Goal: Task Accomplishment & Management: Complete application form

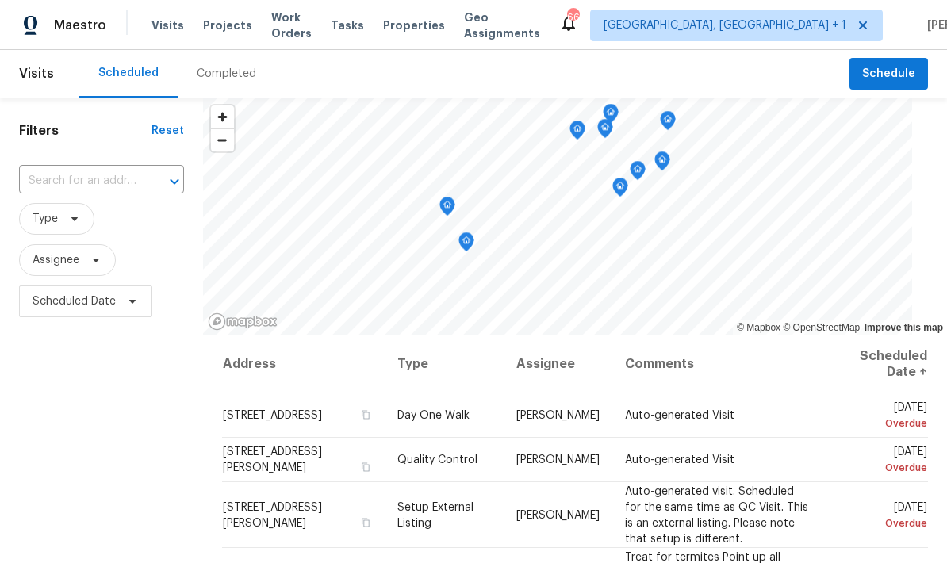
click at [98, 181] on input "text" at bounding box center [79, 181] width 121 height 25
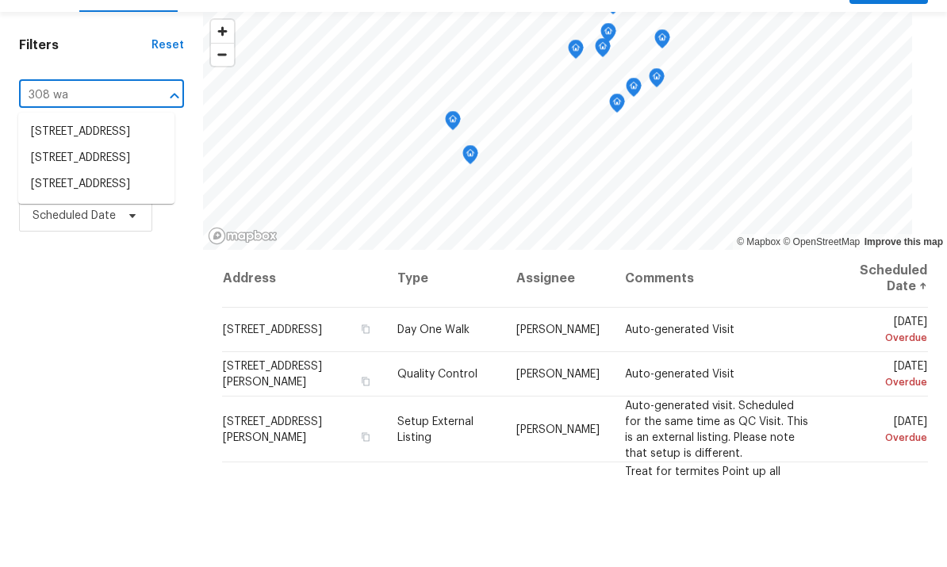
type input "308 wax"
click at [112, 205] on li "308 Wax Myrtle Ct, Cary, NC 27513" at bounding box center [96, 218] width 156 height 26
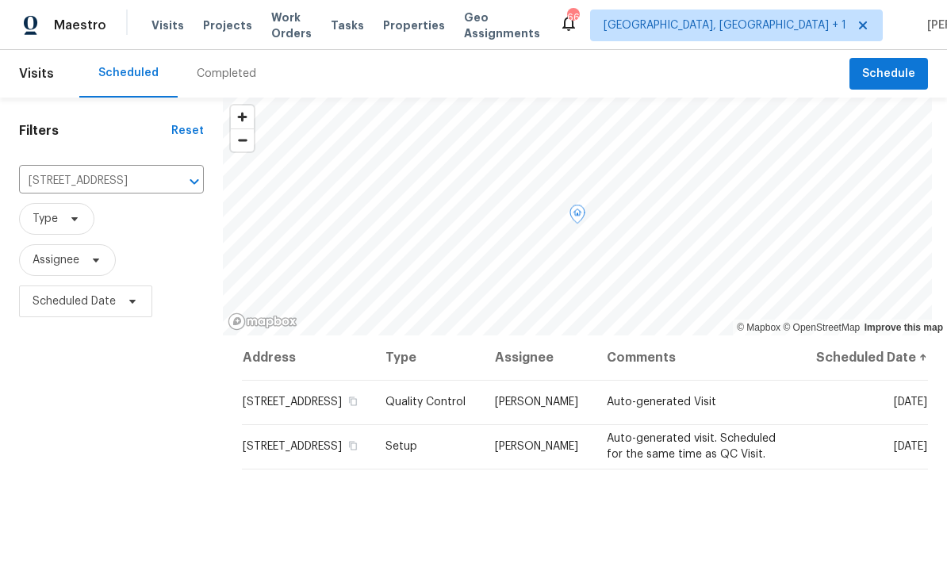
click at [0, 0] on icon at bounding box center [0, 0] width 0 height 0
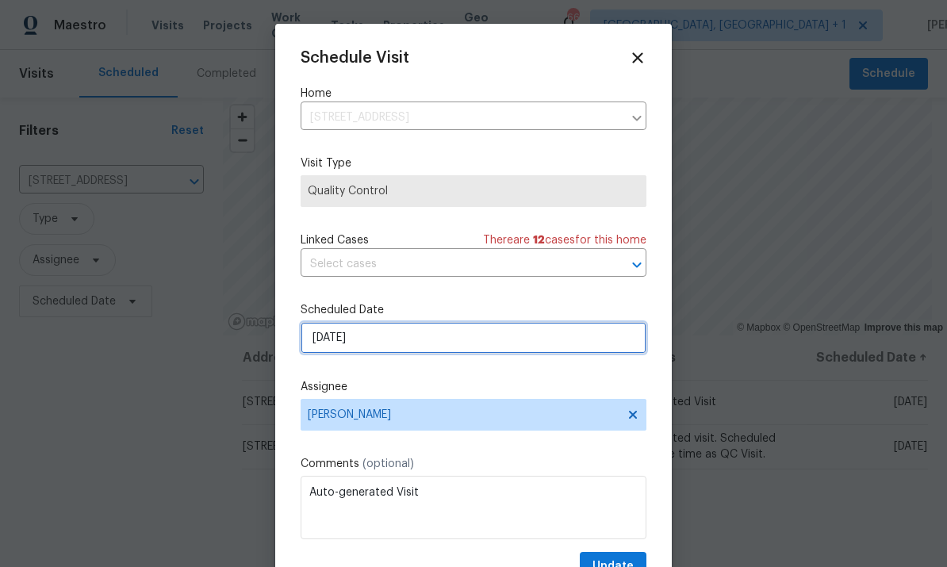
click at [432, 343] on input "[DATE]" at bounding box center [474, 338] width 346 height 32
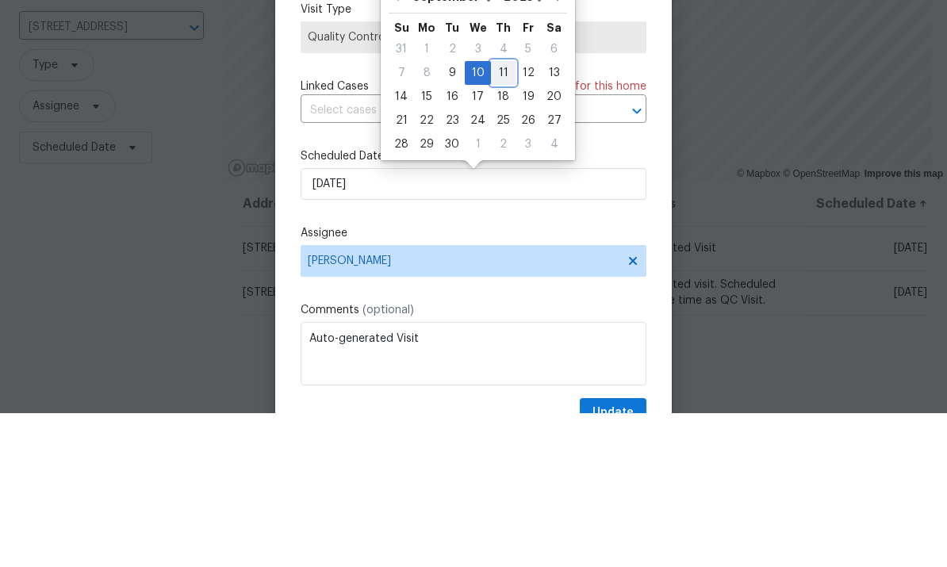
click at [505, 216] on div "11" at bounding box center [503, 227] width 25 height 22
type input "9/11/2025"
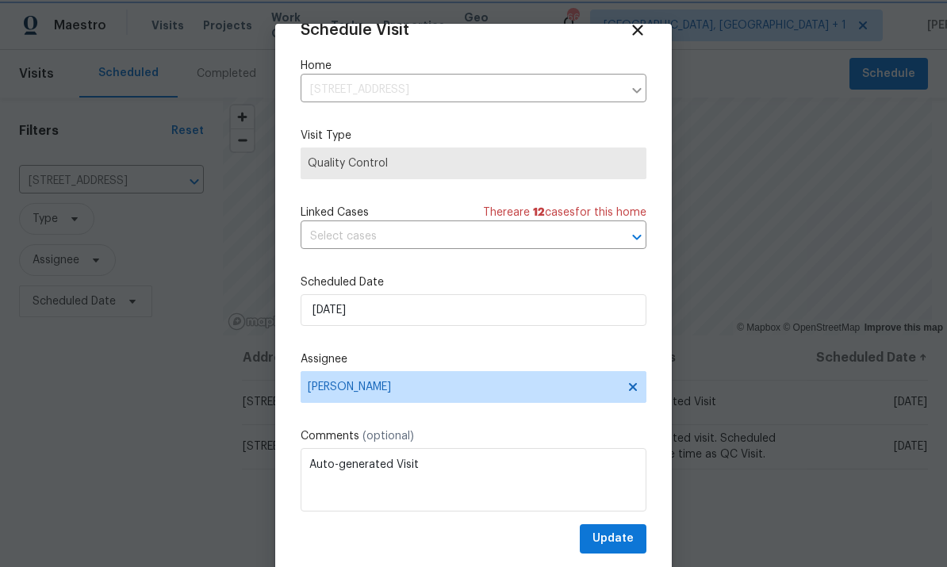
scroll to position [31, 0]
click at [623, 547] on span "Update" at bounding box center [613, 539] width 41 height 20
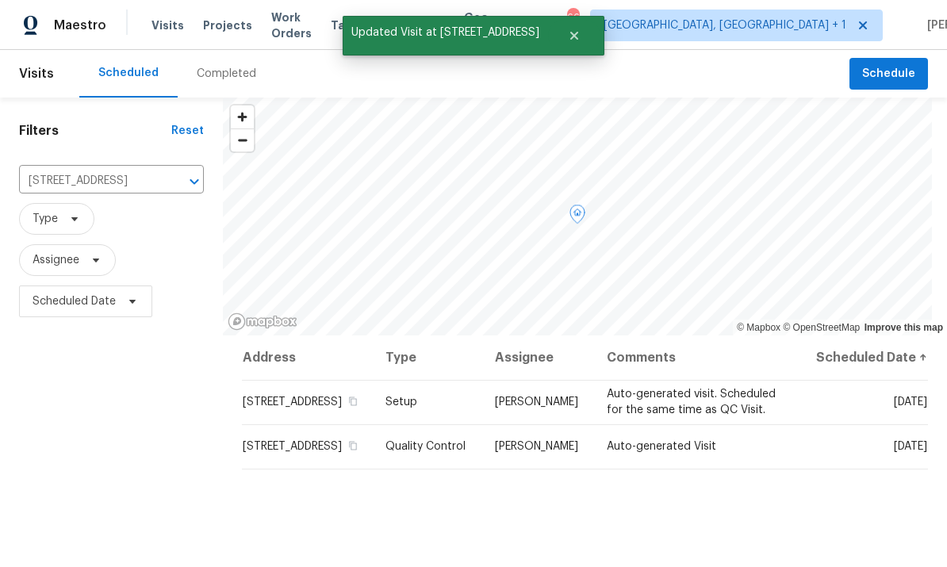
click at [0, 0] on icon at bounding box center [0, 0] width 0 height 0
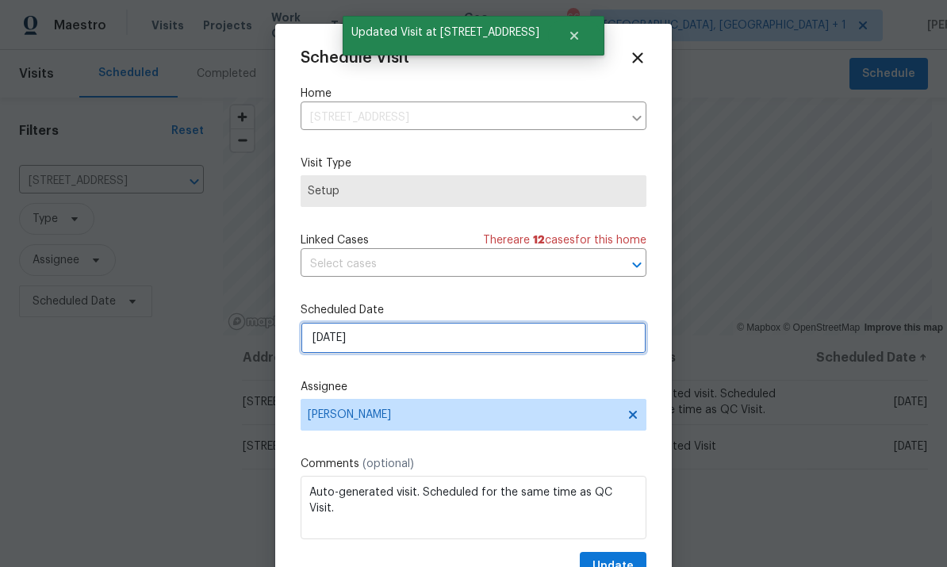
click at [455, 340] on input "[DATE]" at bounding box center [474, 338] width 346 height 32
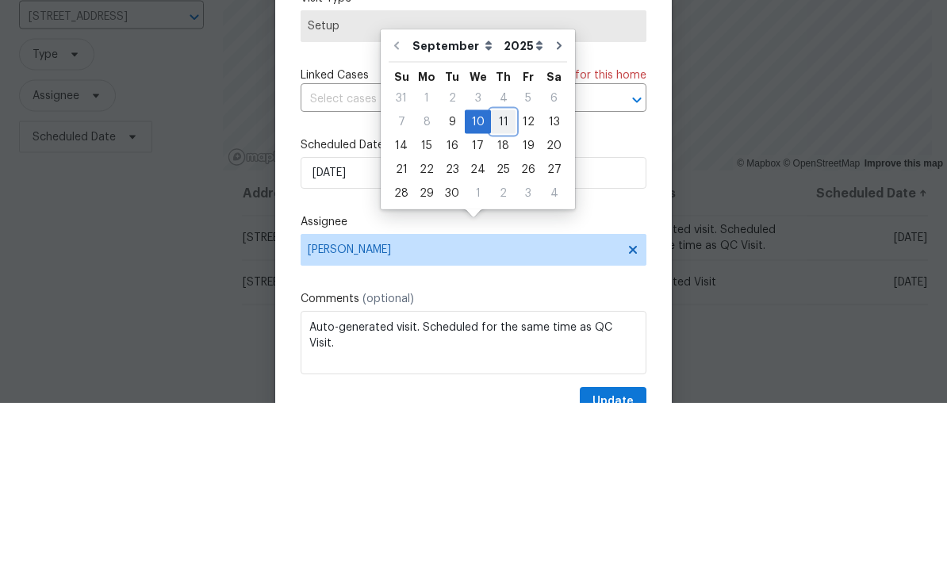
click at [498, 275] on div "11" at bounding box center [503, 286] width 25 height 22
type input "9/11/2025"
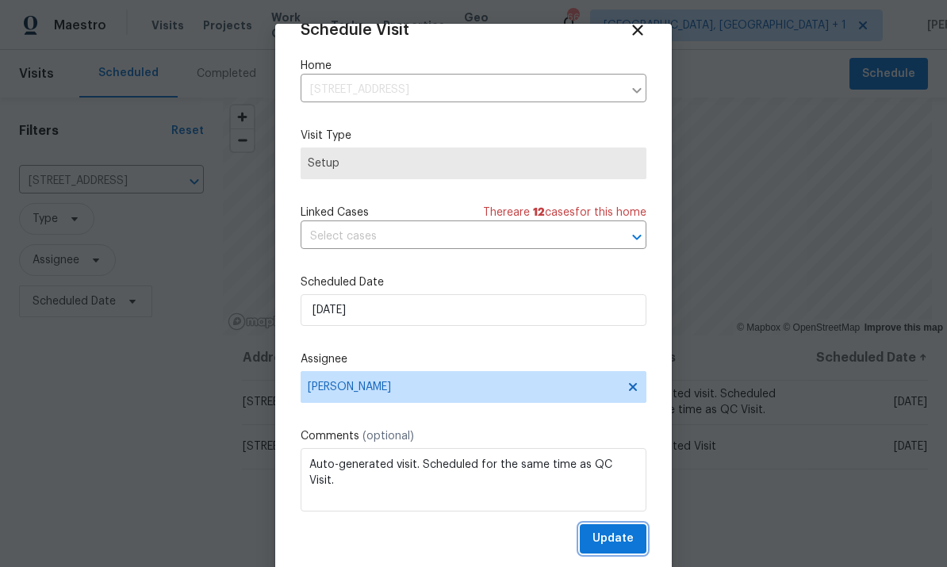
click at [607, 544] on span "Update" at bounding box center [613, 539] width 41 height 20
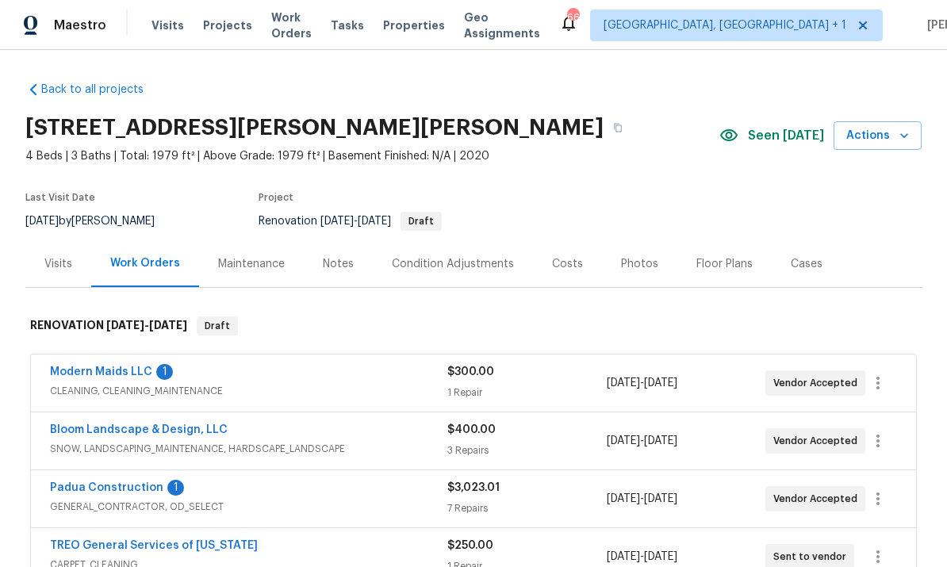
click at [98, 376] on link "Modern Maids LLC" at bounding box center [101, 372] width 102 height 11
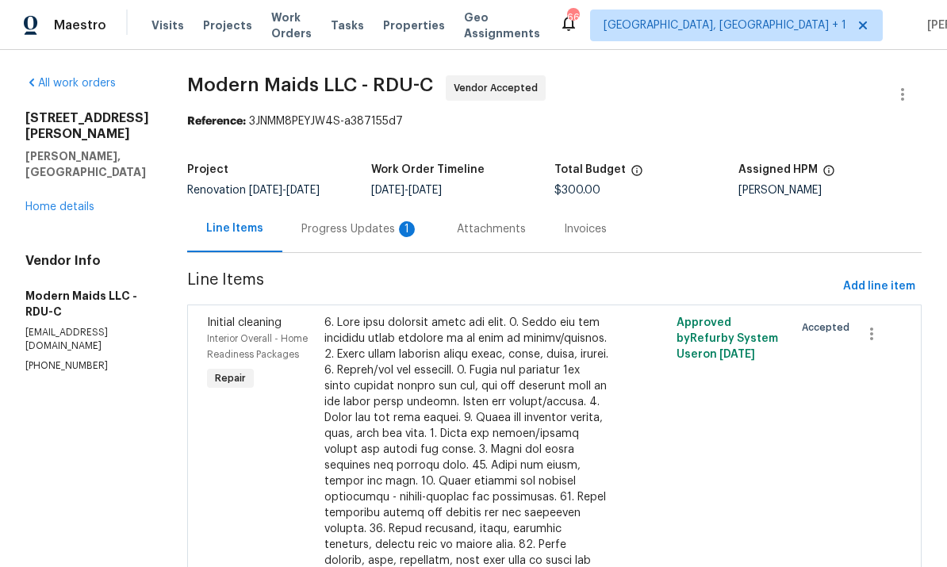
click at [380, 240] on div "Progress Updates 1" at bounding box center [360, 229] width 156 height 47
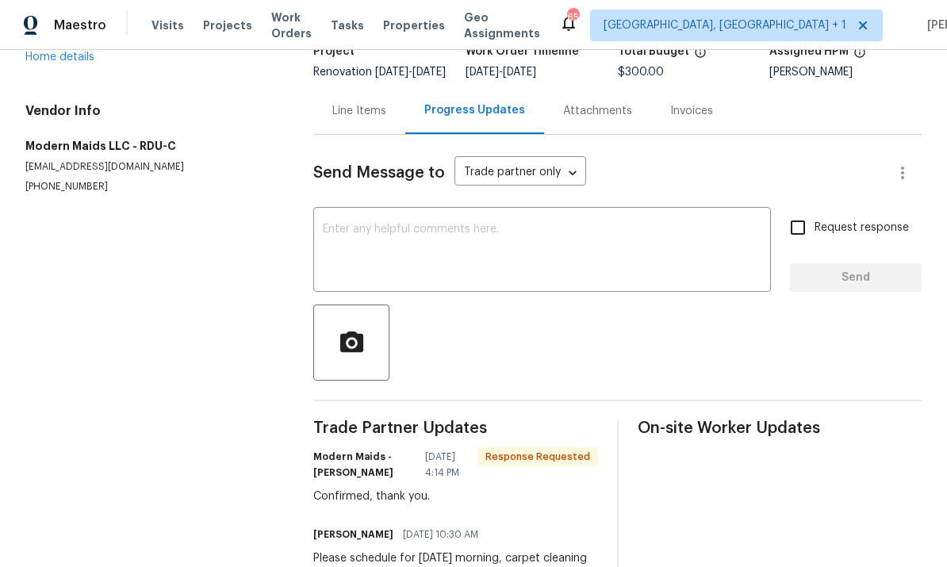
scroll to position [110, 0]
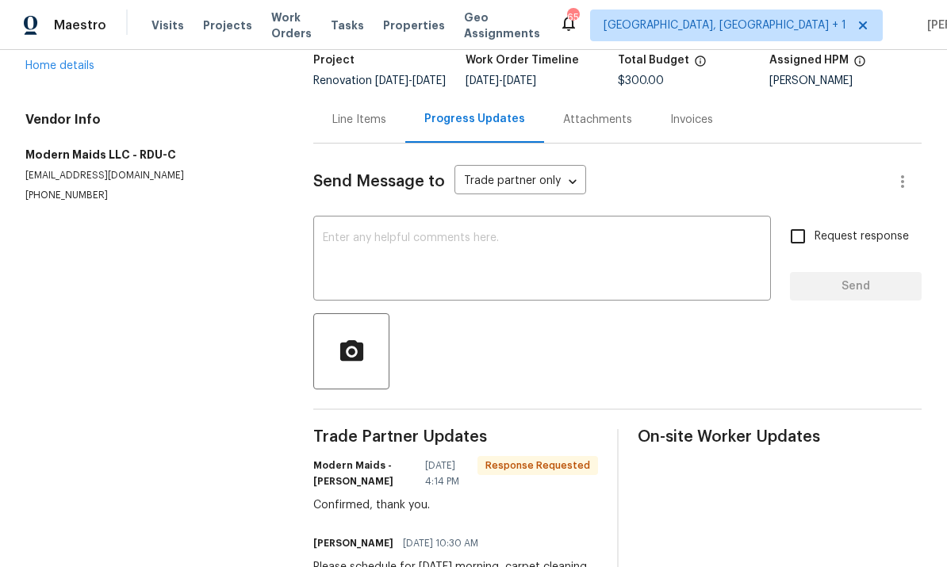
click at [77, 64] on link "Home details" at bounding box center [59, 65] width 69 height 11
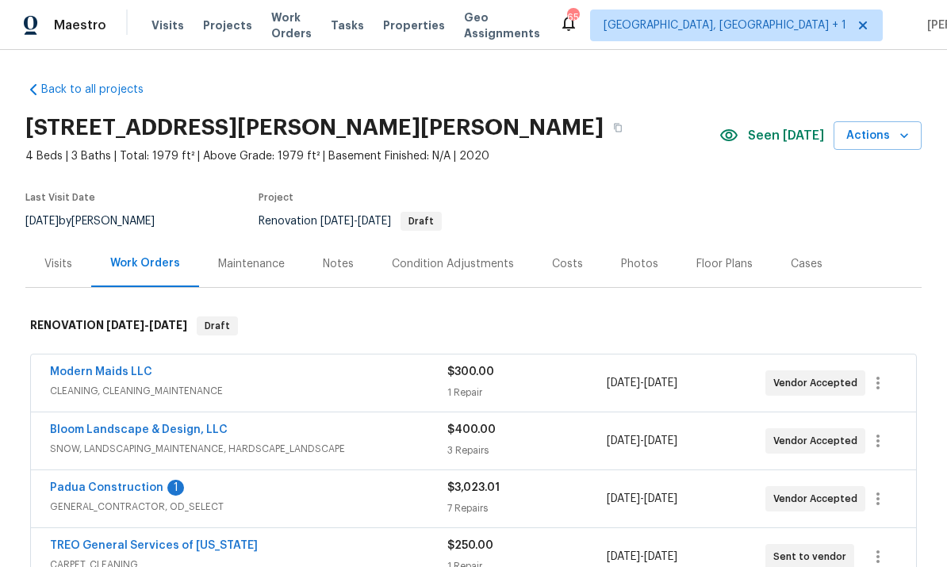
click at [114, 492] on link "Padua Construction" at bounding box center [106, 487] width 113 height 11
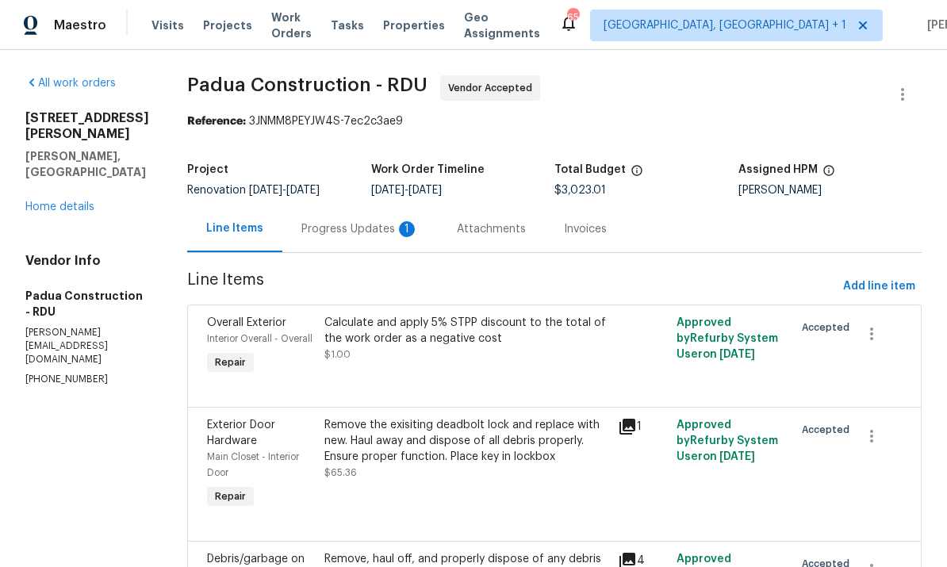
click at [340, 227] on div "Progress Updates 1" at bounding box center [360, 229] width 117 height 16
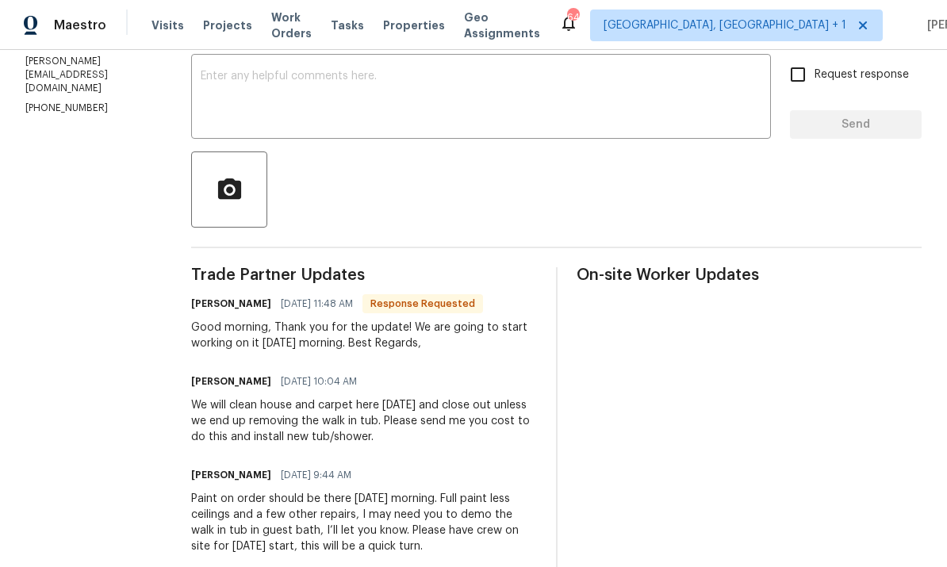
scroll to position [240, 0]
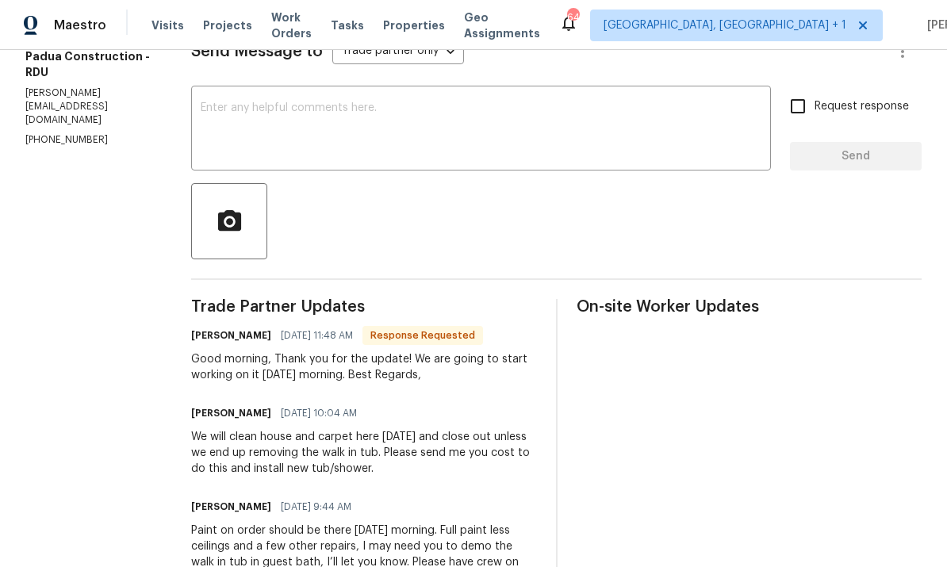
click at [302, 115] on textarea at bounding box center [481, 130] width 561 height 56
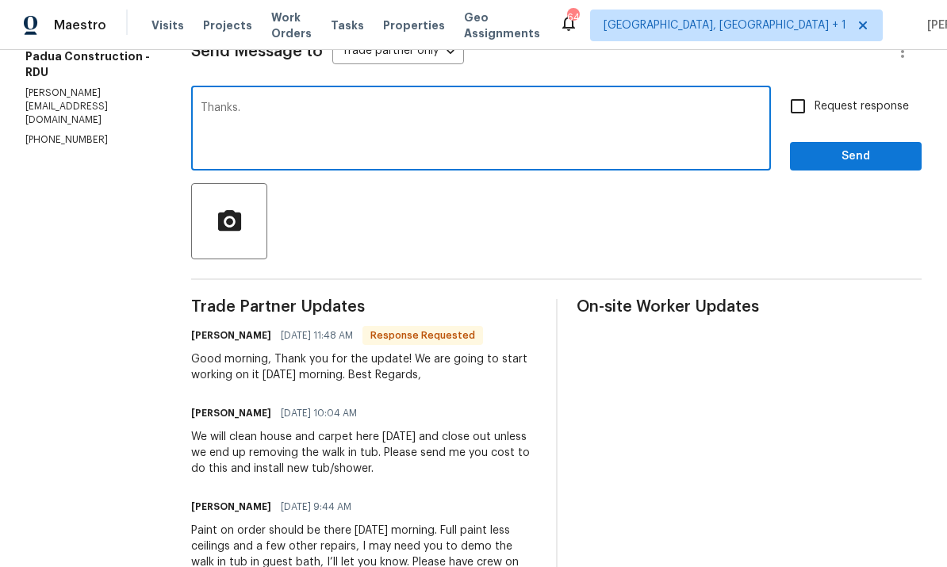
type textarea "Thanks."
click at [850, 158] on span "Send" at bounding box center [856, 157] width 106 height 20
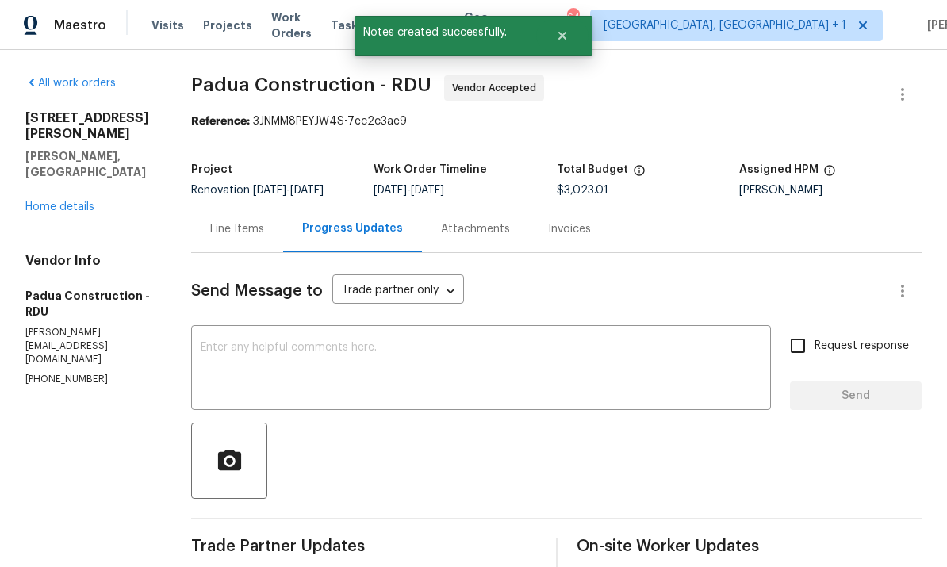
click at [92, 202] on link "Home details" at bounding box center [59, 207] width 69 height 11
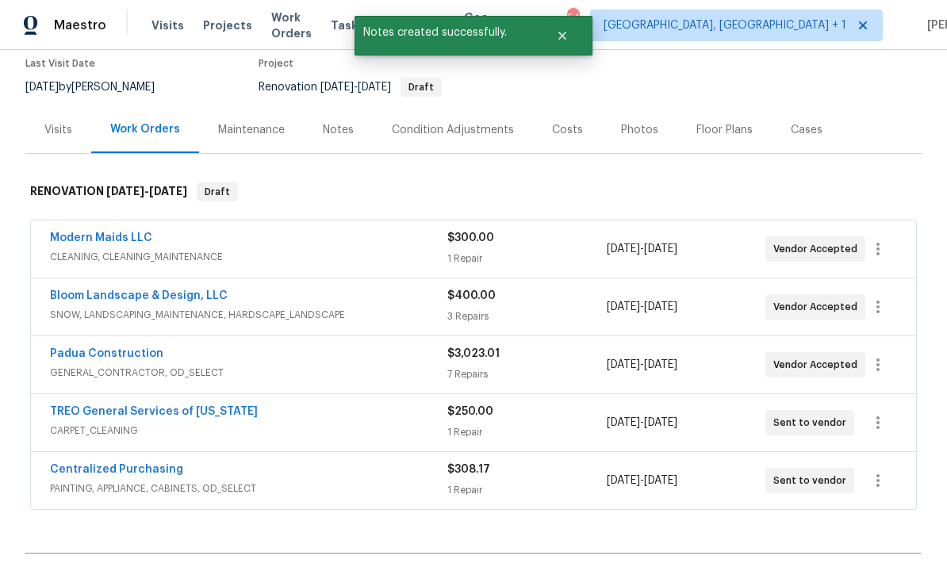
scroll to position [138, 0]
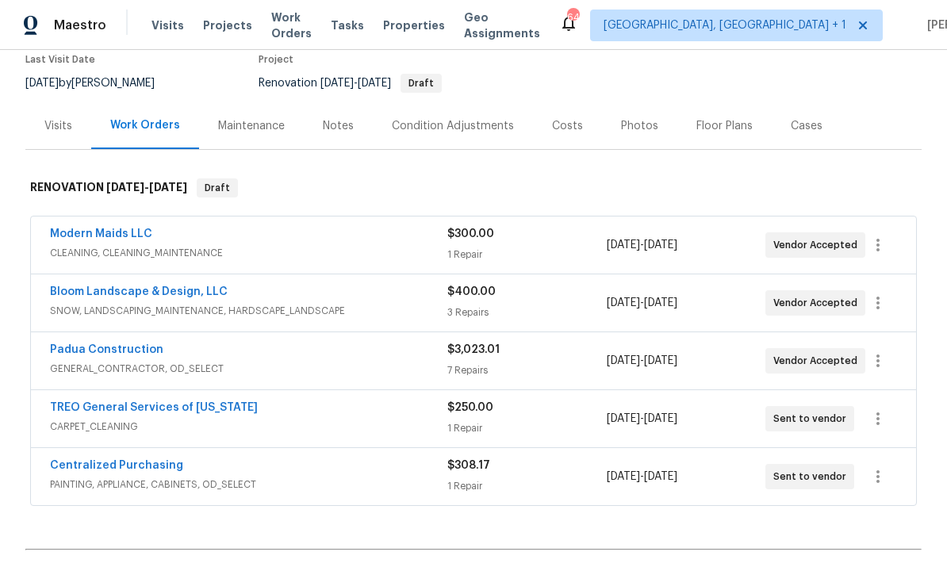
click at [354, 118] on div "Notes" at bounding box center [338, 125] width 69 height 47
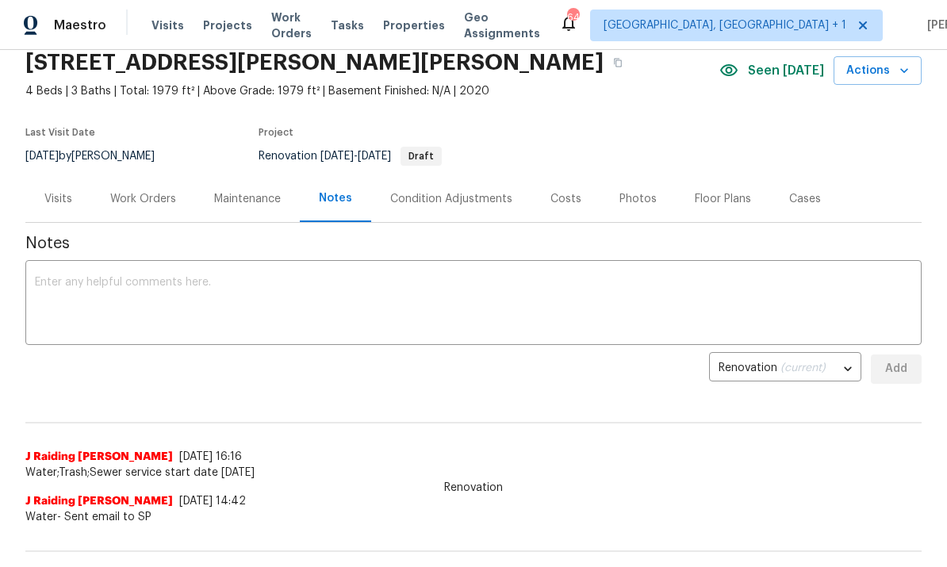
scroll to position [67, 0]
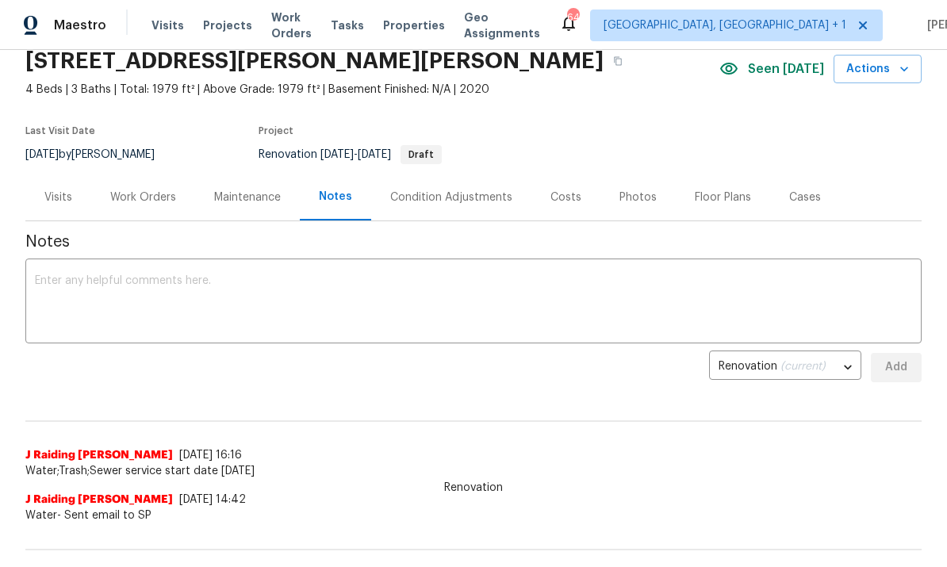
click at [150, 290] on textarea at bounding box center [474, 303] width 878 height 56
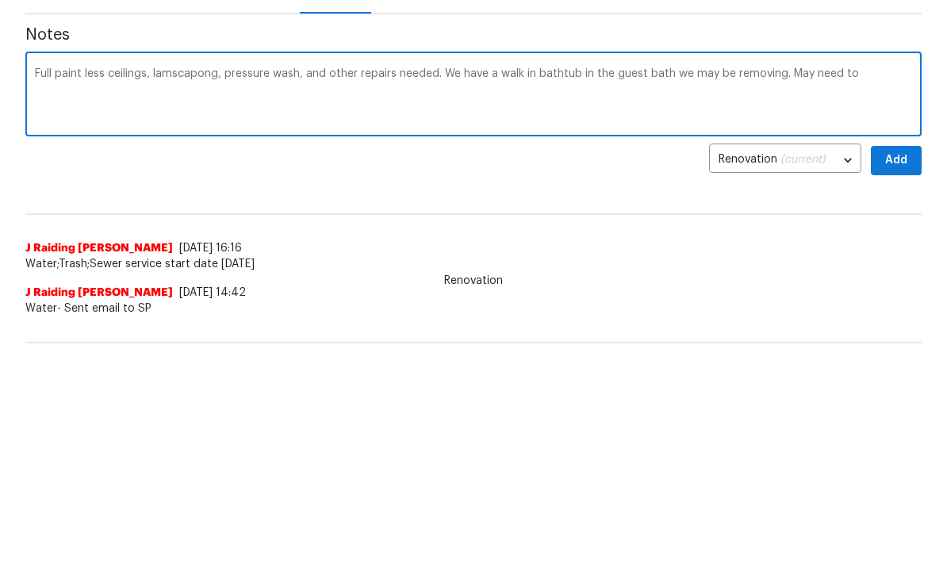
scroll to position [206, 0]
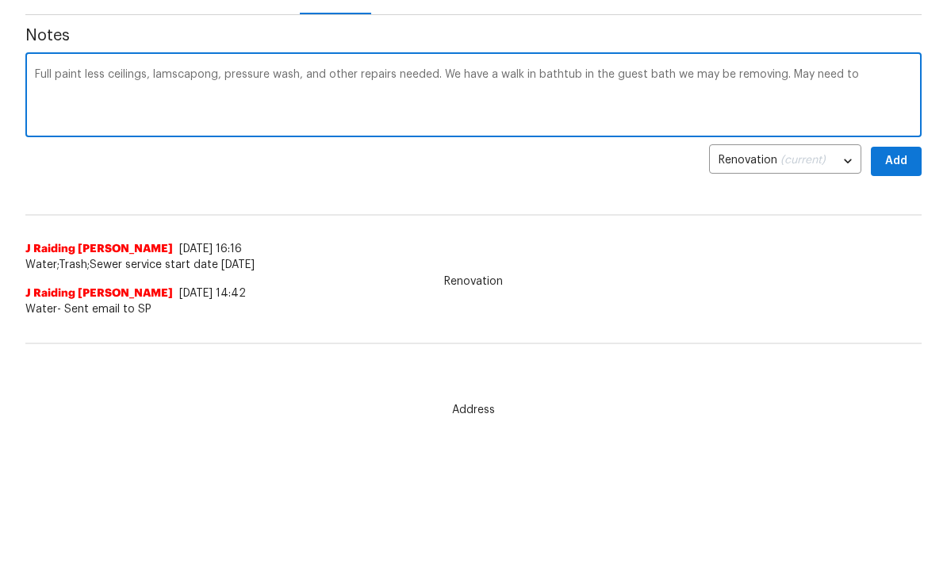
click at [224, 83] on textarea "Full paint less ceilings, lamscapong, pressure wash, and other repairs needed. …" at bounding box center [474, 97] width 878 height 56
click at [213, 80] on textarea "Full paint less ceilings, lamscapong, pressure wash, and other repairs needed. …" at bounding box center [474, 97] width 878 height 56
click at [225, 81] on textarea "Full paint less ceilings, lamscapong, pressure wash, and other repairs needed. …" at bounding box center [474, 97] width 878 height 56
click at [221, 78] on textarea "Full paint less ceilings, lamscapong, pressure wash, and other repairs needed. …" at bounding box center [474, 97] width 878 height 56
click at [880, 75] on textarea "Full paint less ceilings, landscaping, pressure wash, and other repairs needed.…" at bounding box center [474, 97] width 878 height 56
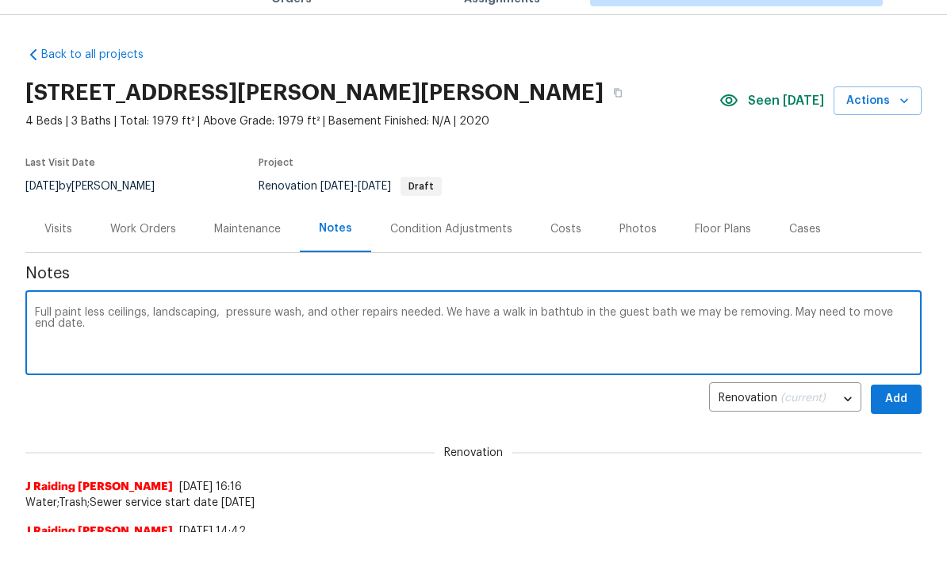
scroll to position [0, 0]
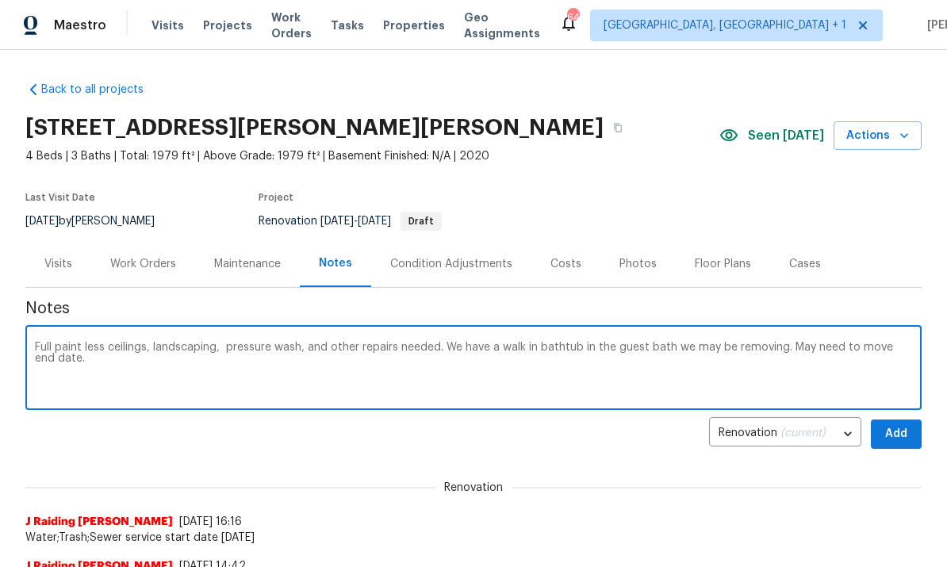
click at [434, 347] on textarea "Full paint less ceilings, landscaping, pressure wash, and other repairs needed.…" at bounding box center [474, 370] width 878 height 56
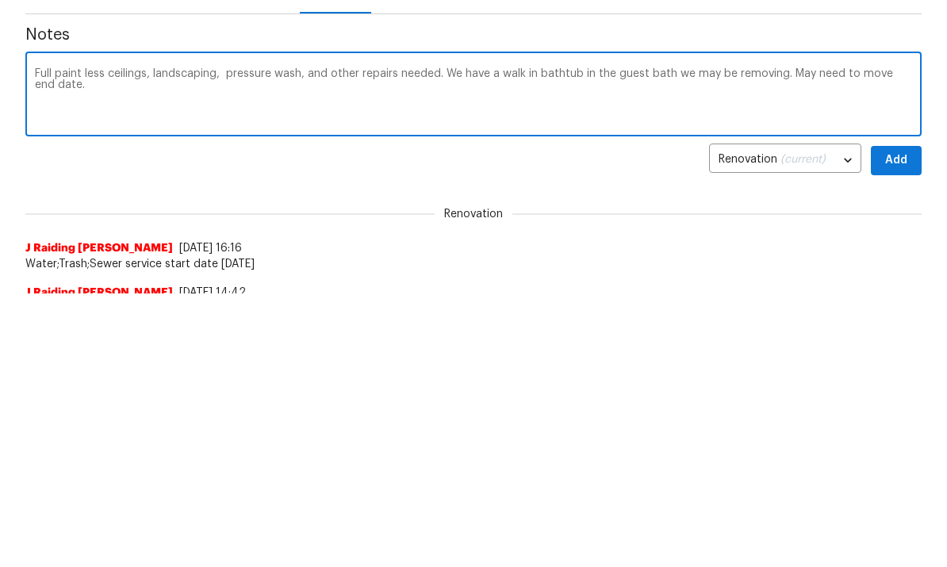
click at [75, 342] on textarea "Full paint less ceilings, landscaping, pressure wash, and other repairs needed.…" at bounding box center [474, 370] width 878 height 56
type textarea "Full paint less ceilings, landscaping, pressure wash, and other repairs needed.…"
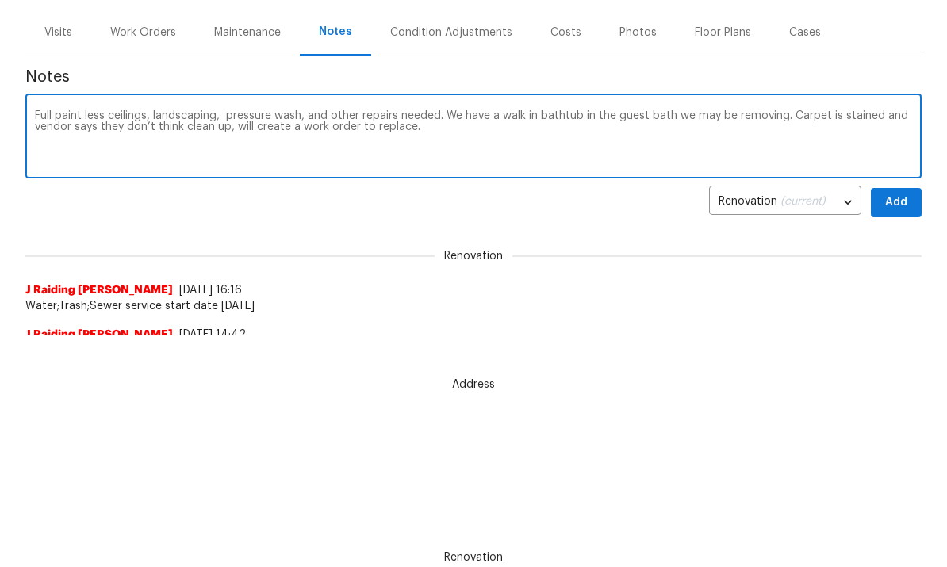
scroll to position [231, 0]
click at [425, 134] on textarea "Full paint less ceilings, landscaping, pressure wash, and other repairs needed.…" at bounding box center [474, 139] width 878 height 56
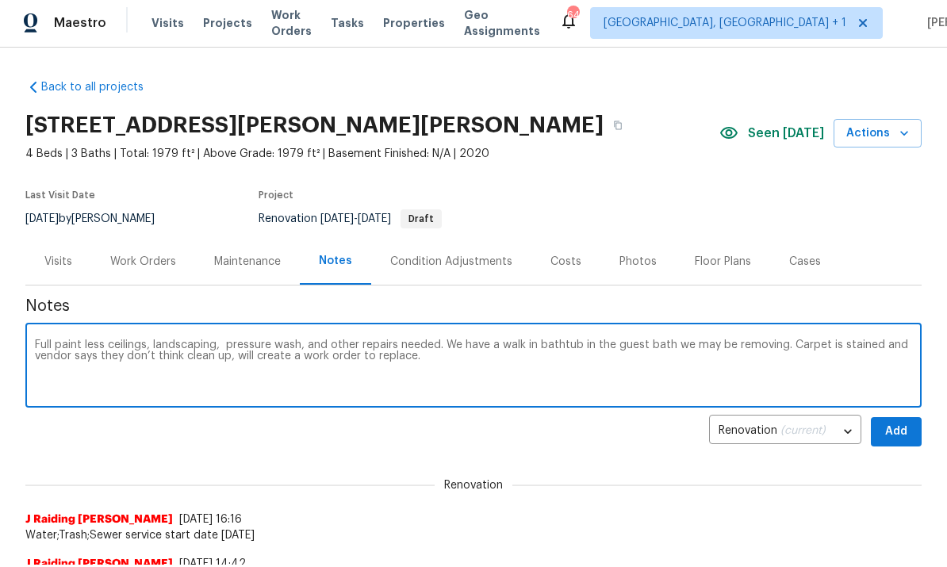
scroll to position [0, 0]
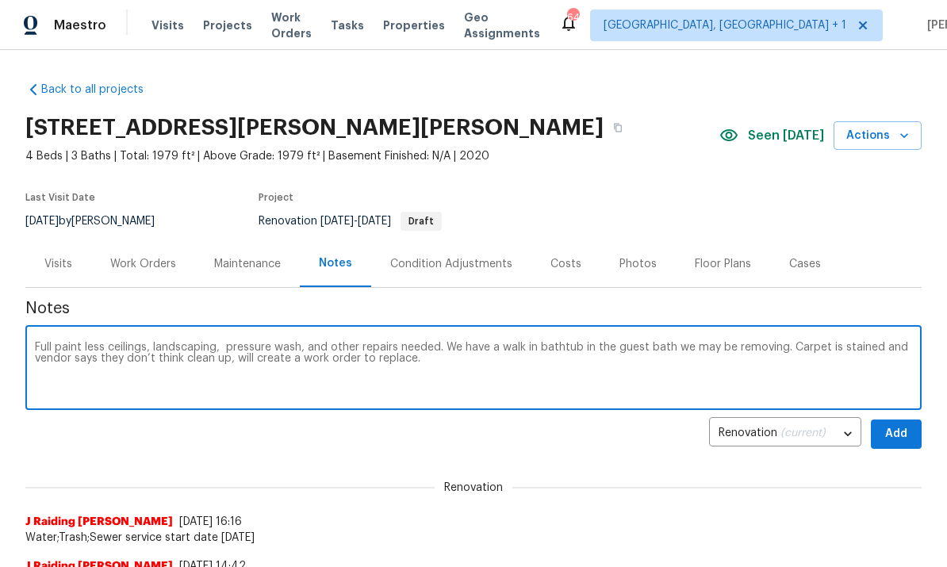
click at [140, 267] on div "Work Orders" at bounding box center [143, 264] width 66 height 16
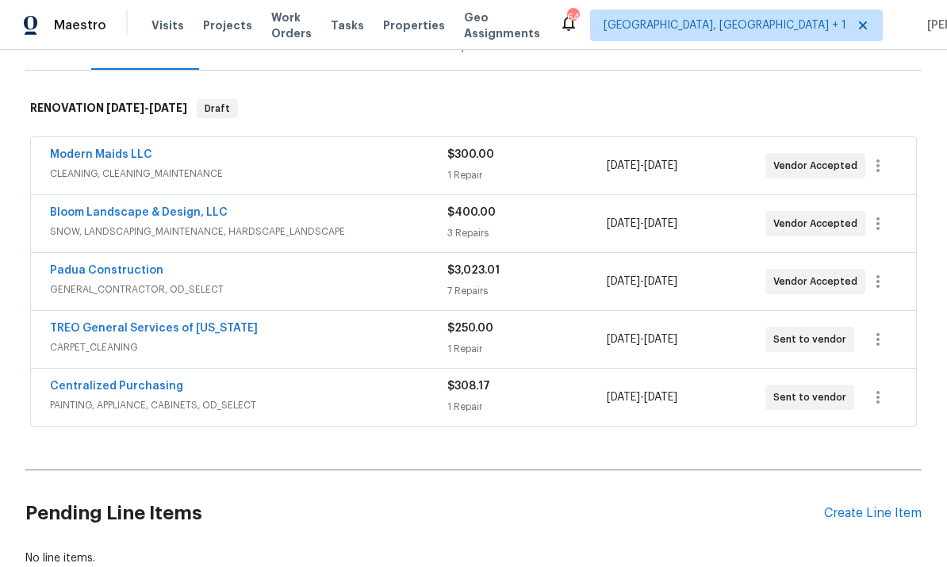
scroll to position [226, 0]
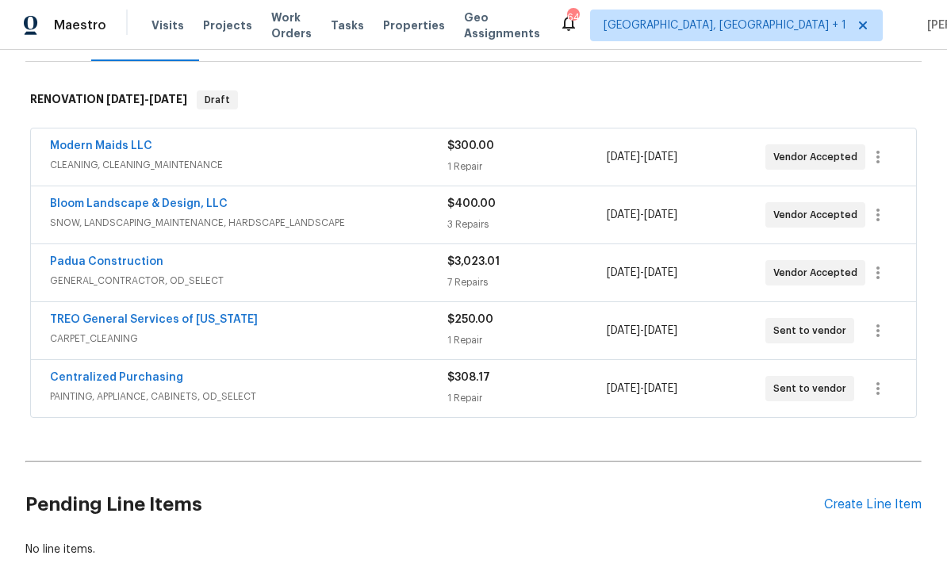
click at [221, 317] on link "TREO General Services of [US_STATE]" at bounding box center [154, 319] width 208 height 11
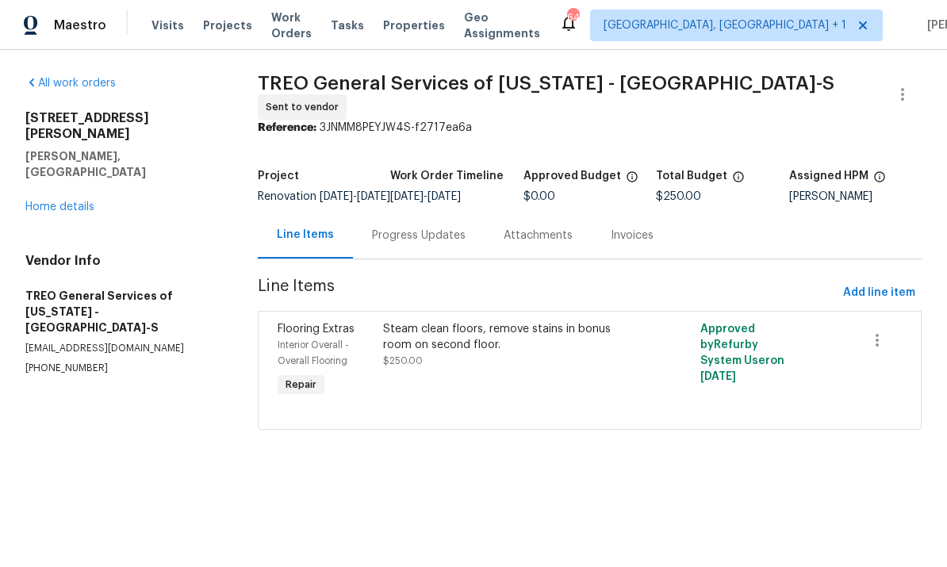
click at [420, 242] on div "Progress Updates" at bounding box center [419, 236] width 94 height 16
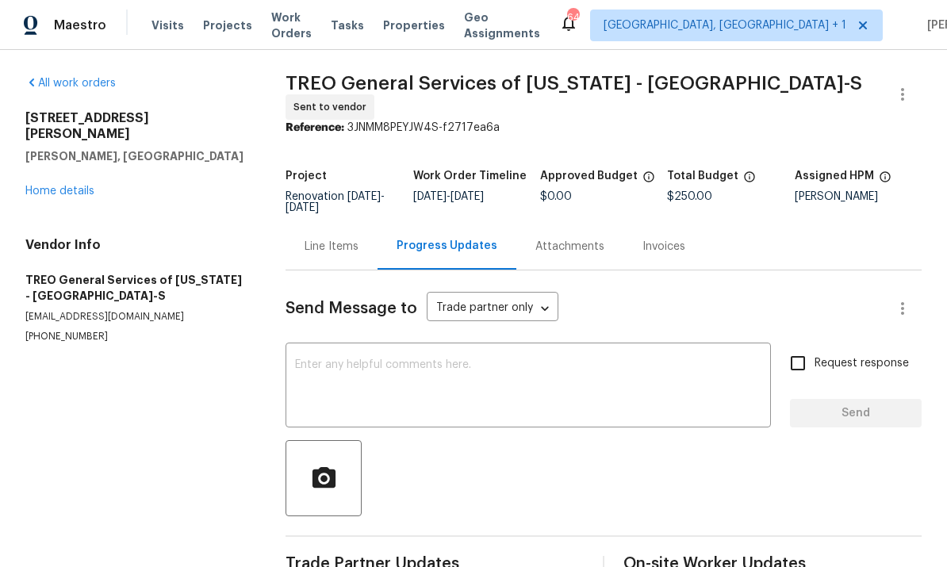
click at [82, 186] on link "Home details" at bounding box center [59, 191] width 69 height 11
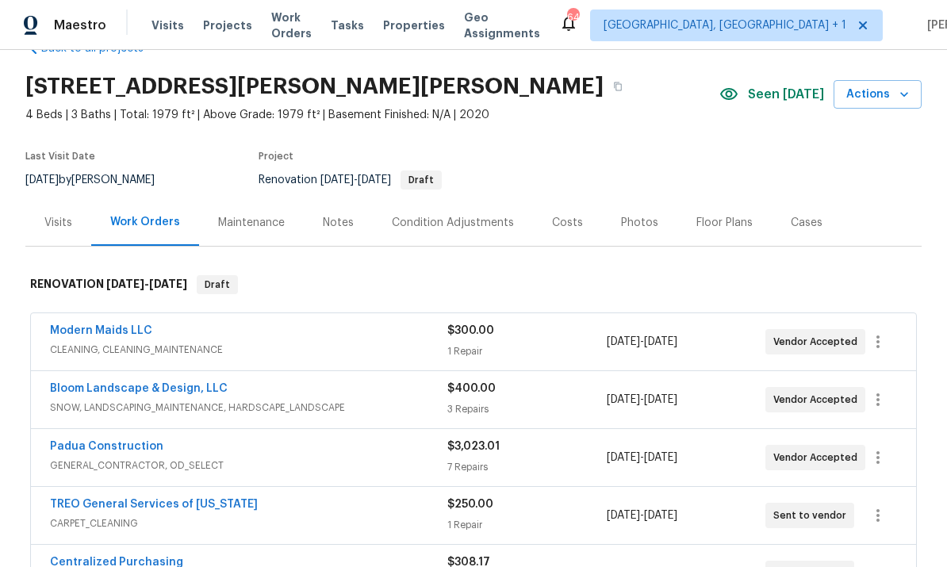
scroll to position [44, 0]
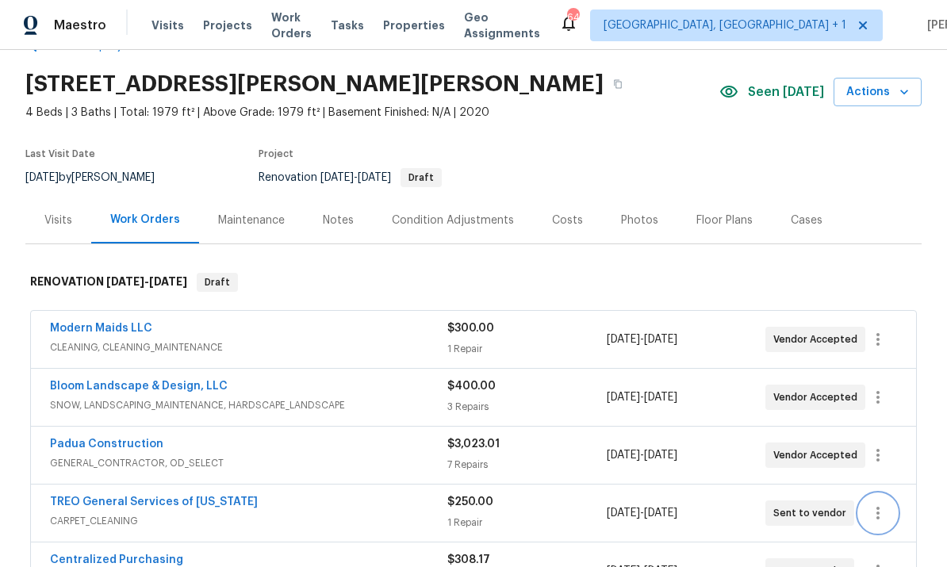
click at [889, 494] on button "button" at bounding box center [878, 513] width 38 height 38
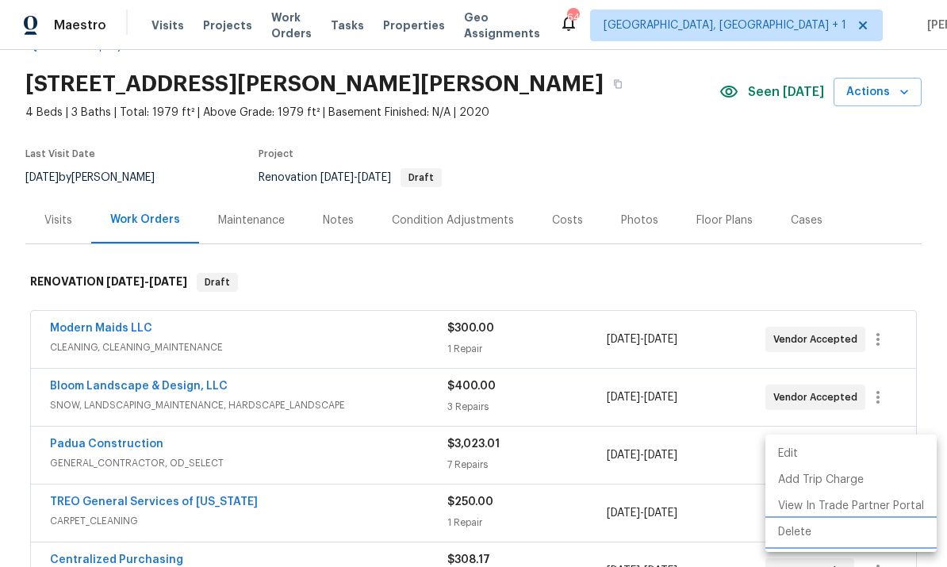
click at [810, 528] on li "Delete" at bounding box center [851, 533] width 171 height 26
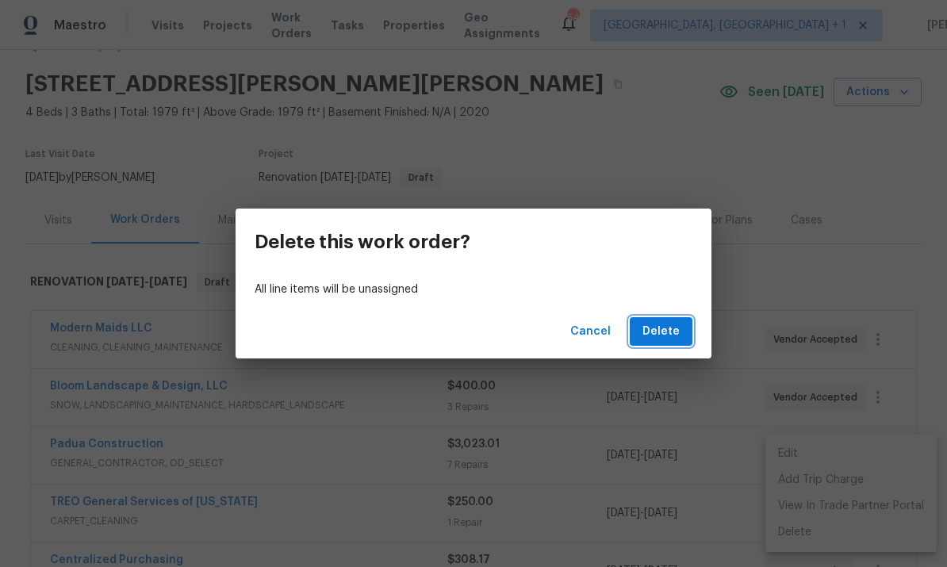
click at [669, 327] on span "Delete" at bounding box center [661, 332] width 37 height 20
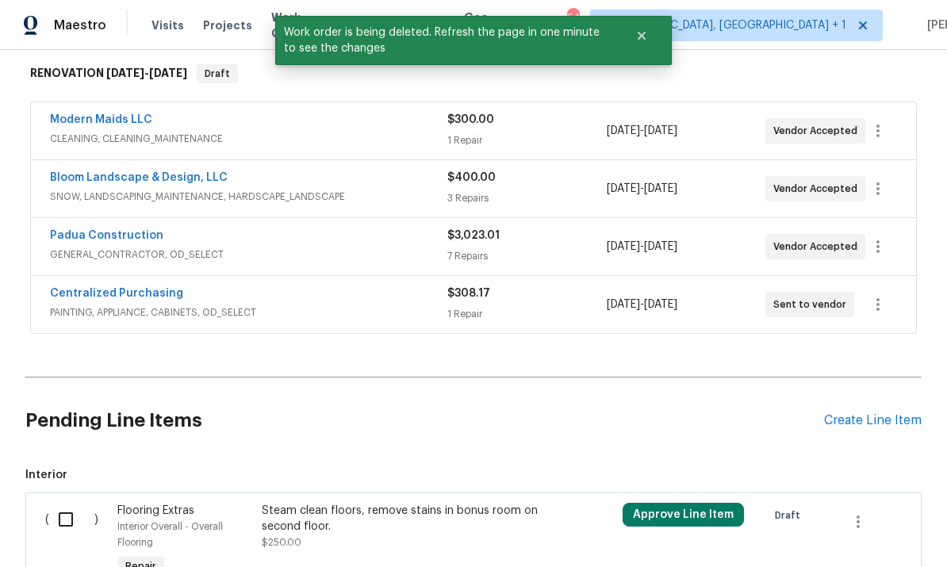
scroll to position [330, 0]
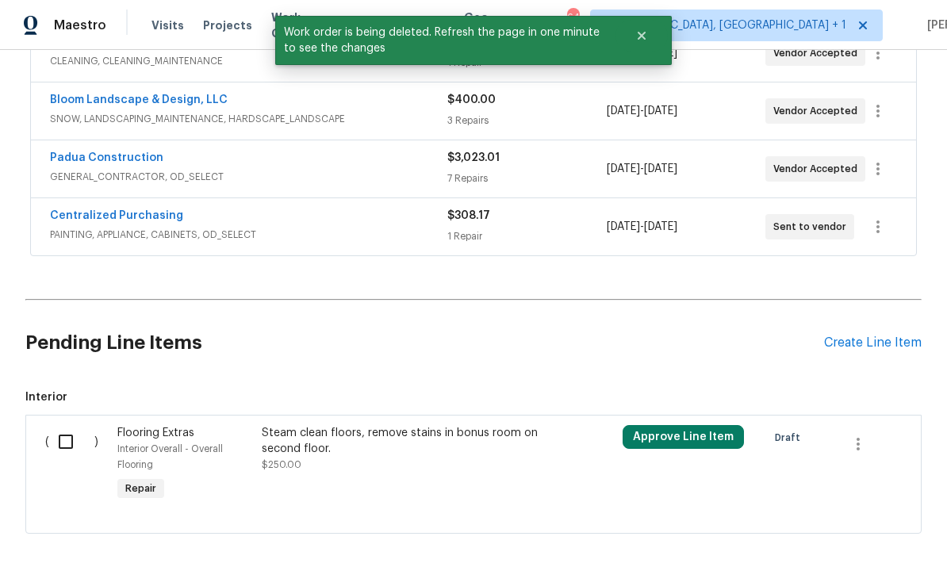
click at [70, 425] on input "checkbox" at bounding box center [71, 441] width 45 height 33
checkbox input "true"
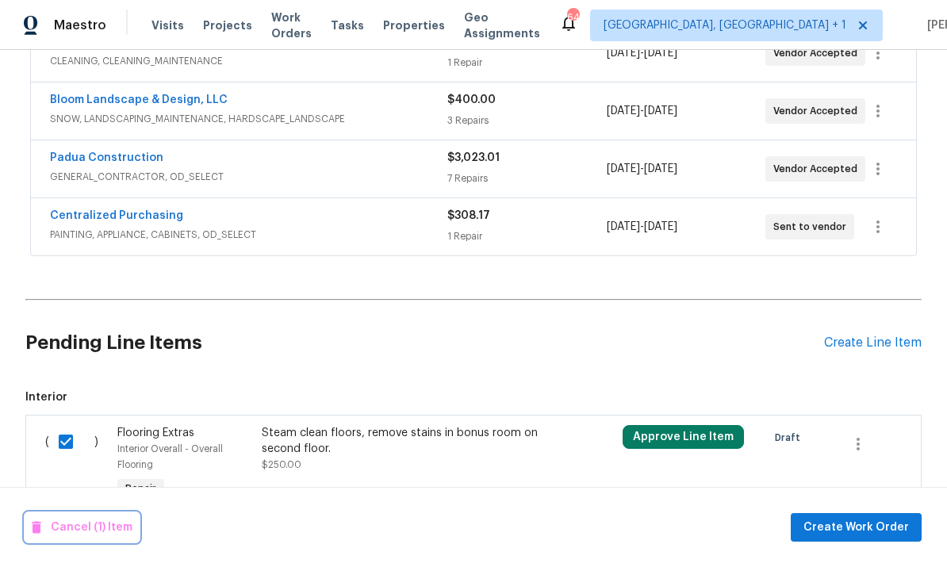
click at [94, 523] on span "Cancel (1) Item" at bounding box center [82, 528] width 101 height 20
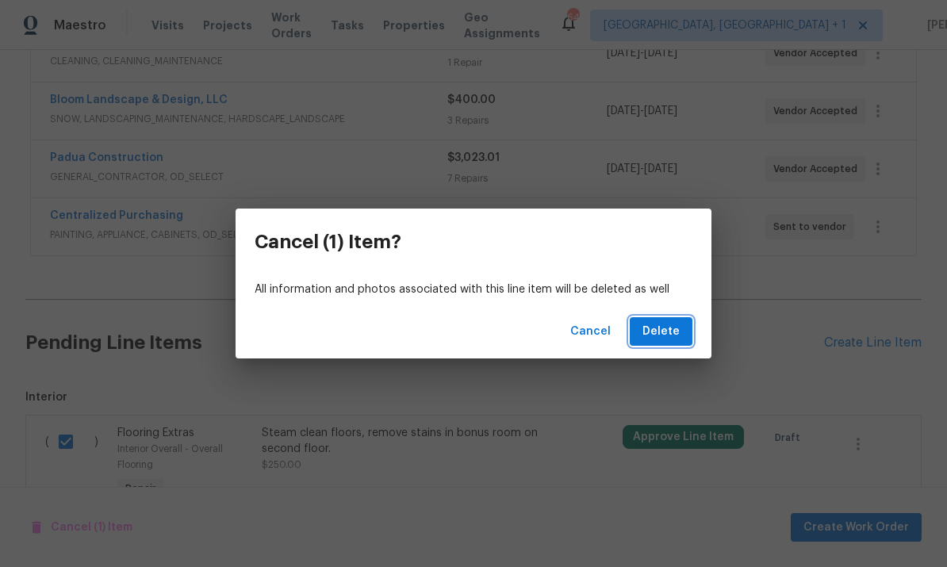
click at [670, 329] on span "Delete" at bounding box center [661, 332] width 37 height 20
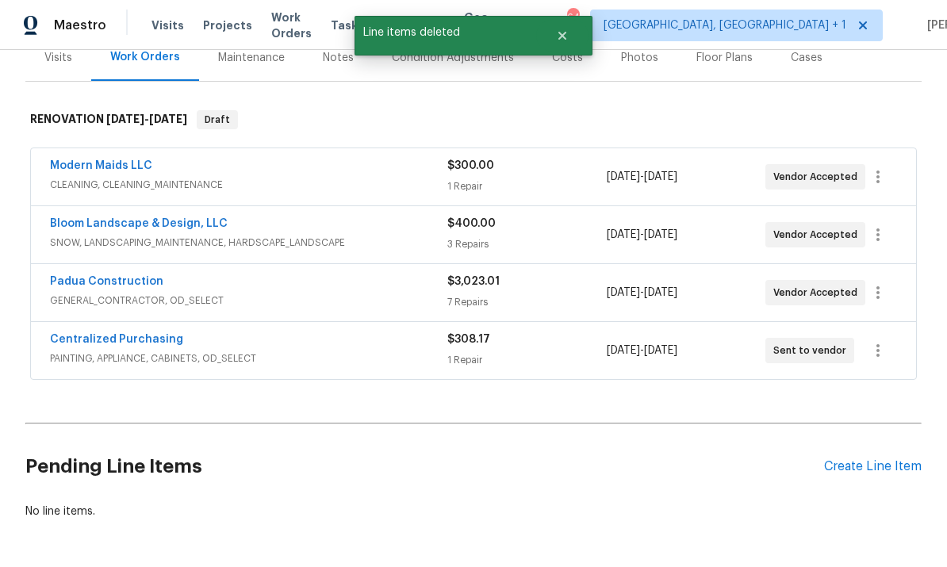
click at [872, 459] on div "Create Line Item" at bounding box center [873, 466] width 98 height 15
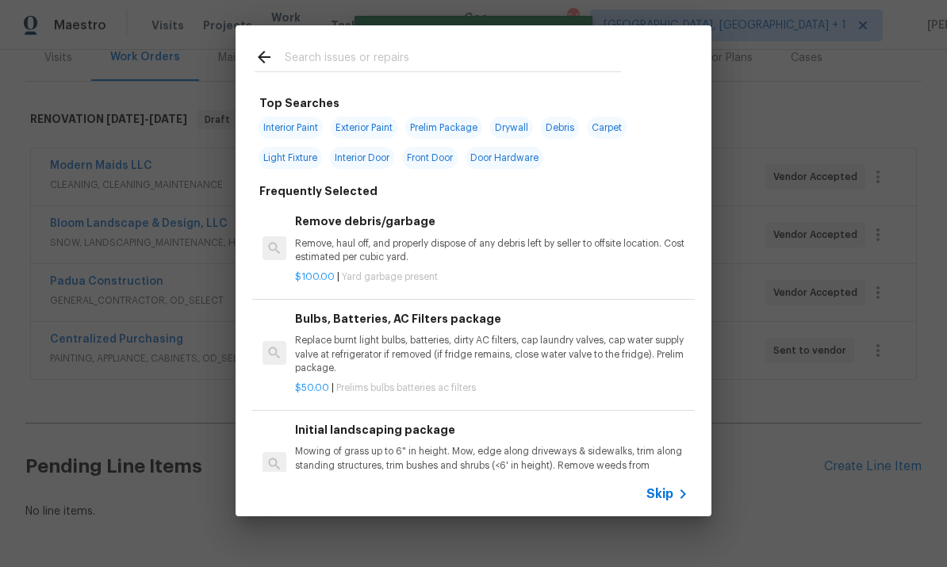
click at [334, 58] on input "text" at bounding box center [453, 60] width 336 height 24
click at [333, 58] on input "text" at bounding box center [453, 60] width 336 height 24
type input "Flooring"
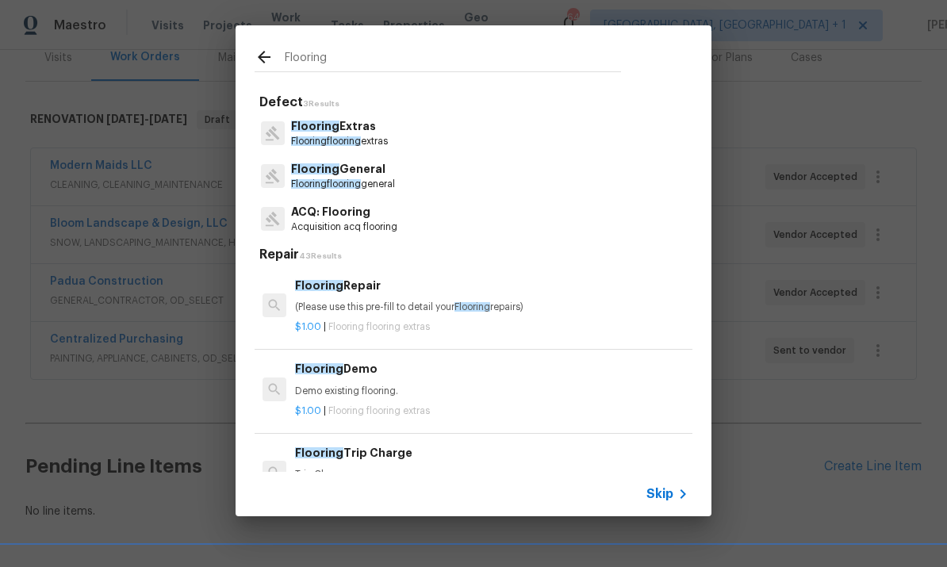
click at [371, 169] on p "Flooring General" at bounding box center [343, 169] width 104 height 17
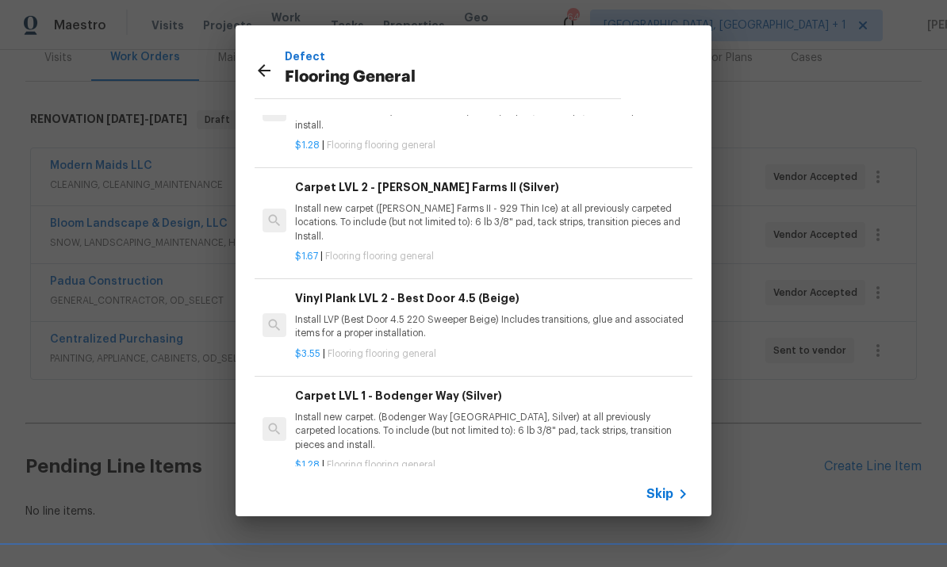
scroll to position [75, 0]
click at [509, 387] on h6 "Carpet LVL 1 - Bodenger Way (Silver)" at bounding box center [492, 395] width 394 height 17
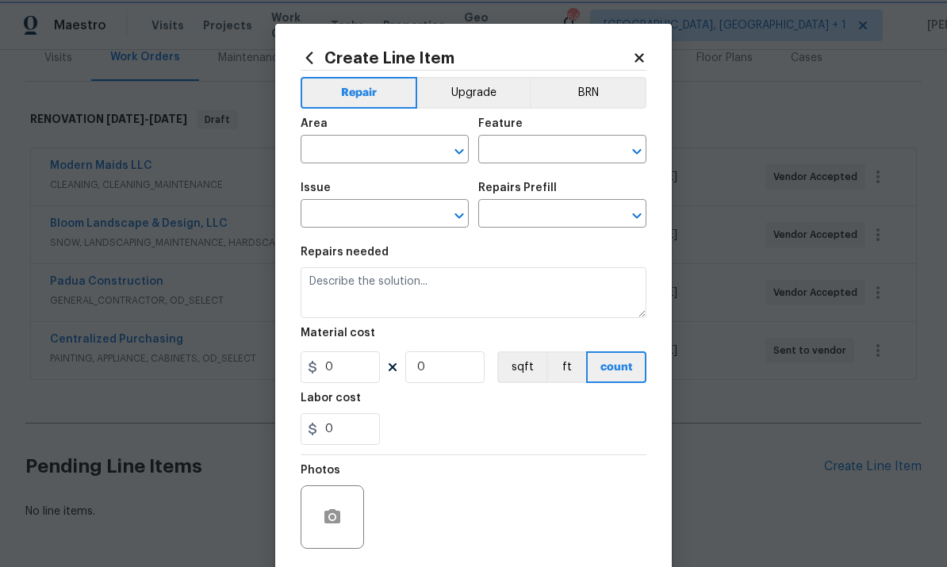
type input "Overall Flooring"
type input "Flooring General"
type input "Carpet LVL 1 - Bodenger Way (Silver) $1.28"
type textarea "Install new carpet. (Bodenger Way [GEOGRAPHIC_DATA], Silver) at all previously …"
type input "1.28"
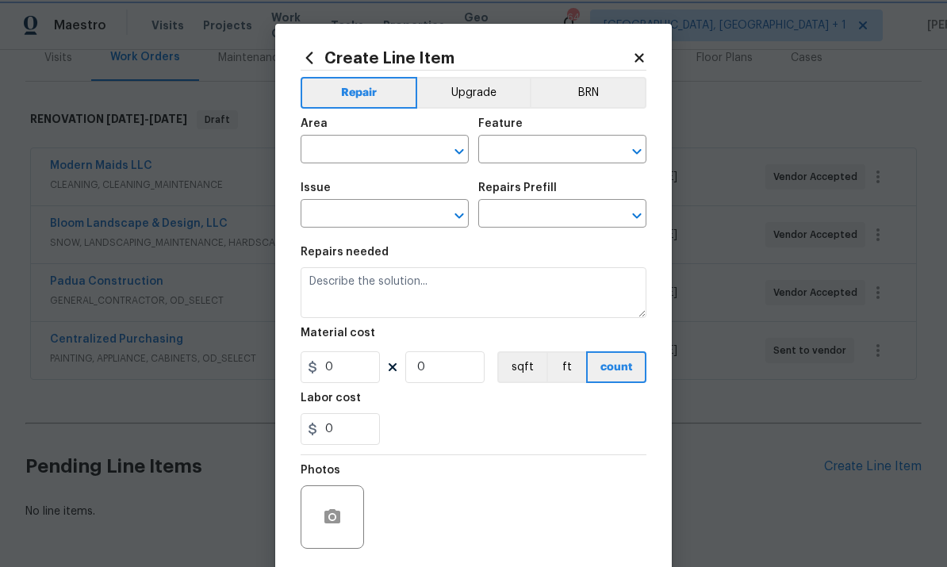
type input "1"
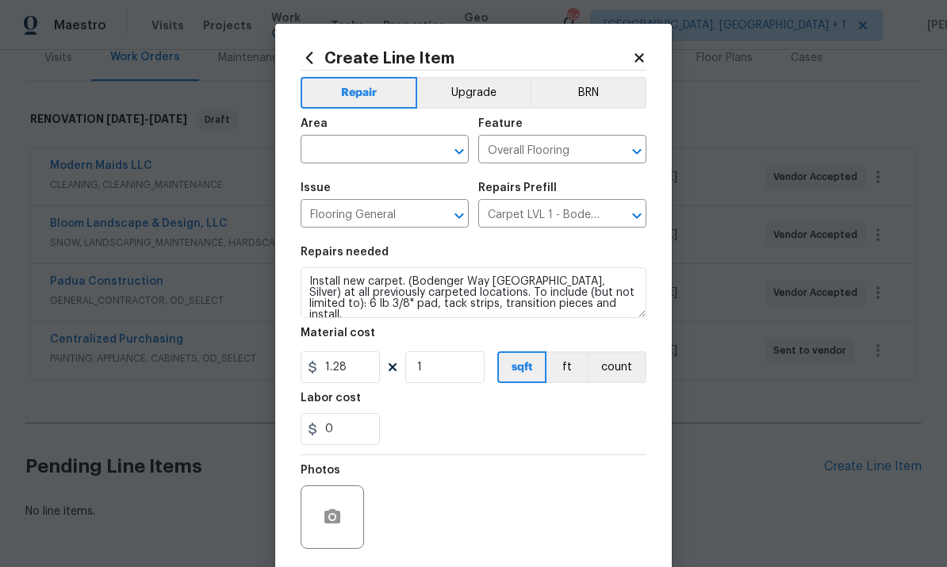
click at [371, 163] on input "text" at bounding box center [363, 151] width 124 height 25
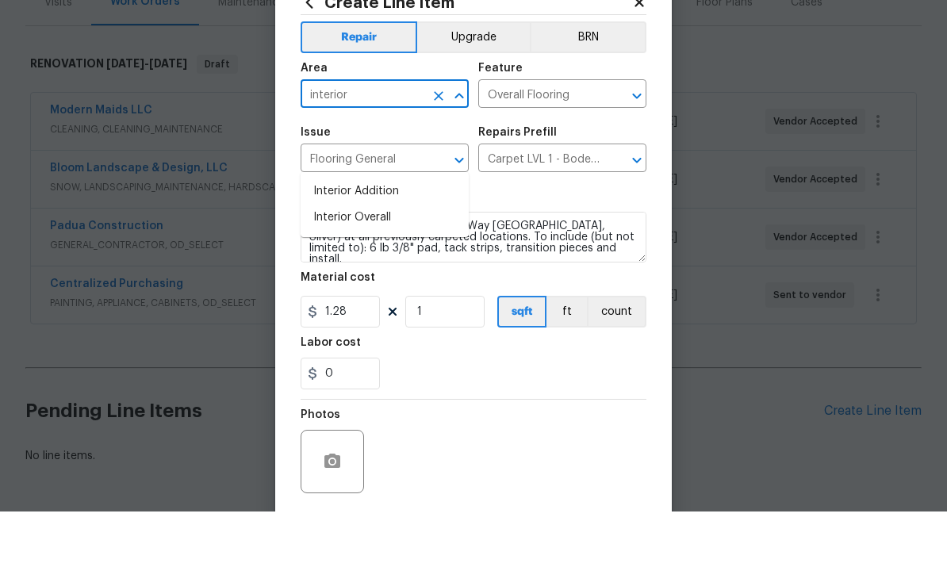
click at [377, 260] on li "Interior Overall" at bounding box center [385, 273] width 168 height 26
type input "Interior Overall"
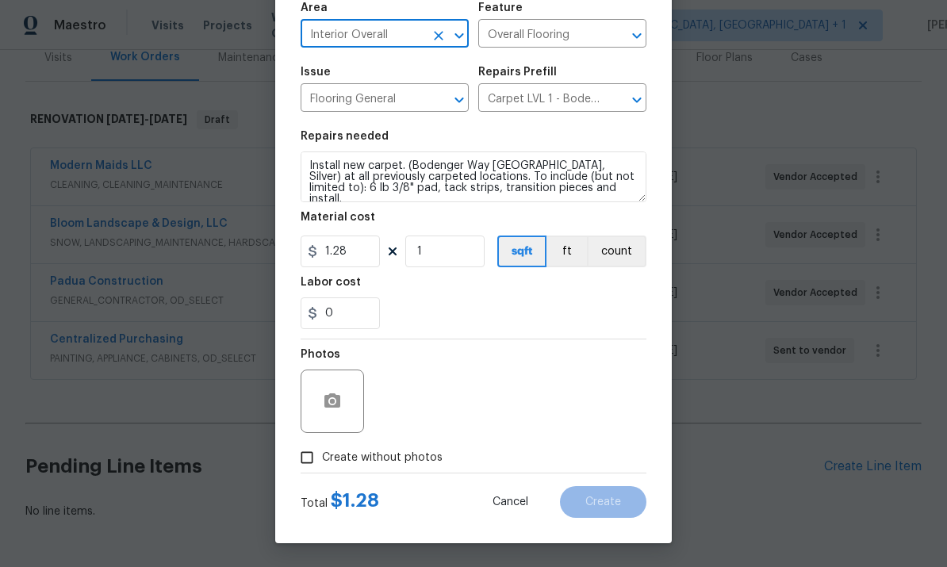
scroll to position [119, 0]
click at [312, 463] on input "Create without photos" at bounding box center [307, 458] width 30 height 30
checkbox input "true"
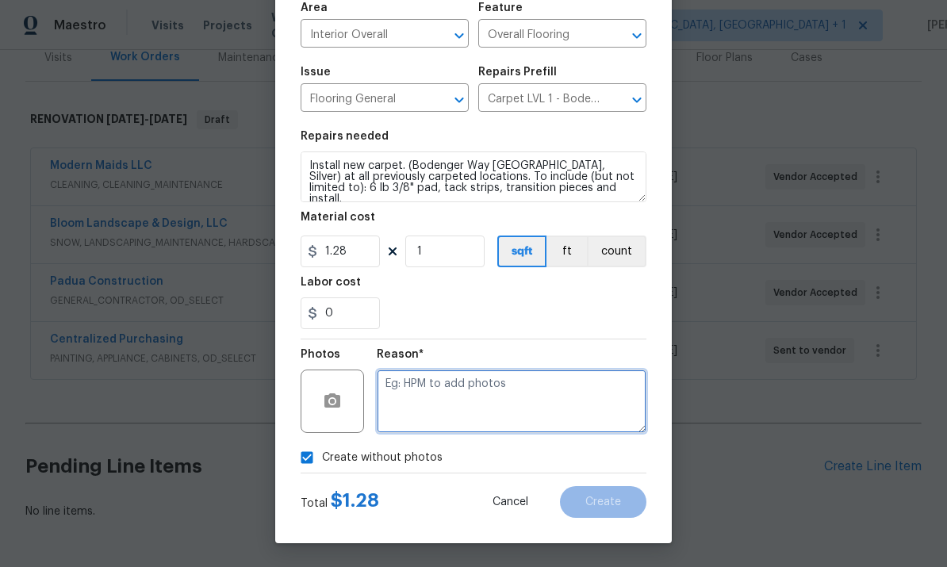
click at [443, 385] on textarea at bounding box center [512, 401] width 270 height 63
type textarea "To come"
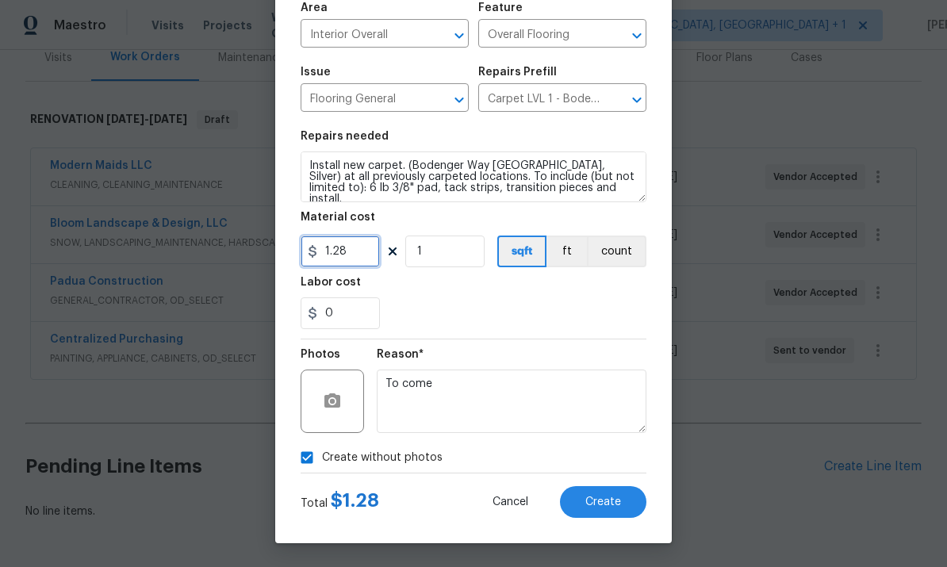
click at [364, 256] on input "1.28" at bounding box center [340, 252] width 79 height 32
type input "800"
click at [525, 309] on div "0" at bounding box center [474, 314] width 346 height 32
click at [371, 252] on input "800" at bounding box center [340, 252] width 79 height 32
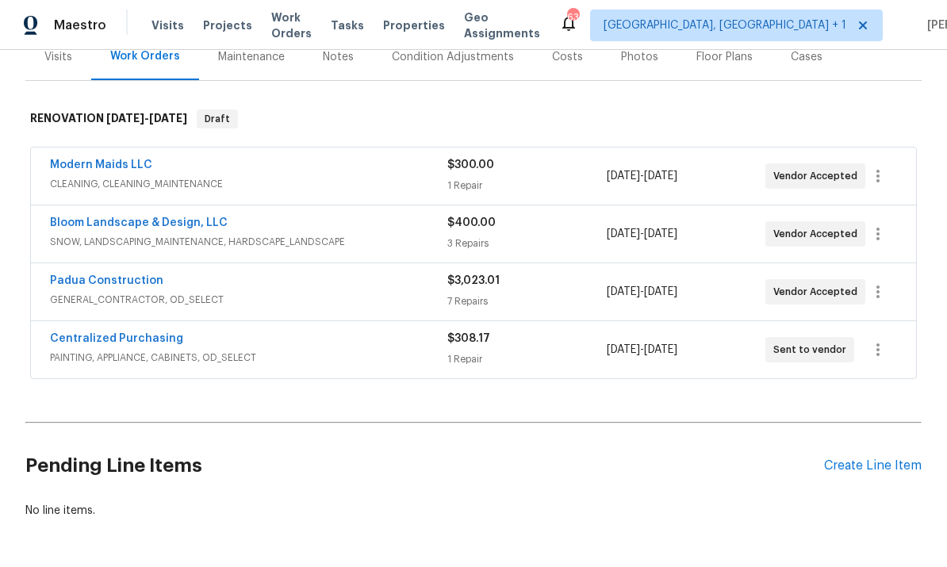
scroll to position [206, 0]
click at [869, 459] on div "Create Line Item" at bounding box center [873, 466] width 98 height 15
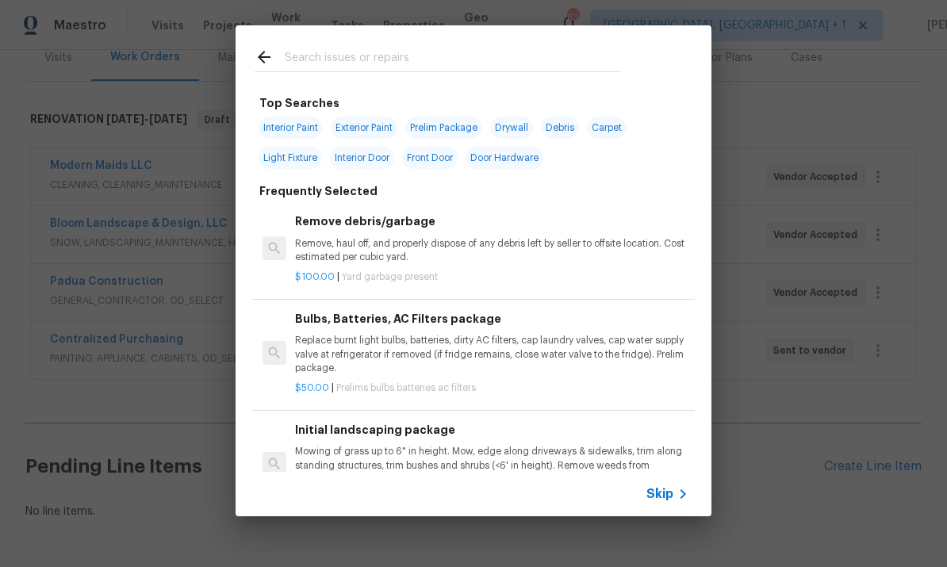
click at [328, 42] on div at bounding box center [438, 56] width 405 height 63
click at [344, 63] on input "text" at bounding box center [453, 60] width 336 height 24
type input "Flooring"
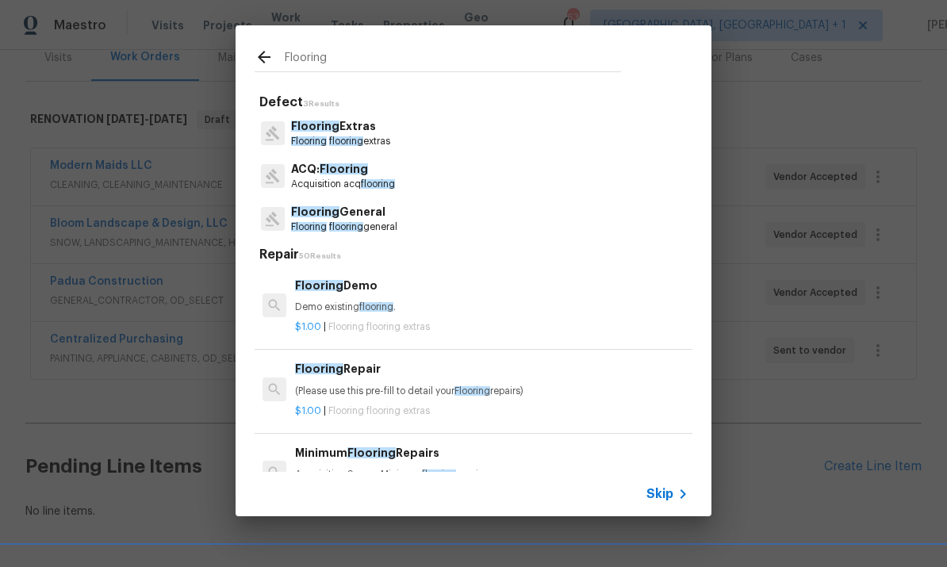
click at [348, 174] on span "Flooring" at bounding box center [344, 168] width 48 height 11
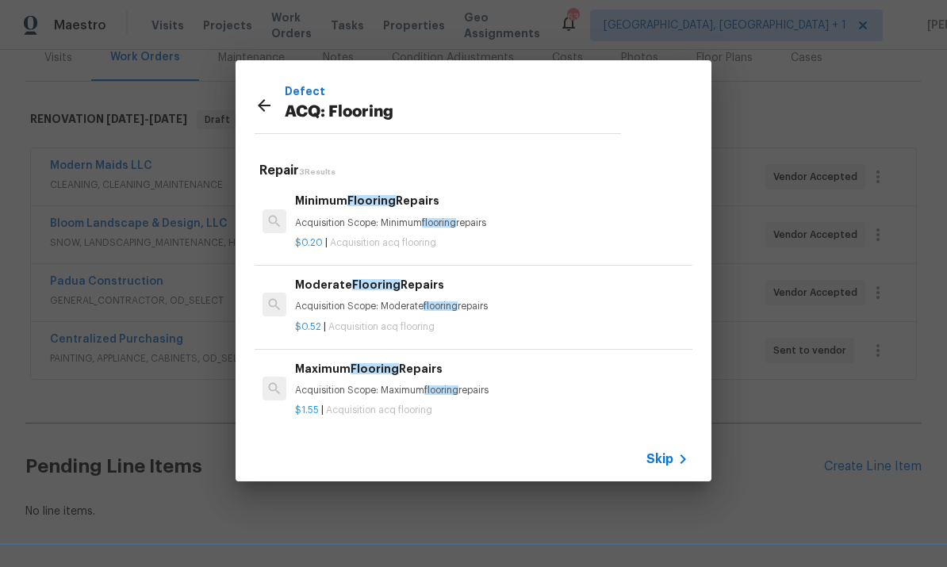
click at [260, 100] on icon at bounding box center [264, 105] width 19 height 19
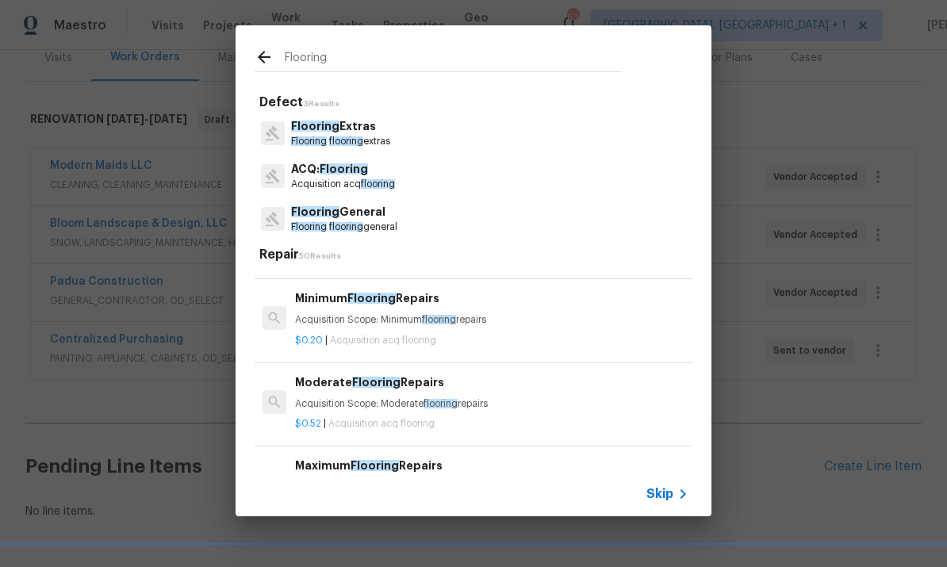
scroll to position [156, 0]
click at [361, 216] on p "Flooring General" at bounding box center [344, 212] width 106 height 17
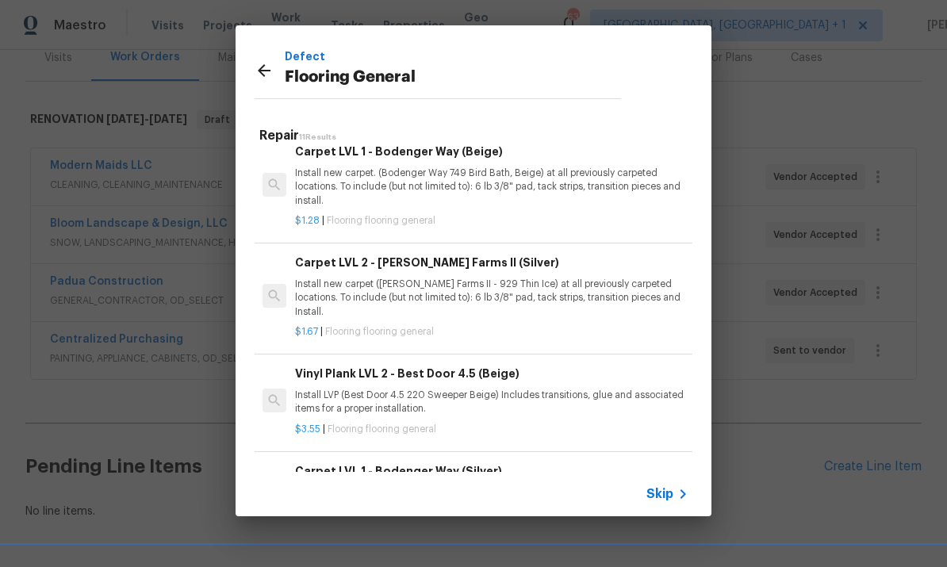
scroll to position [711, 0]
click at [436, 463] on h6 "Carpet LVL 1 - Bodenger Way (Silver)" at bounding box center [492, 471] width 394 height 17
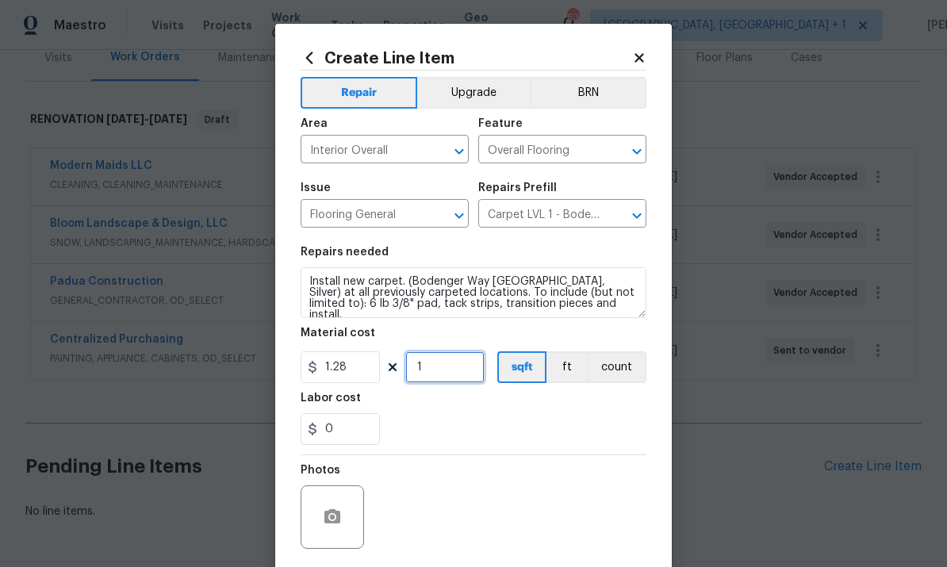
click at [445, 379] on input "1" at bounding box center [444, 368] width 79 height 32
click at [607, 433] on div "0" at bounding box center [474, 429] width 346 height 32
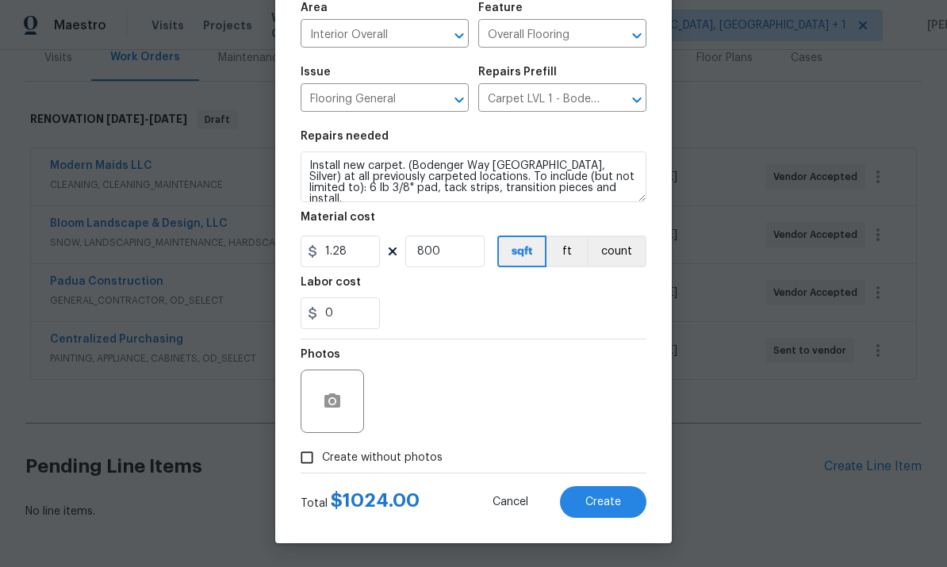
scroll to position [119, 0]
click at [329, 398] on icon "button" at bounding box center [333, 401] width 16 height 14
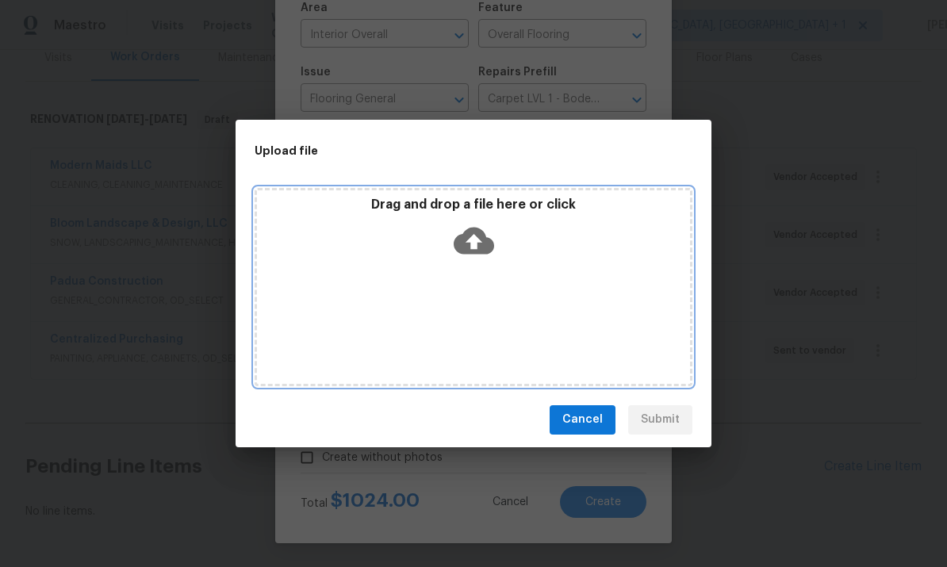
click at [483, 234] on icon at bounding box center [474, 240] width 40 height 27
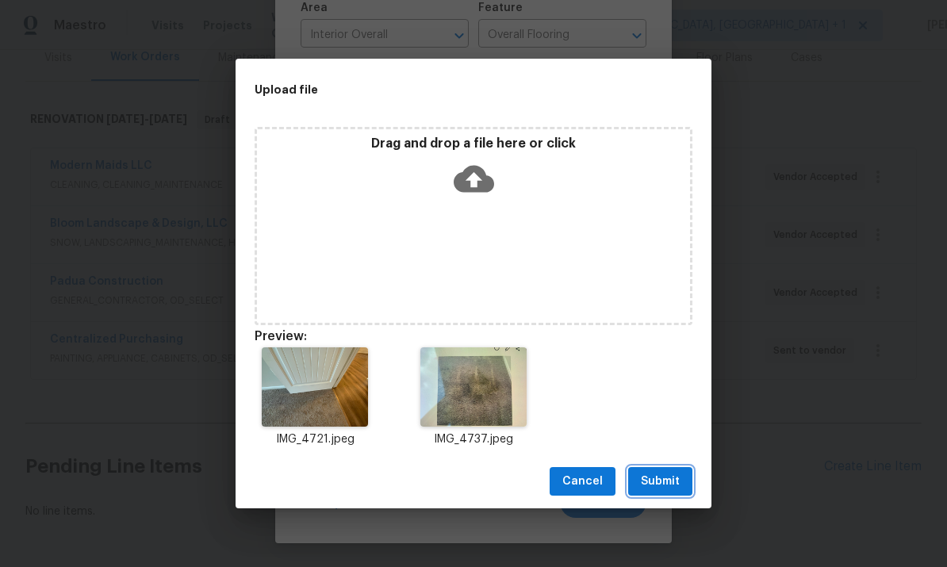
click at [664, 486] on span "Submit" at bounding box center [660, 482] width 39 height 20
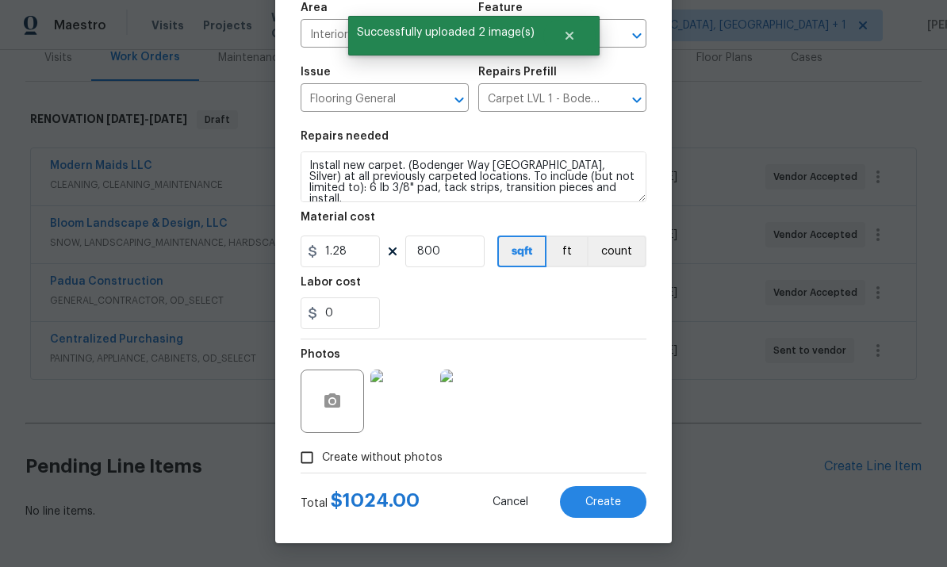
click at [605, 505] on span "Create" at bounding box center [604, 503] width 36 height 12
type input "0"
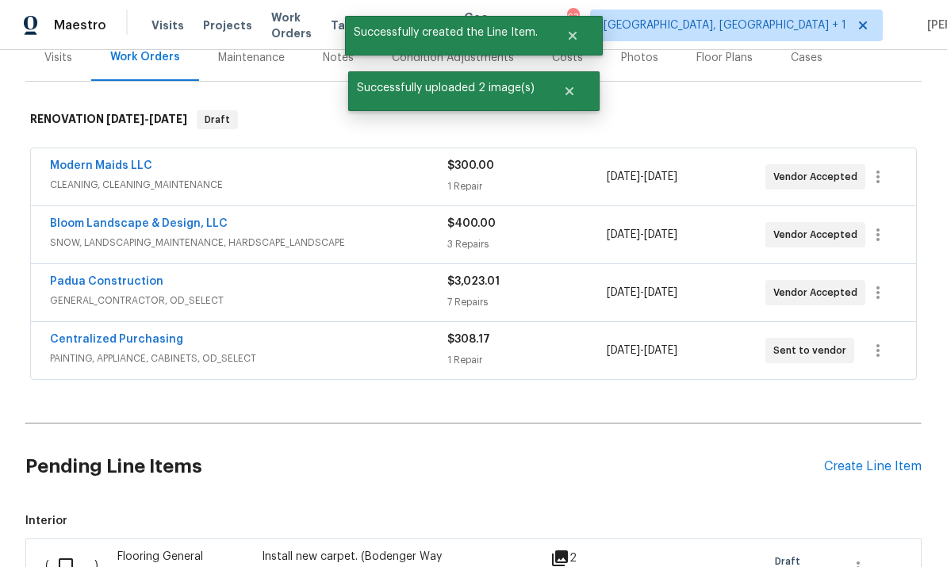
click at [67, 549] on input "checkbox" at bounding box center [71, 565] width 45 height 33
checkbox input "true"
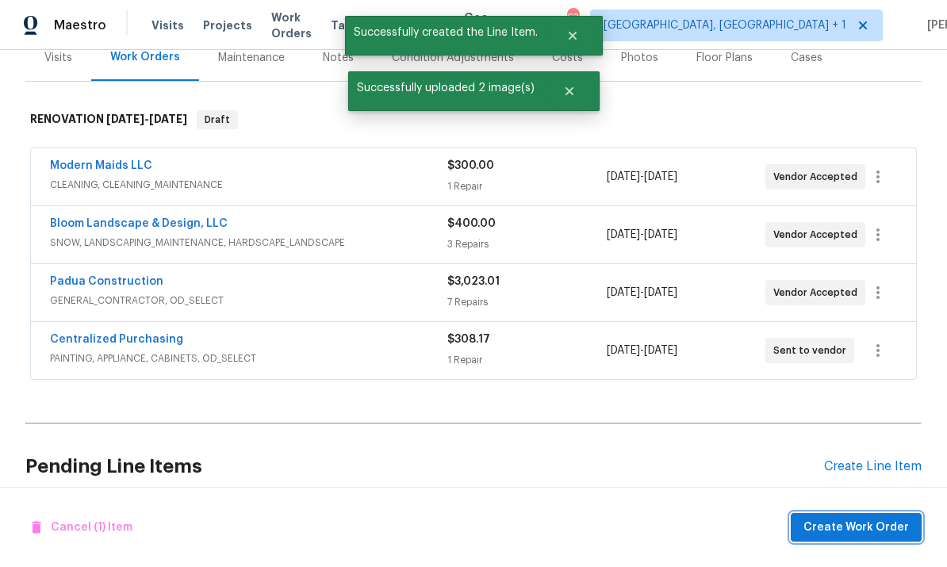
click at [859, 535] on span "Create Work Order" at bounding box center [857, 528] width 106 height 20
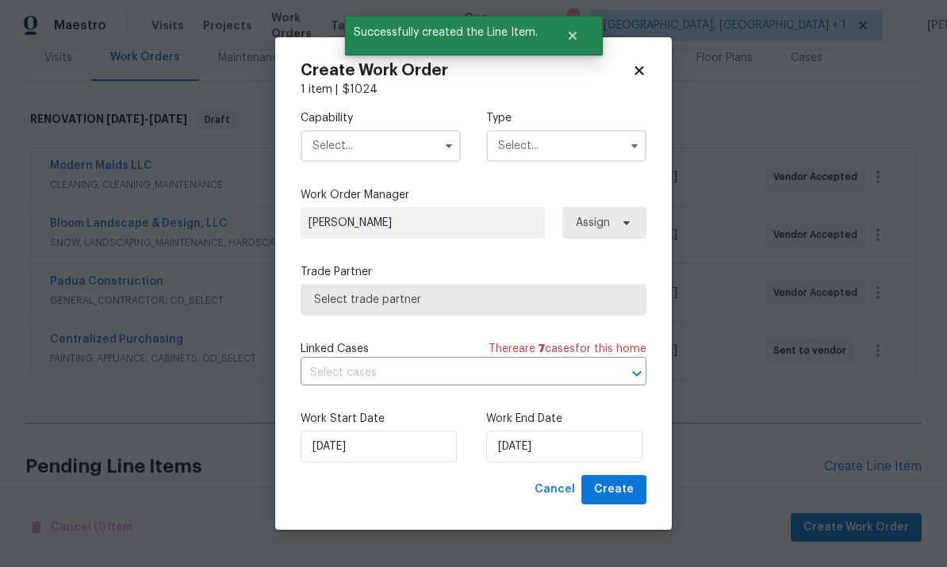
click at [413, 147] on input "text" at bounding box center [381, 146] width 160 height 32
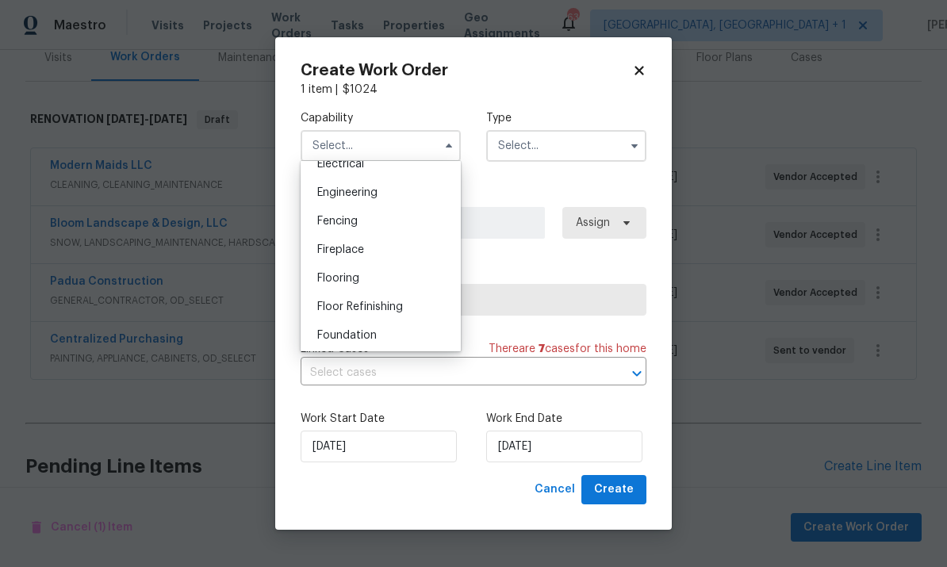
scroll to position [521, 0]
click at [379, 277] on div "Flooring" at bounding box center [381, 274] width 152 height 29
type input "Flooring"
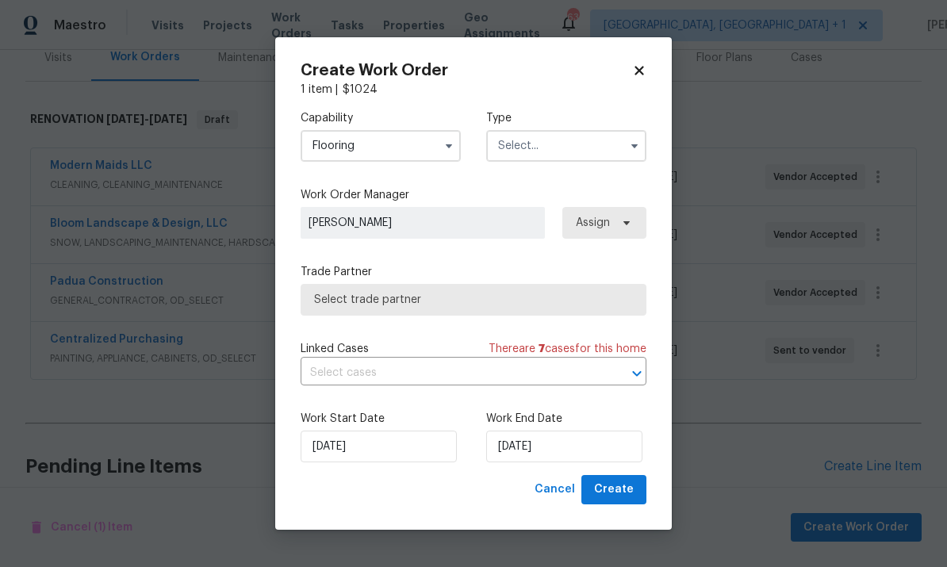
click at [602, 151] on input "text" at bounding box center [566, 146] width 160 height 32
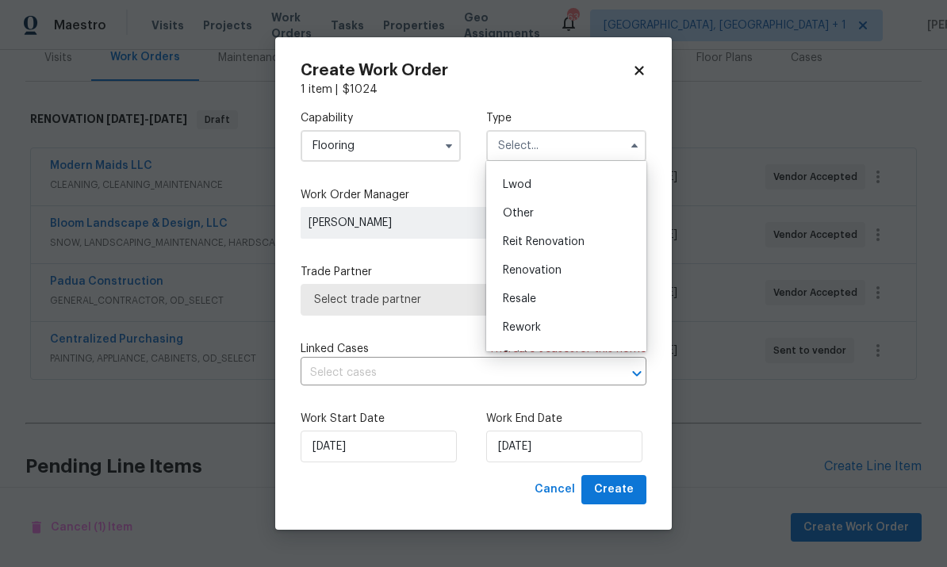
scroll to position [168, 0]
click at [563, 270] on div "Renovation" at bounding box center [566, 268] width 152 height 29
type input "Renovation"
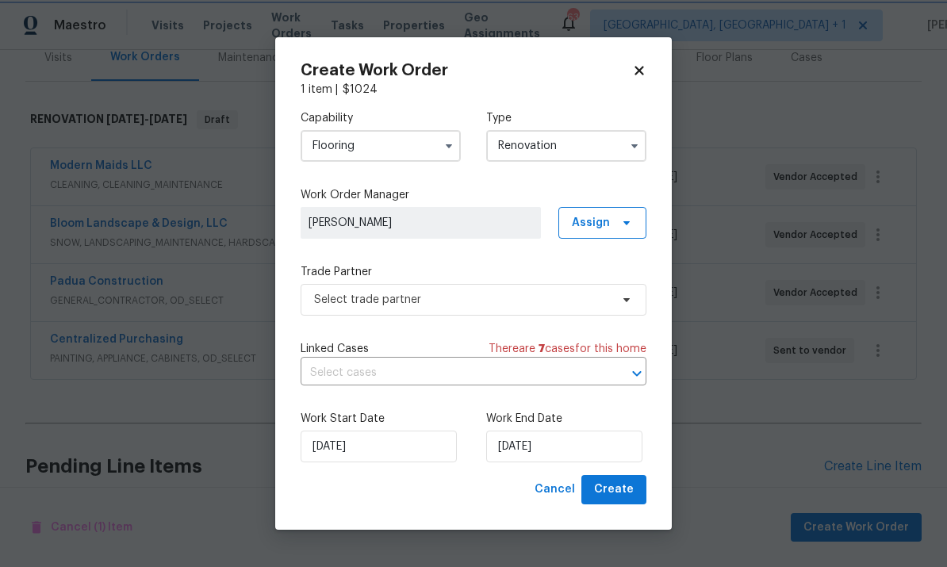
scroll to position [0, 0]
click at [624, 296] on icon at bounding box center [627, 300] width 13 height 13
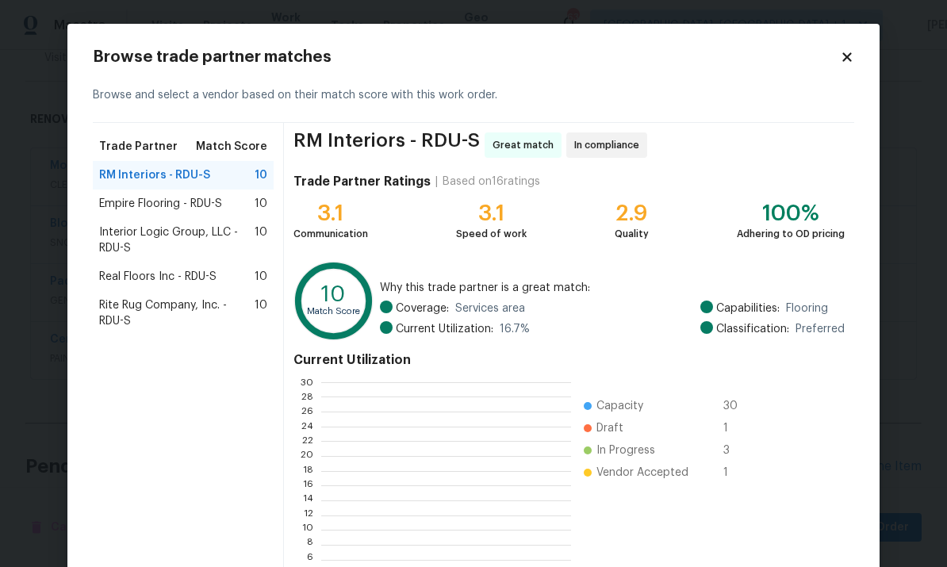
scroll to position [222, 249]
click at [167, 177] on span "RM Interiors - RDU-S" at bounding box center [154, 175] width 111 height 16
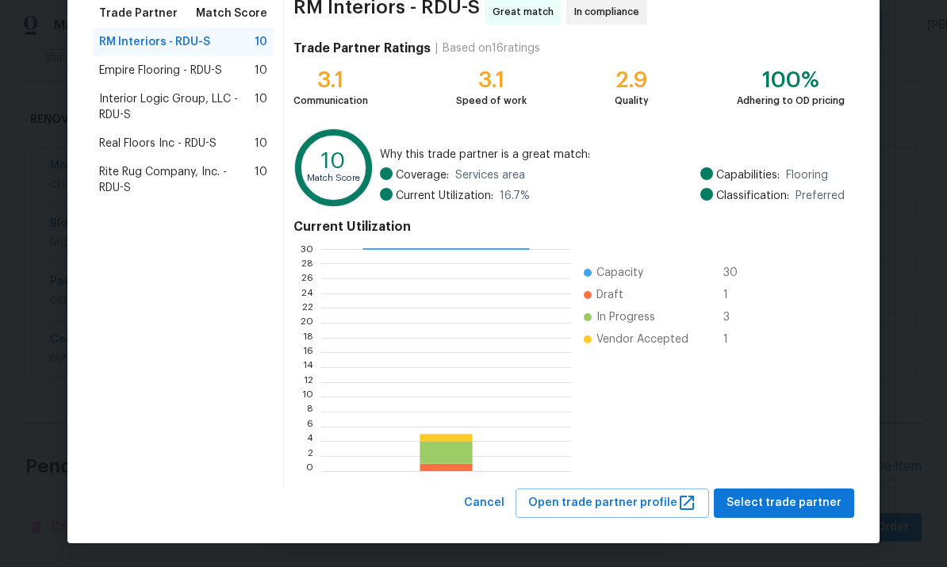
scroll to position [133, 0]
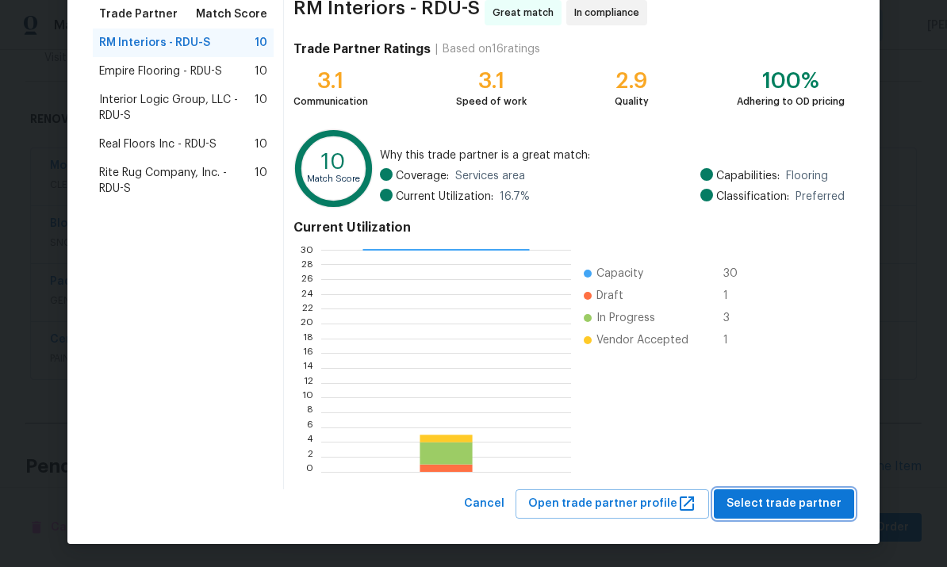
click at [800, 495] on span "Select trade partner" at bounding box center [784, 504] width 115 height 20
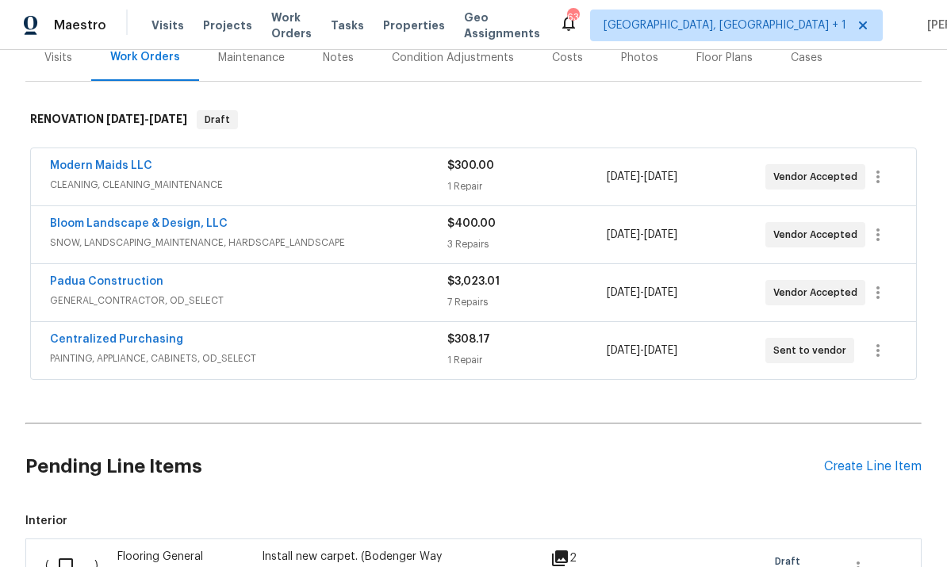
click at [67, 549] on input "checkbox" at bounding box center [71, 565] width 45 height 33
checkbox input "true"
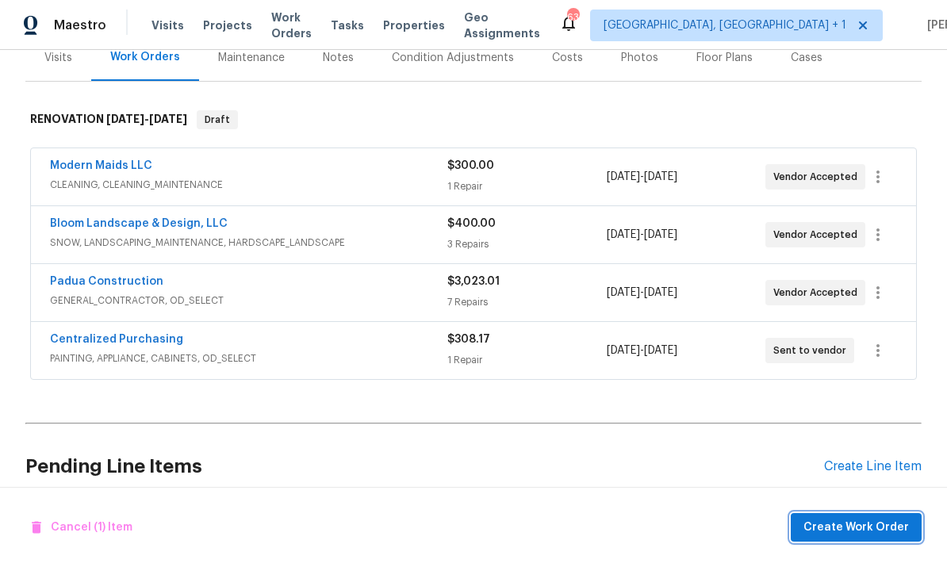
click at [850, 536] on span "Create Work Order" at bounding box center [857, 528] width 106 height 20
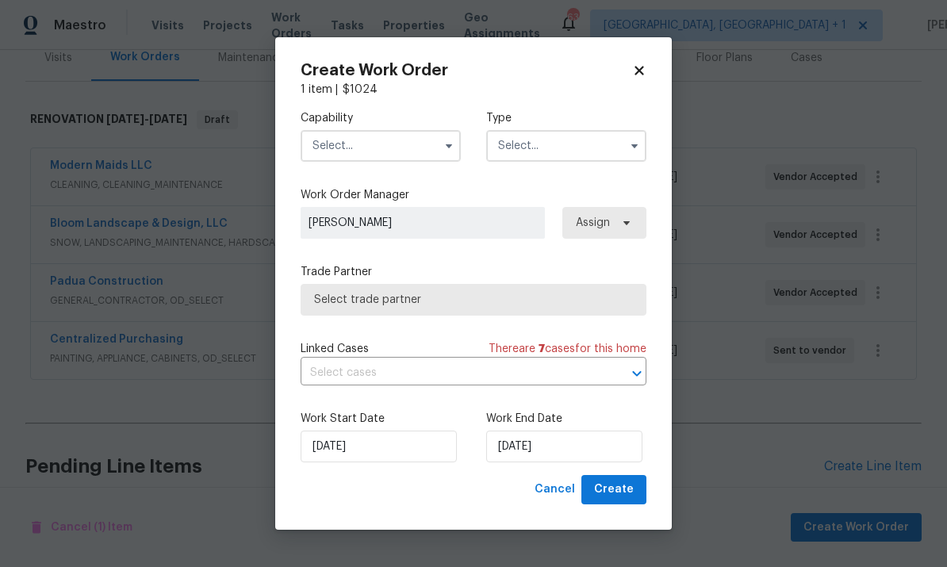
click at [421, 145] on input "text" at bounding box center [381, 146] width 160 height 32
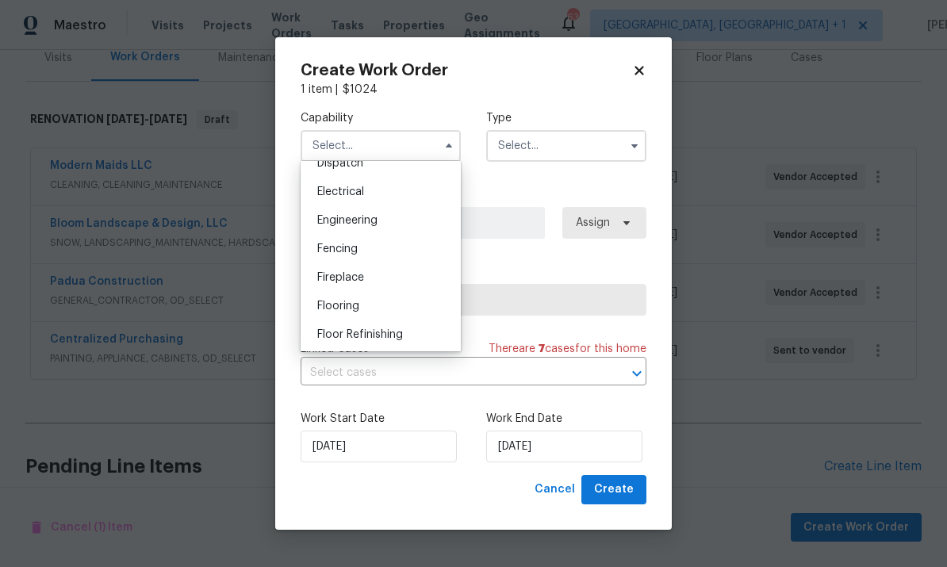
scroll to position [494, 0]
click at [382, 303] on div "Flooring" at bounding box center [381, 301] width 152 height 29
type input "Flooring"
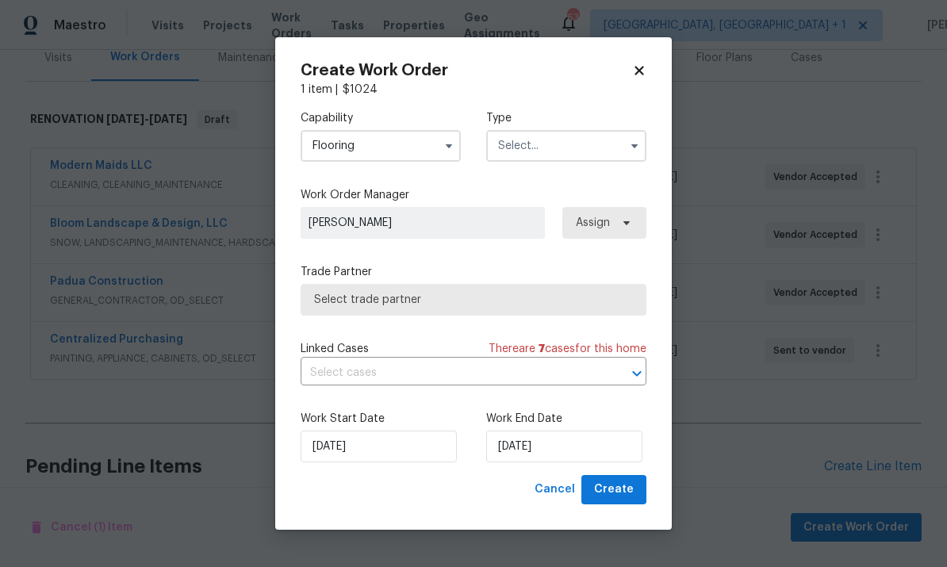
click at [633, 147] on icon "button" at bounding box center [634, 146] width 13 height 13
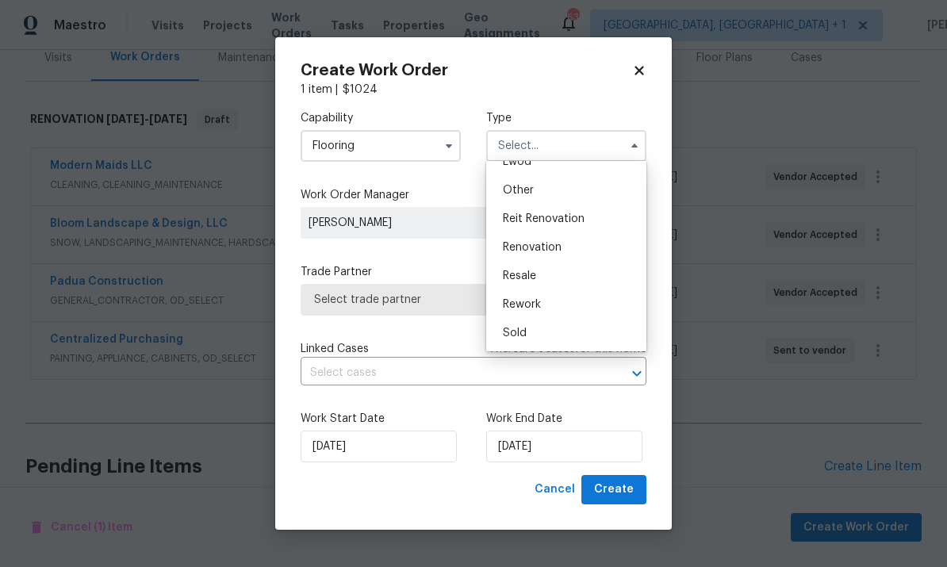
scroll to position [189, 0]
click at [562, 250] on div "Renovation" at bounding box center [566, 247] width 152 height 29
type input "Renovation"
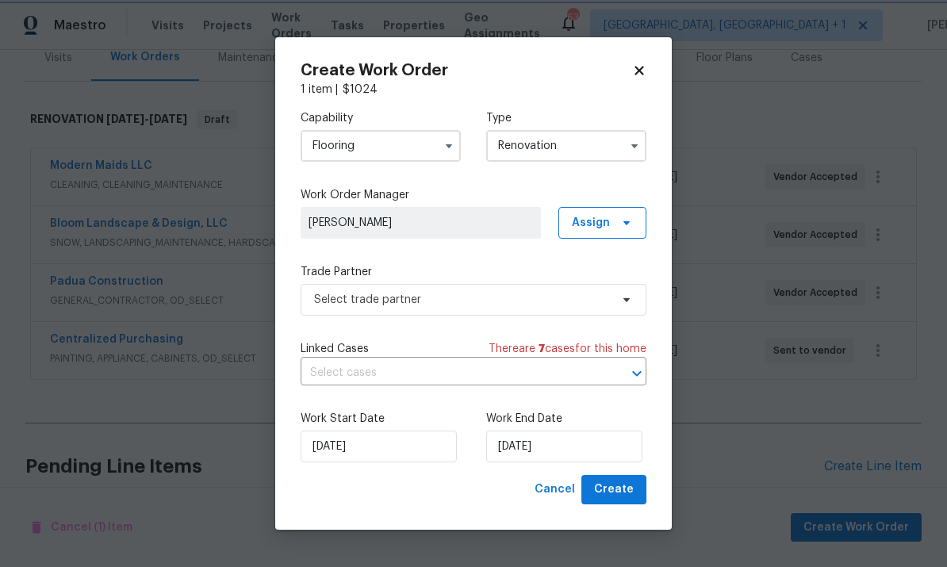
scroll to position [0, 0]
click at [629, 306] on span "Select trade partner" at bounding box center [474, 300] width 346 height 32
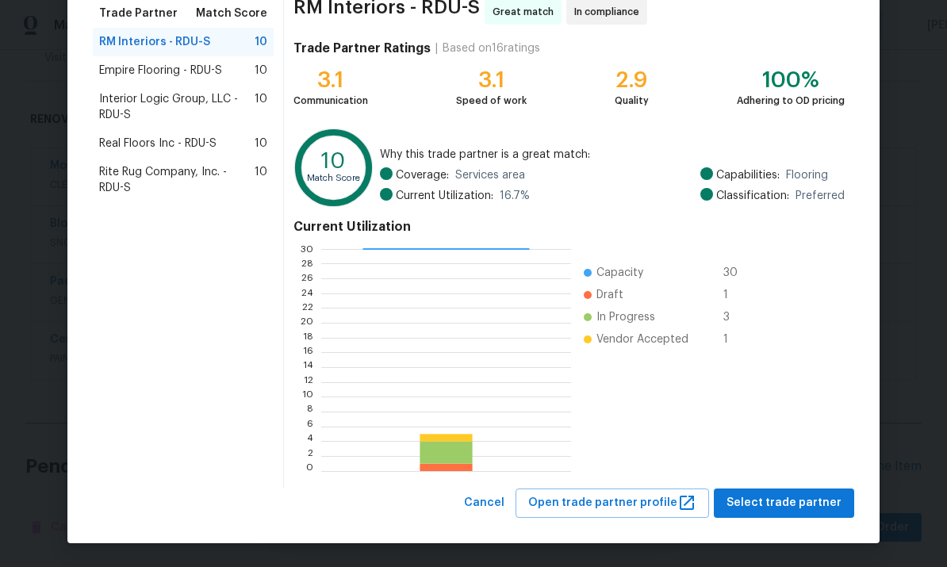
scroll to position [133, 0]
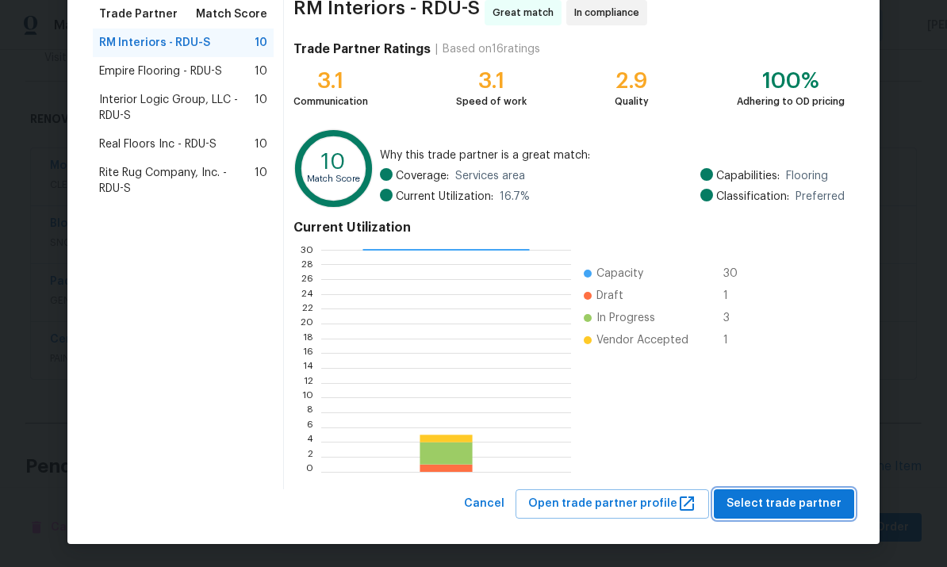
click at [795, 509] on span "Select trade partner" at bounding box center [784, 504] width 115 height 20
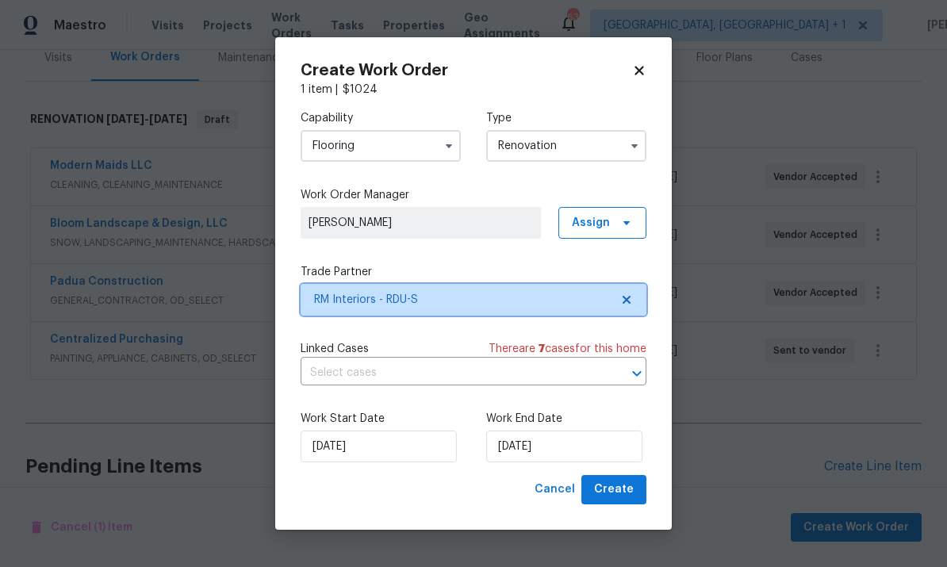
scroll to position [0, 0]
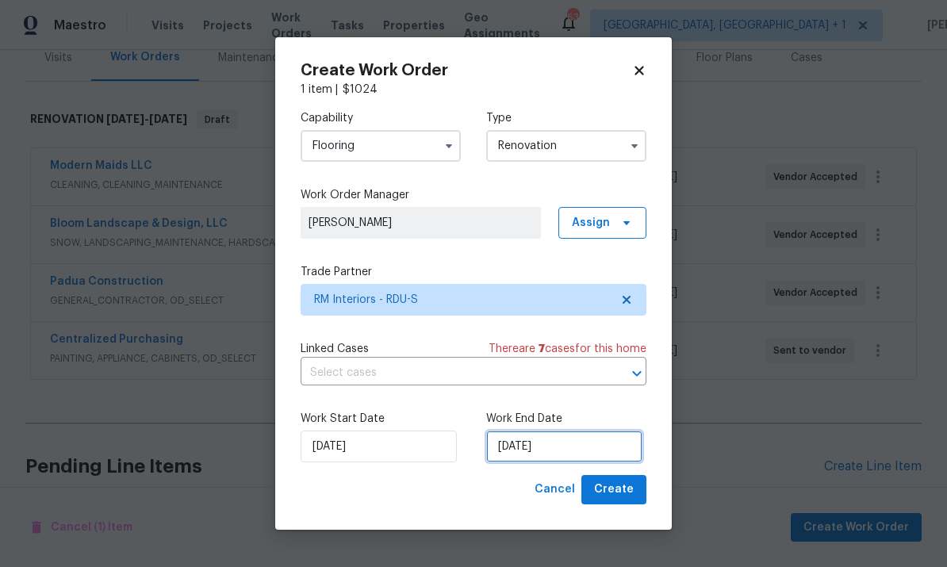
click at [563, 449] on input "[DATE]" at bounding box center [564, 447] width 156 height 32
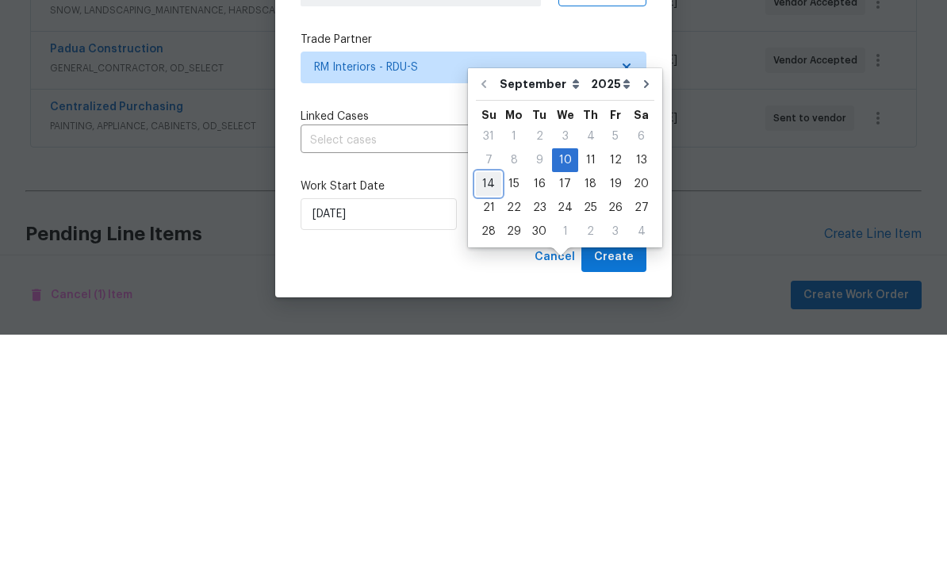
click at [489, 405] on div "14" at bounding box center [488, 416] width 25 height 22
type input "[DATE]"
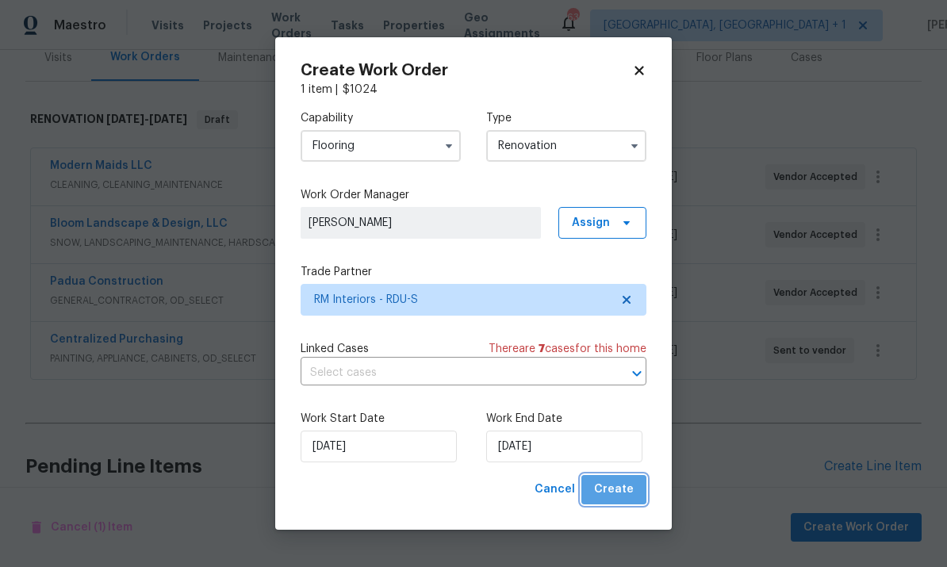
click at [626, 498] on span "Create" at bounding box center [614, 490] width 40 height 20
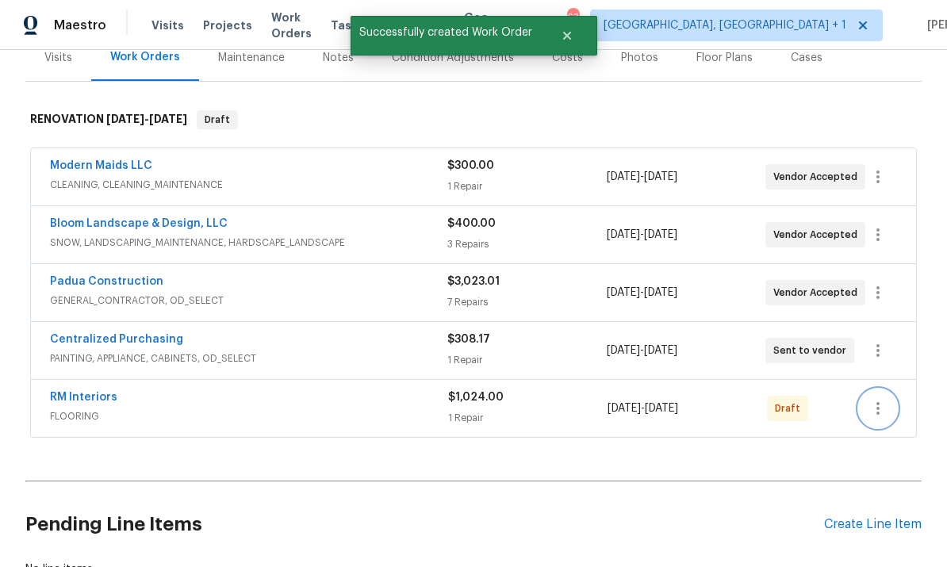
click at [881, 399] on icon "button" at bounding box center [878, 408] width 19 height 19
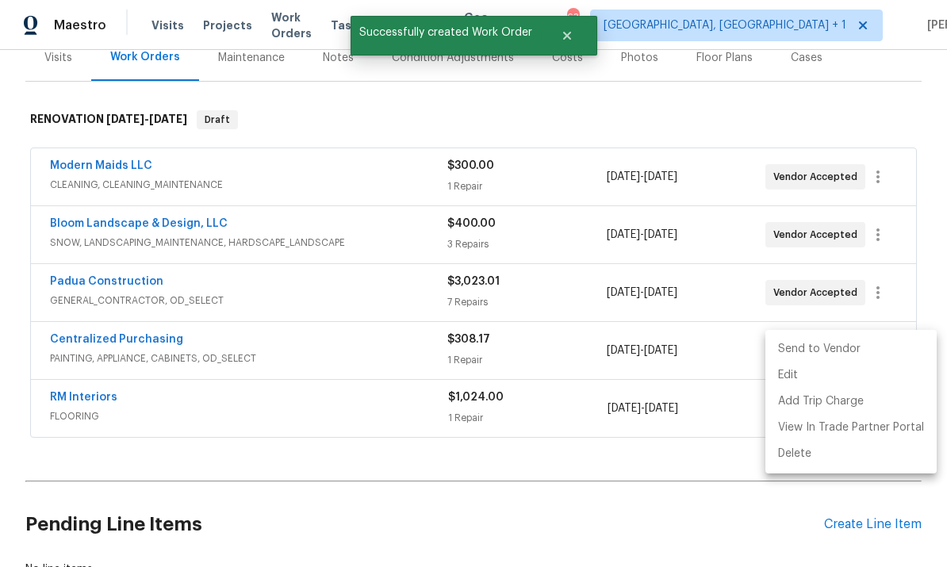
click at [818, 351] on li "Send to Vendor" at bounding box center [851, 349] width 171 height 26
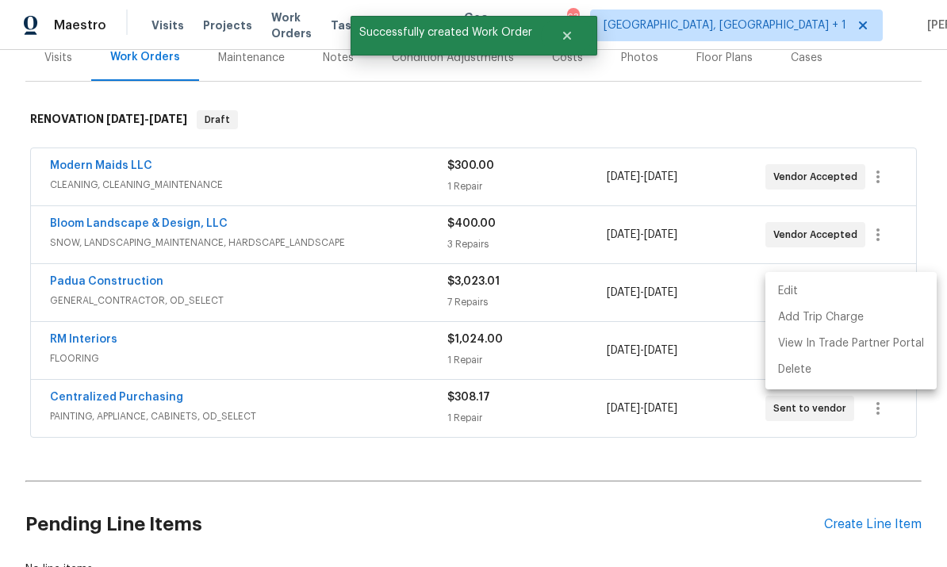
click at [609, 475] on div at bounding box center [473, 283] width 947 height 567
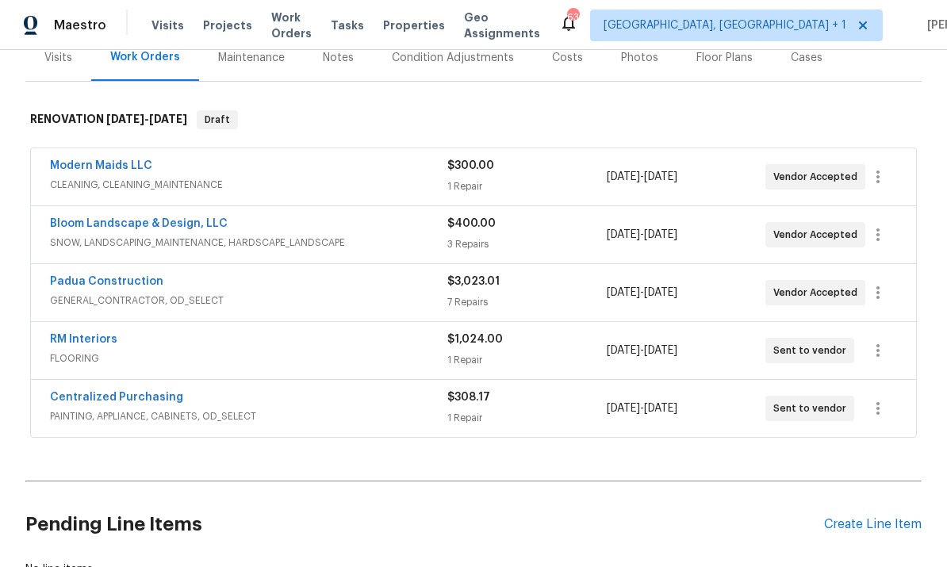
click at [107, 334] on link "RM Interiors" at bounding box center [83, 339] width 67 height 11
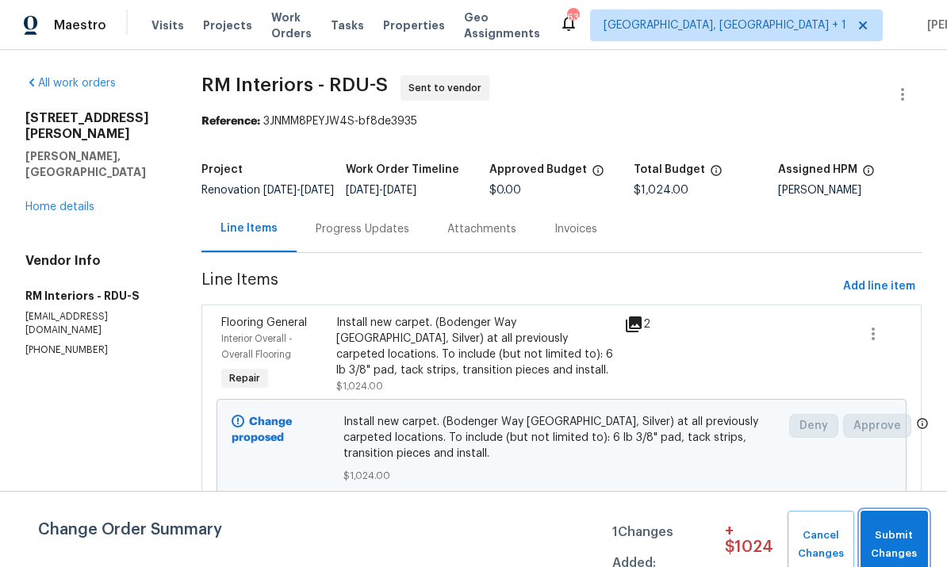
click at [912, 547] on span "Submit Changes" at bounding box center [895, 545] width 52 height 37
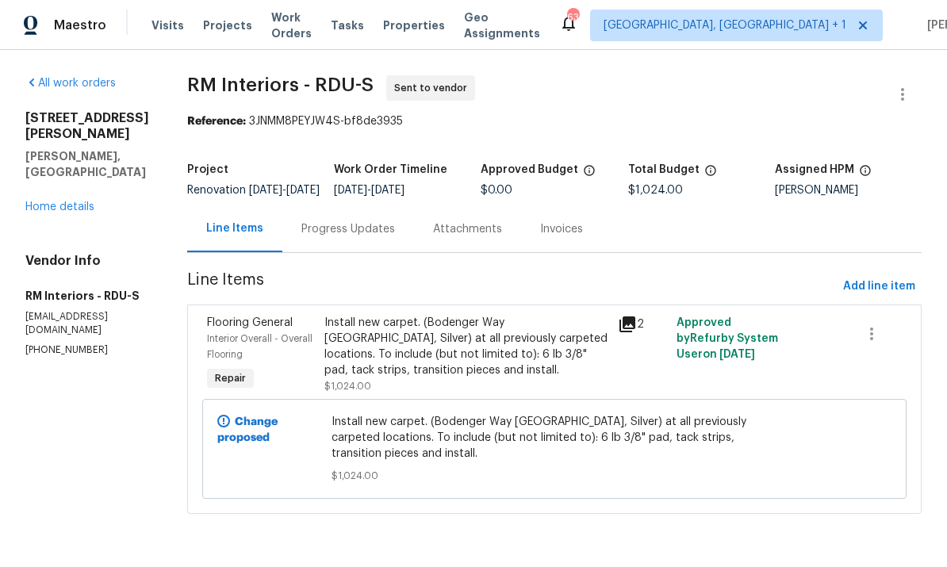
click at [372, 237] on div "Progress Updates" at bounding box center [349, 229] width 94 height 16
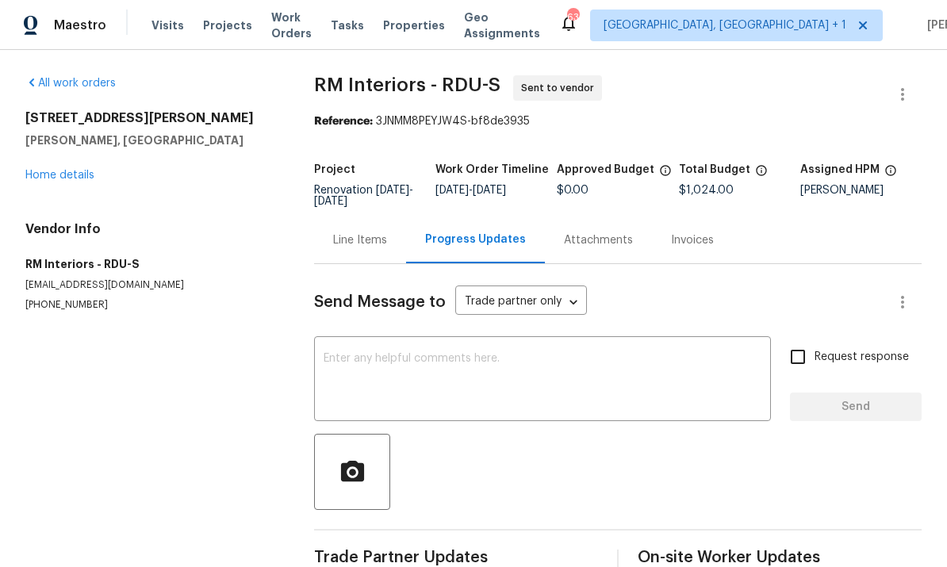
click at [369, 355] on textarea at bounding box center [543, 381] width 438 height 56
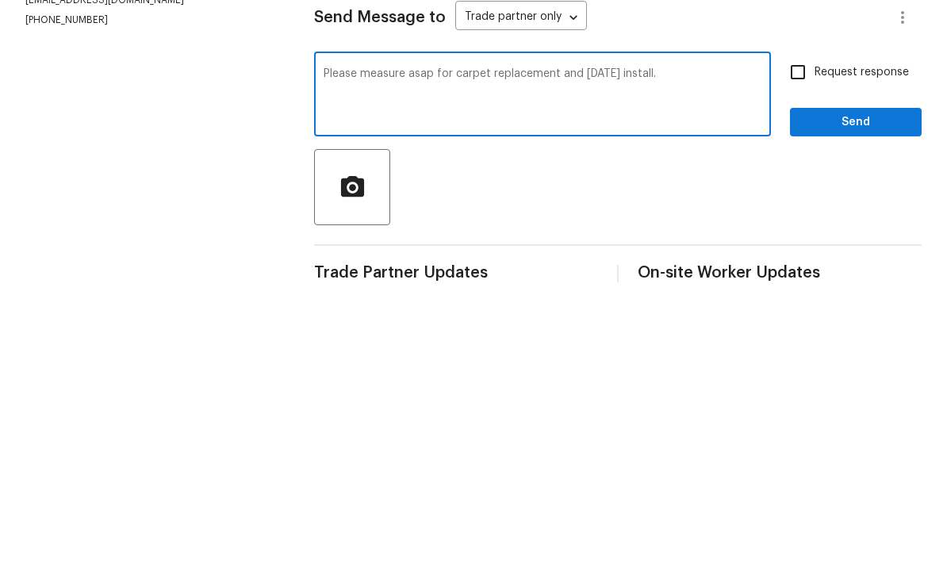
type textarea "Please measure asap for carpet replacement and [DATE] install."
click at [811, 340] on input "Request response" at bounding box center [798, 356] width 33 height 33
checkbox input "true"
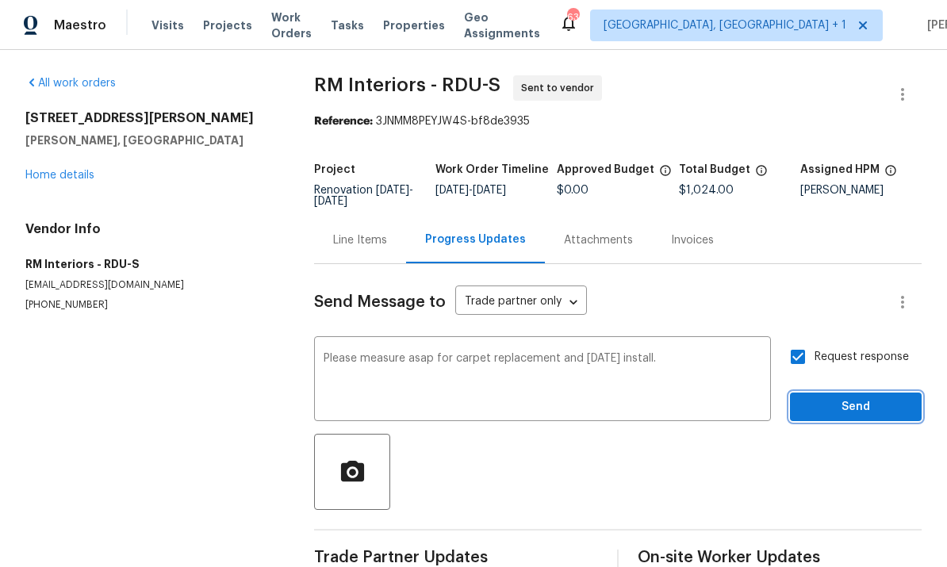
click at [869, 398] on span "Send" at bounding box center [856, 408] width 106 height 20
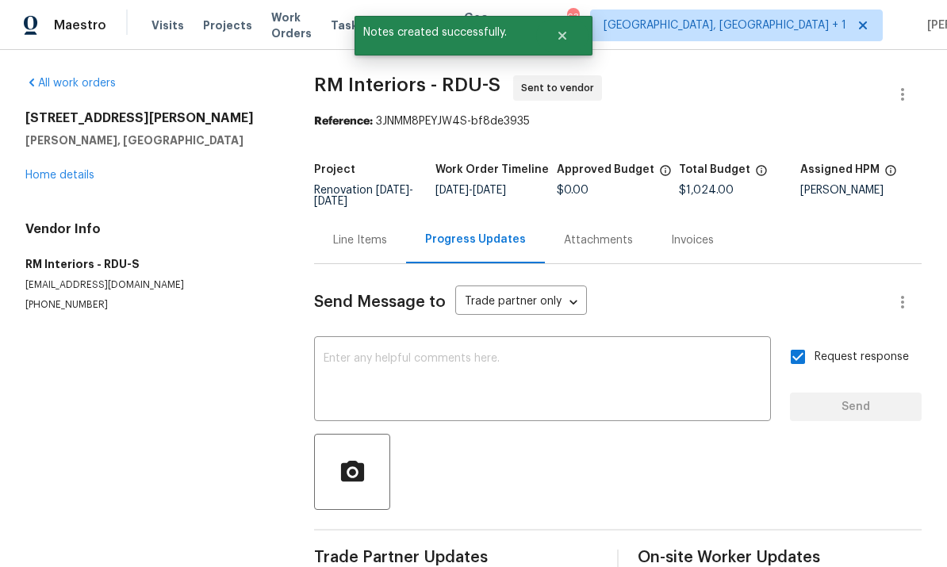
click at [83, 170] on link "Home details" at bounding box center [59, 175] width 69 height 11
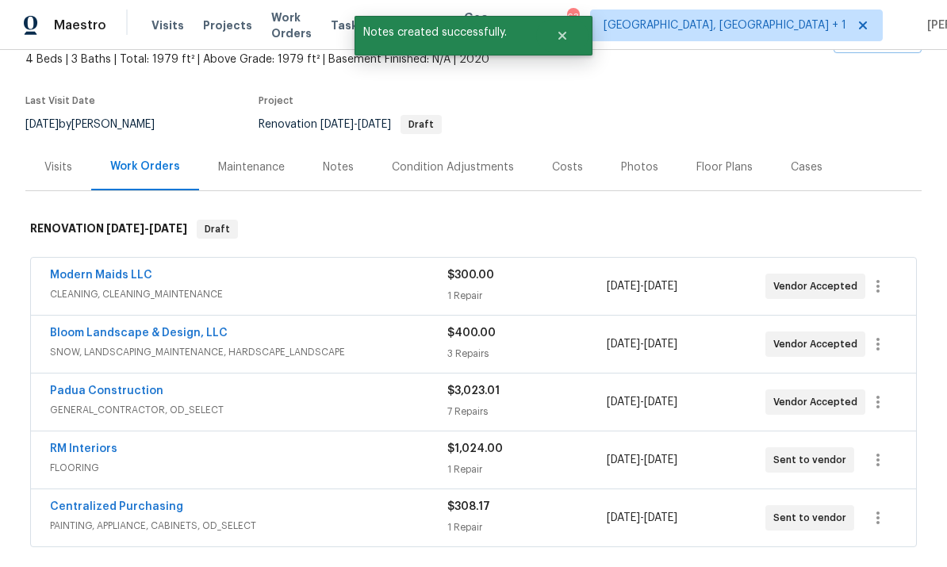
scroll to position [114, 0]
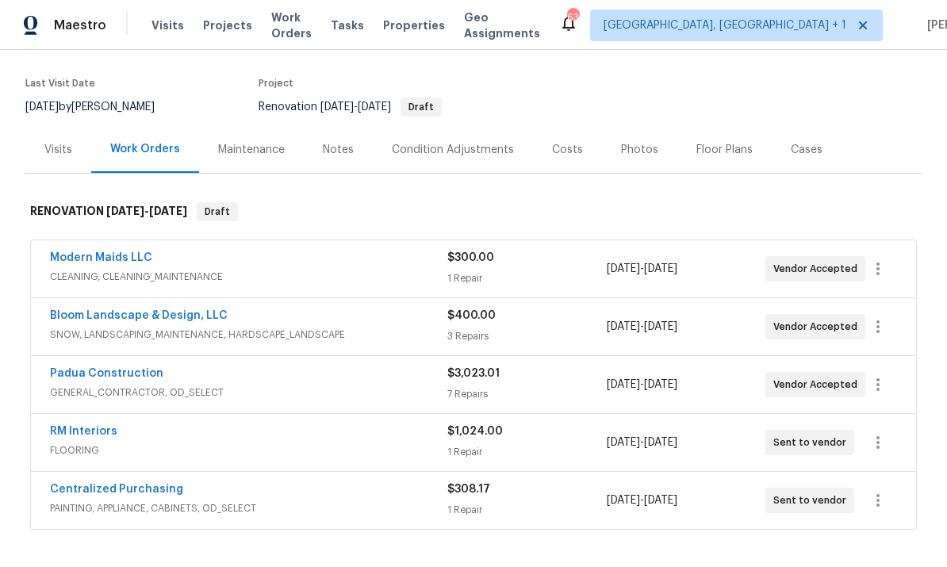
click at [118, 252] on link "Modern Maids LLC" at bounding box center [101, 257] width 102 height 11
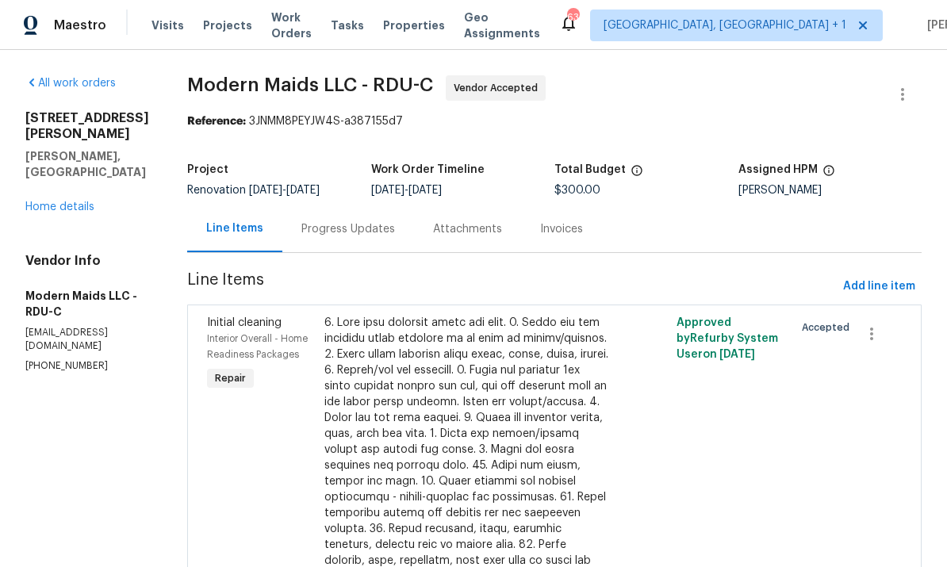
click at [374, 228] on div "Progress Updates" at bounding box center [349, 229] width 94 height 16
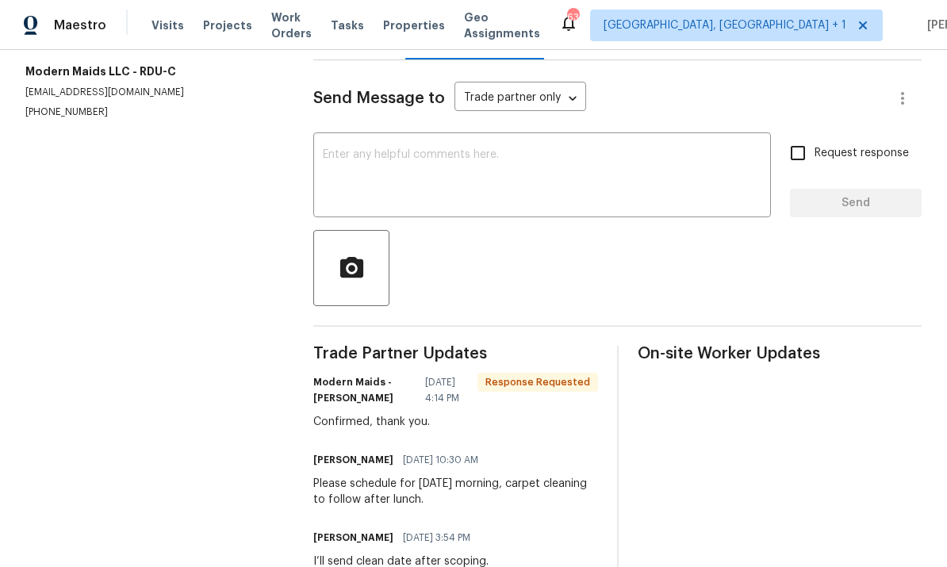
scroll to position [192, 0]
click at [375, 179] on textarea at bounding box center [542, 178] width 439 height 56
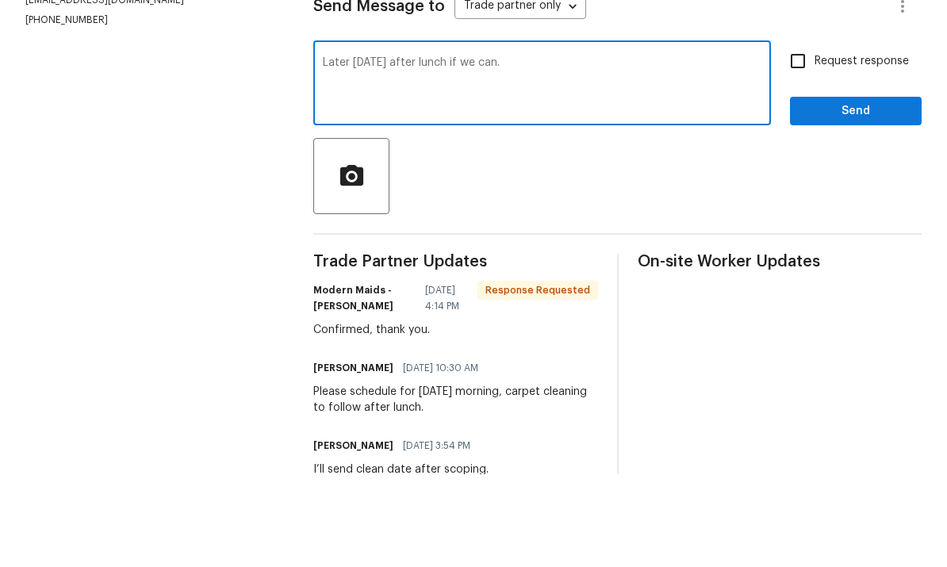
type textarea "Later [DATE] after lunch if we can."
click at [804, 137] on input "Request response" at bounding box center [798, 153] width 33 height 33
checkbox input "true"
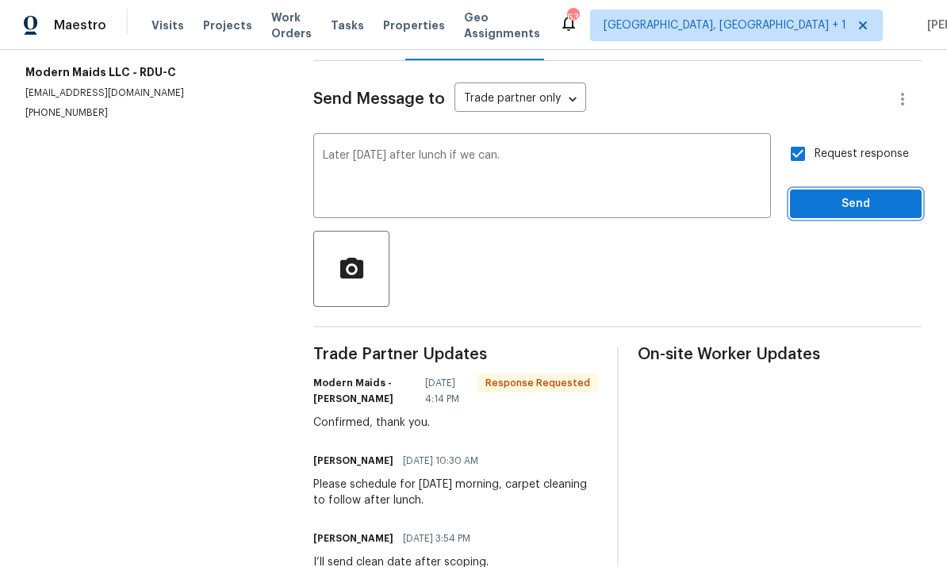
click at [875, 190] on button "Send" at bounding box center [856, 204] width 132 height 29
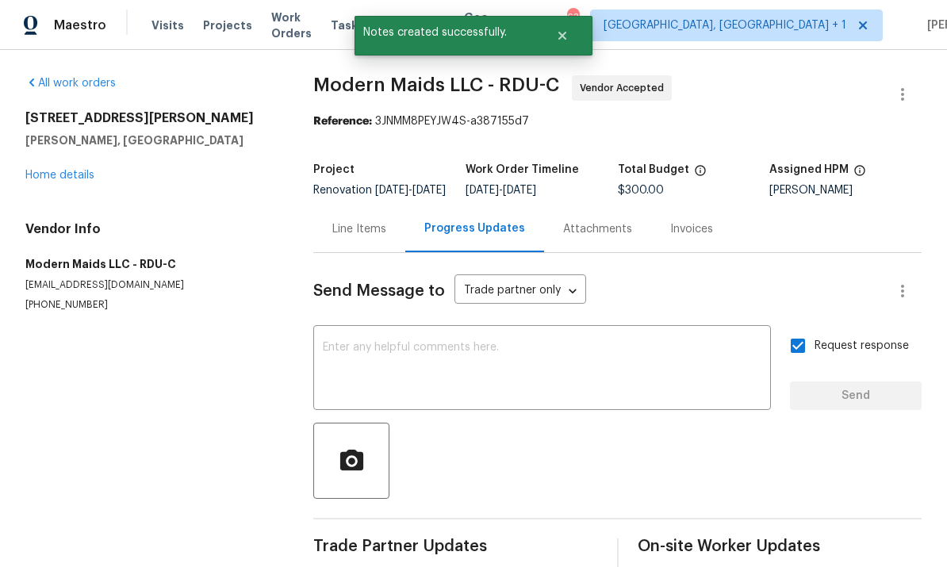
click at [67, 170] on link "Home details" at bounding box center [59, 175] width 69 height 11
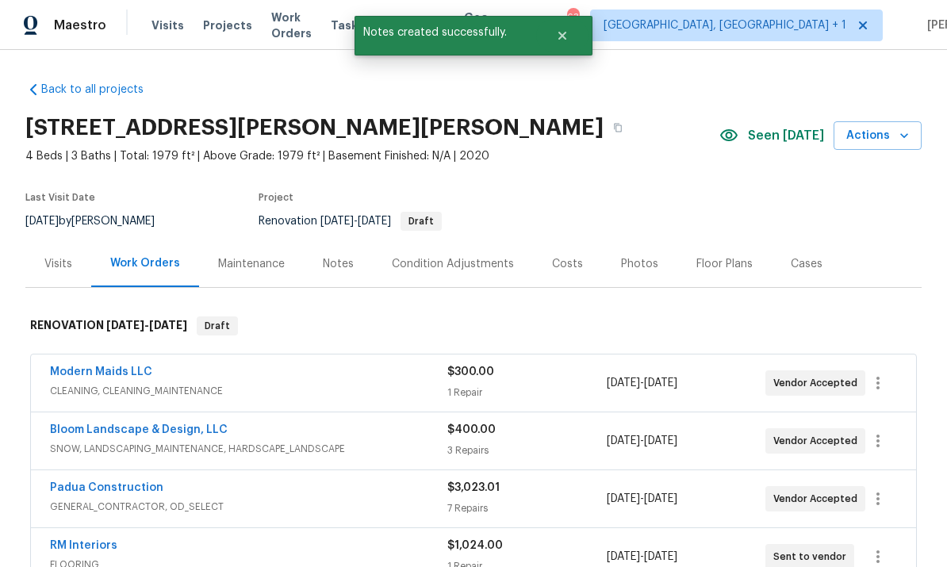
scroll to position [21, 0]
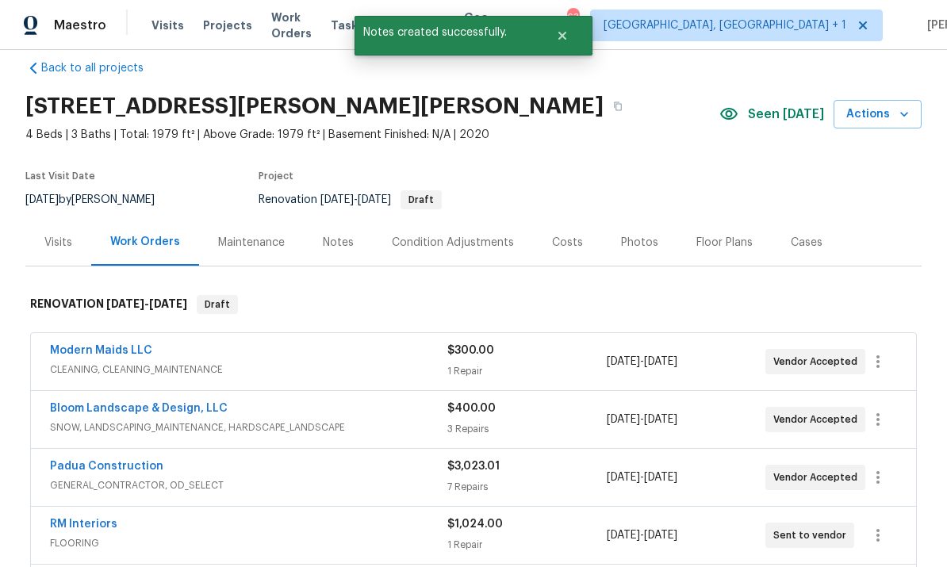
click at [95, 519] on link "RM Interiors" at bounding box center [83, 524] width 67 height 11
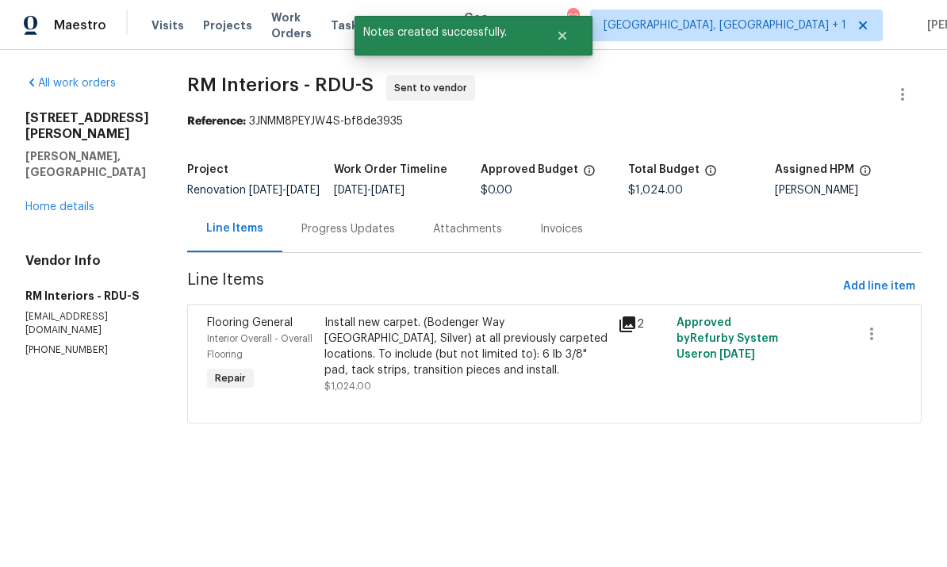
click at [339, 237] on div "Progress Updates" at bounding box center [349, 229] width 94 height 16
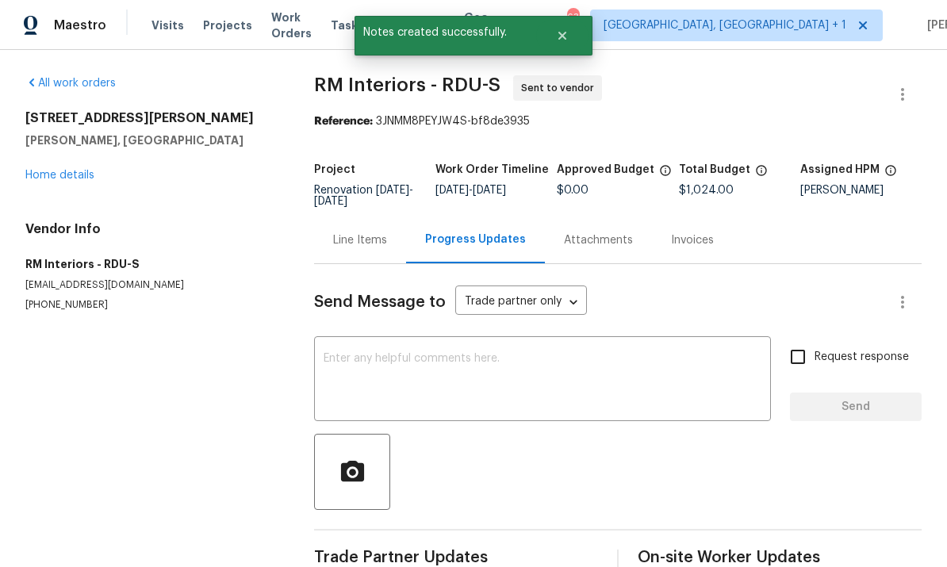
click at [390, 362] on textarea at bounding box center [543, 381] width 438 height 56
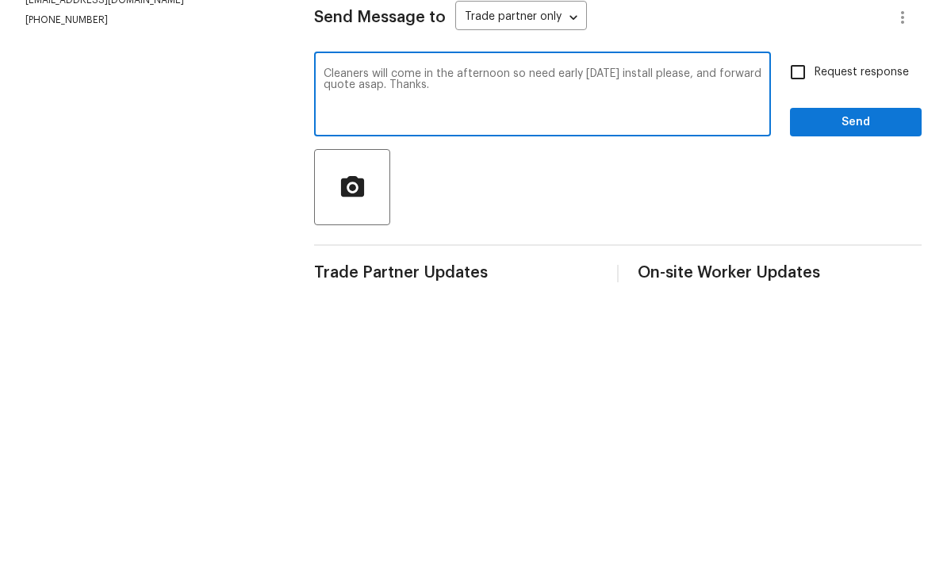
type textarea "Cleaners will come in the afternoon so need early [DATE] install please, and fo…"
click at [811, 340] on input "Request response" at bounding box center [798, 356] width 33 height 33
checkbox input "true"
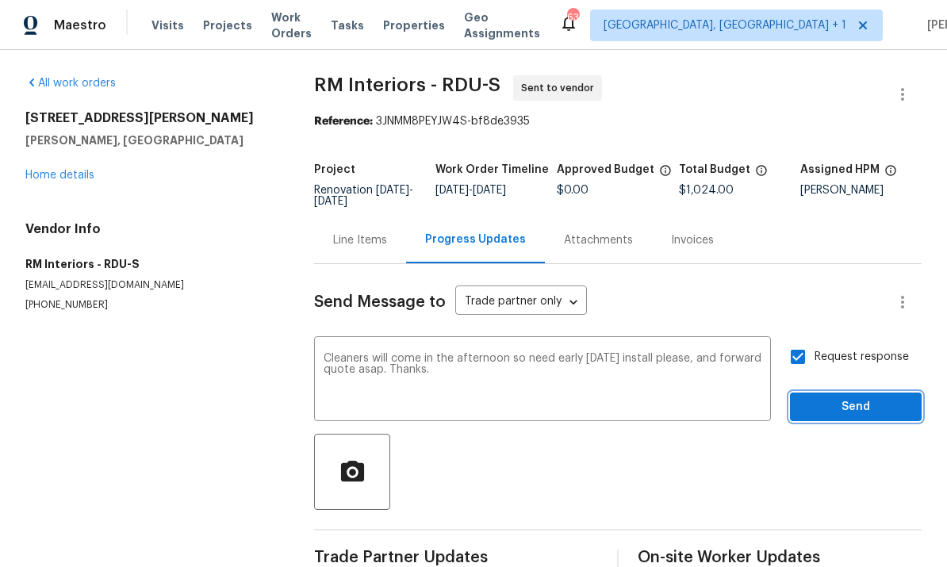
click at [853, 398] on span "Send" at bounding box center [856, 408] width 106 height 20
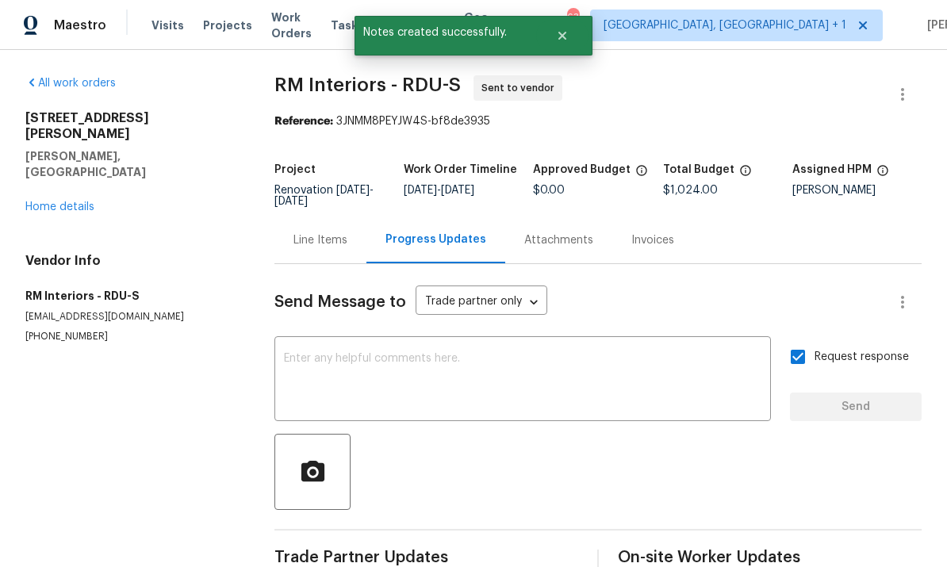
click at [86, 202] on link "Home details" at bounding box center [59, 207] width 69 height 11
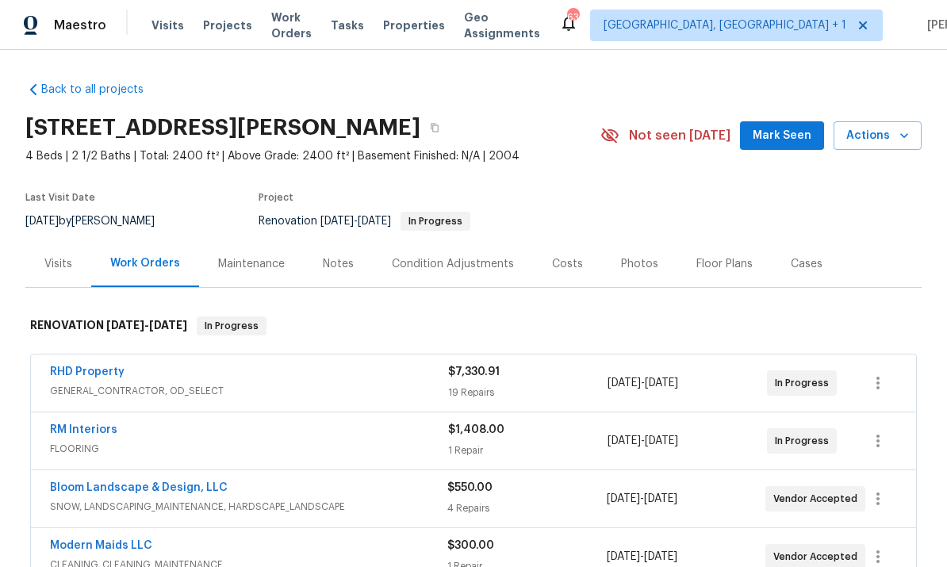
click at [341, 259] on div "Notes" at bounding box center [338, 264] width 31 height 16
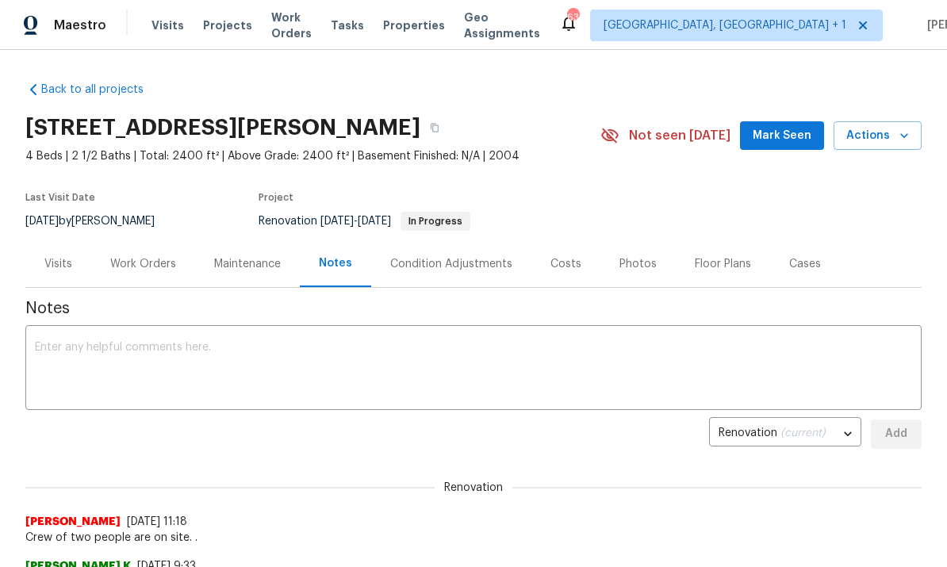
click at [154, 259] on div "Work Orders" at bounding box center [143, 264] width 66 height 16
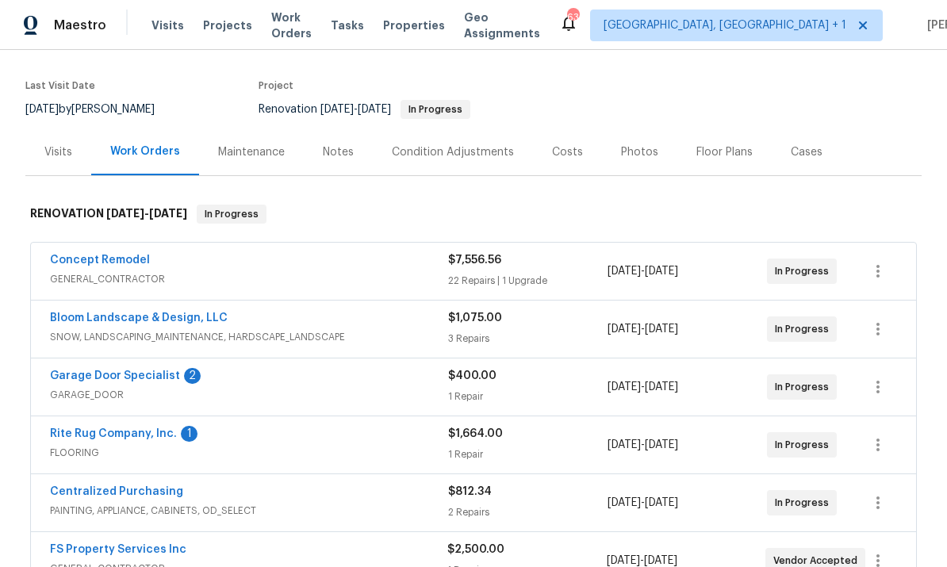
scroll to position [110, 0]
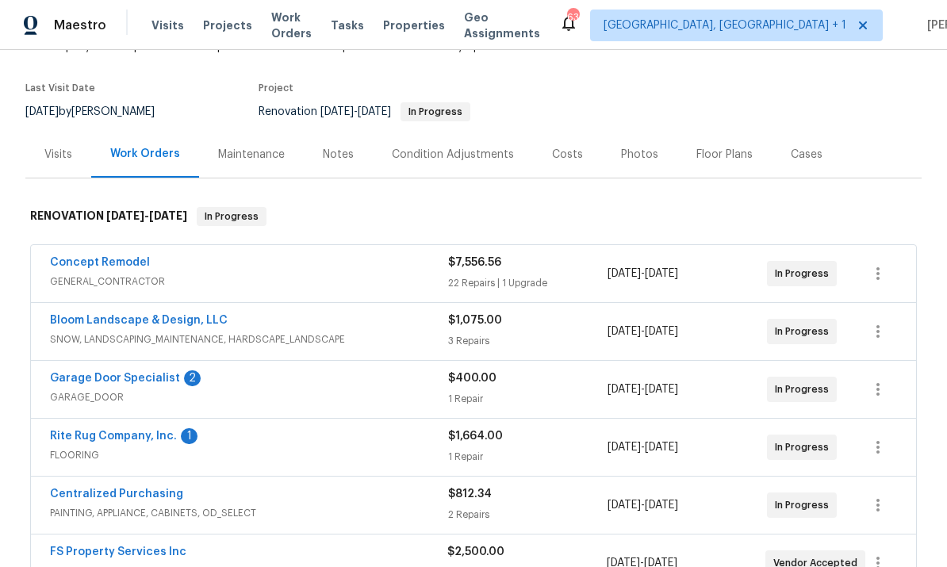
click at [123, 375] on link "Garage Door Specialist" at bounding box center [115, 378] width 130 height 11
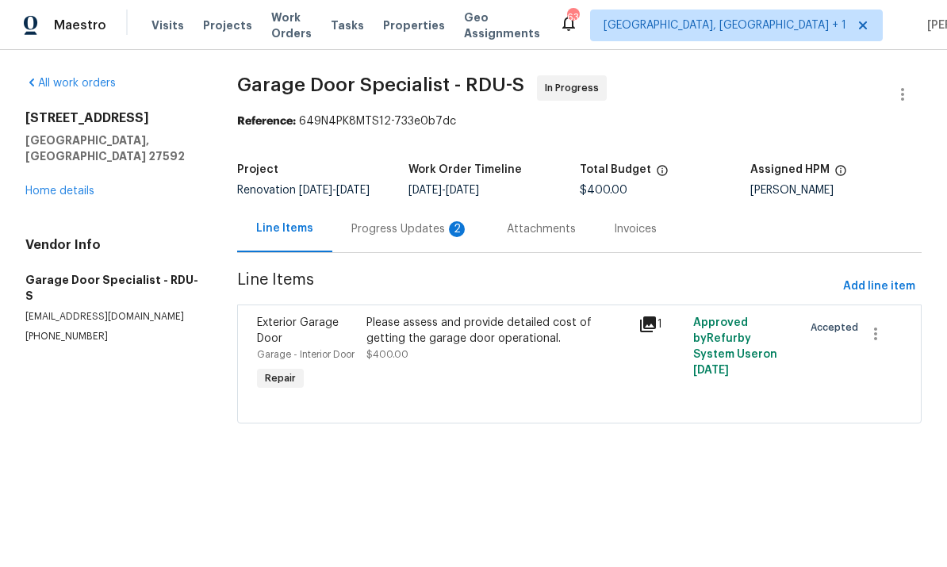
click at [399, 222] on div "Progress Updates 2" at bounding box center [410, 229] width 117 height 16
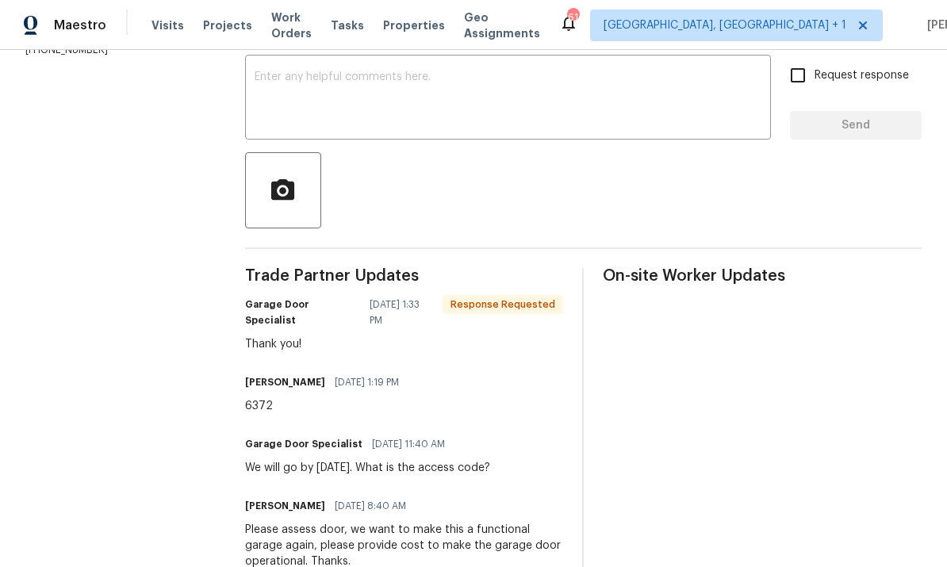
scroll to position [270, 0]
click at [351, 100] on textarea at bounding box center [508, 100] width 507 height 56
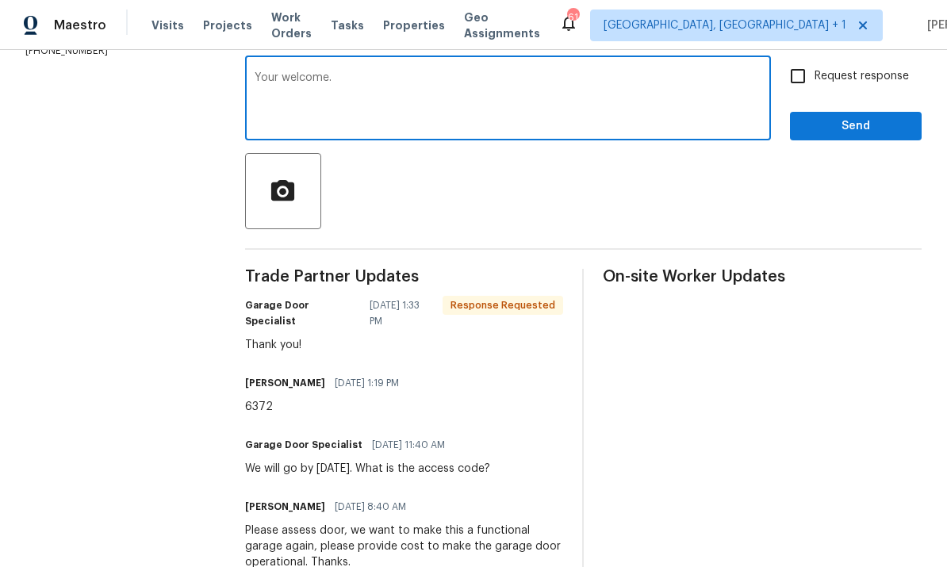
type textarea "Your welcome."
click at [806, 92] on input "Request response" at bounding box center [798, 76] width 33 height 33
checkbox input "true"
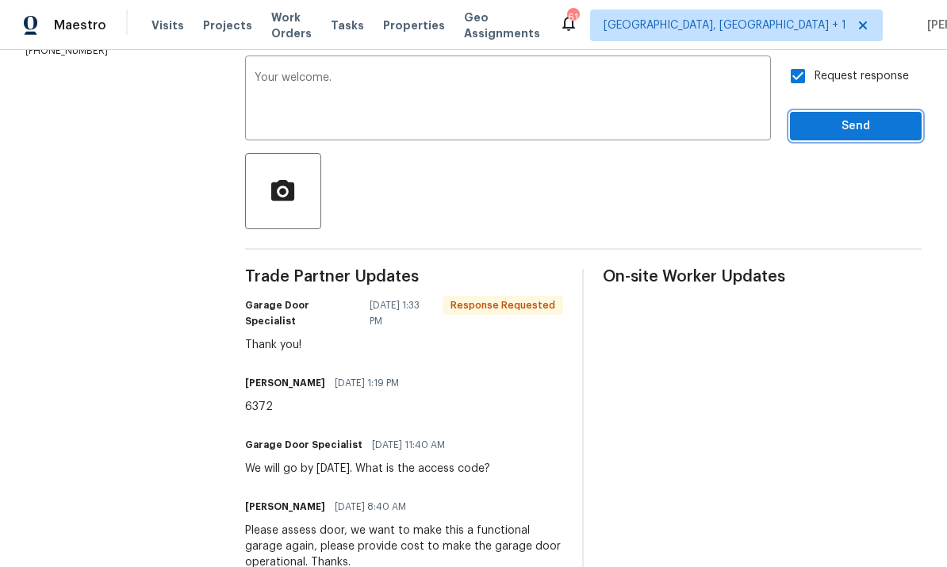
click at [865, 136] on span "Send" at bounding box center [856, 127] width 106 height 20
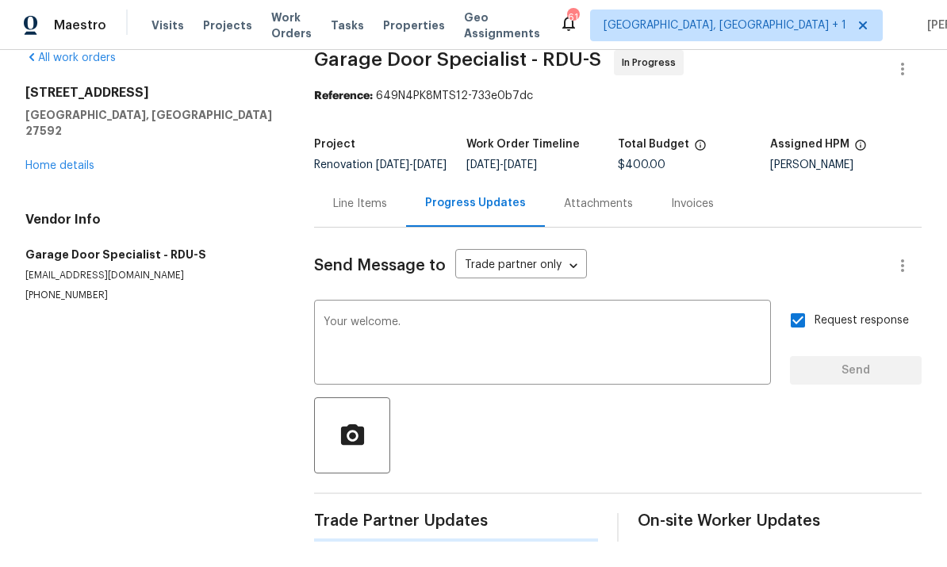
scroll to position [0, 0]
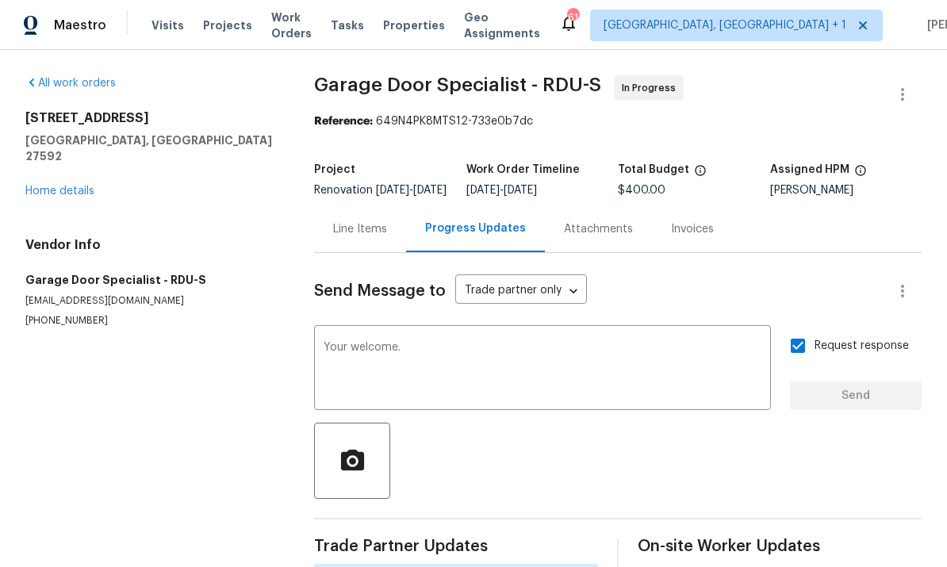
click at [71, 186] on link "Home details" at bounding box center [59, 191] width 69 height 11
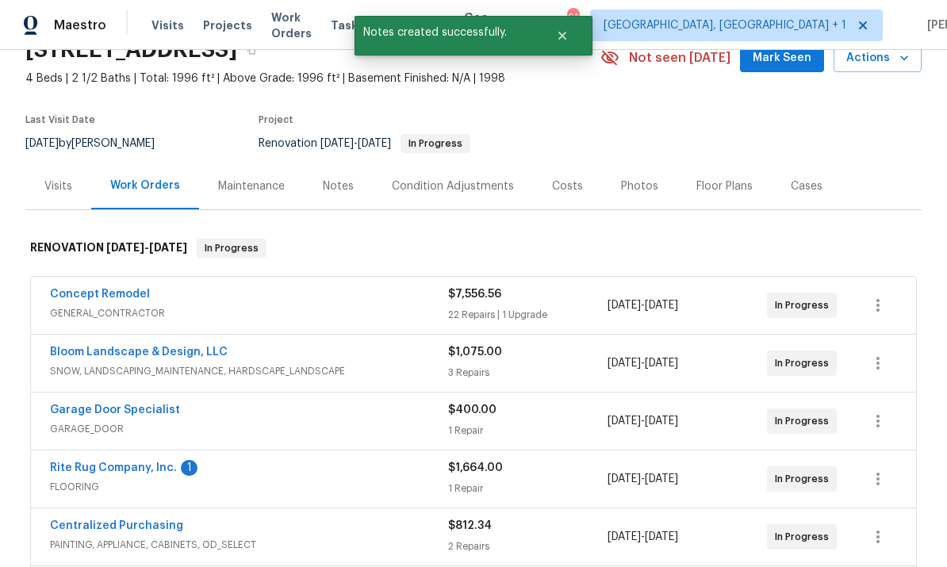
scroll to position [83, 0]
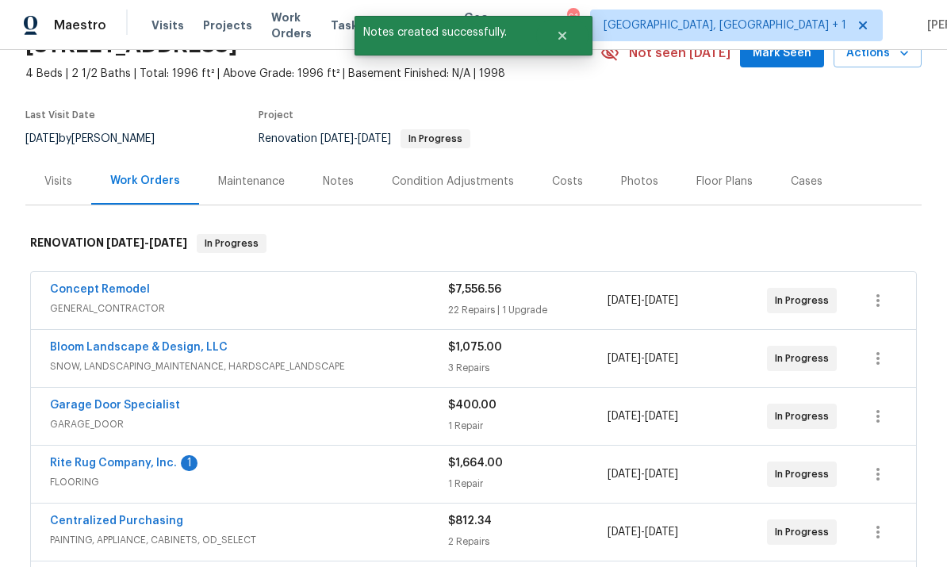
click at [129, 468] on link "Rite Rug Company, Inc." at bounding box center [113, 463] width 127 height 11
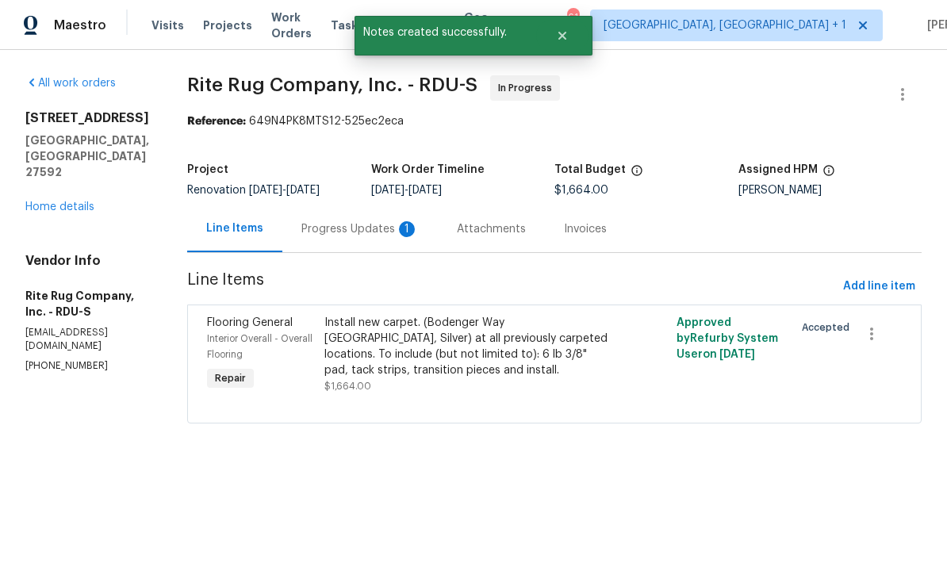
click at [358, 222] on div "Progress Updates 1" at bounding box center [360, 229] width 117 height 16
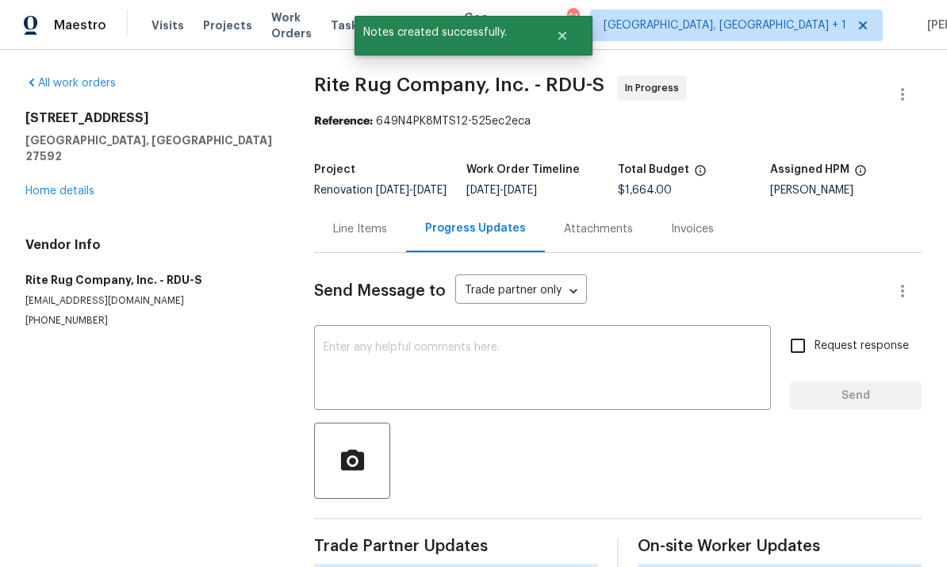
scroll to position [60, 0]
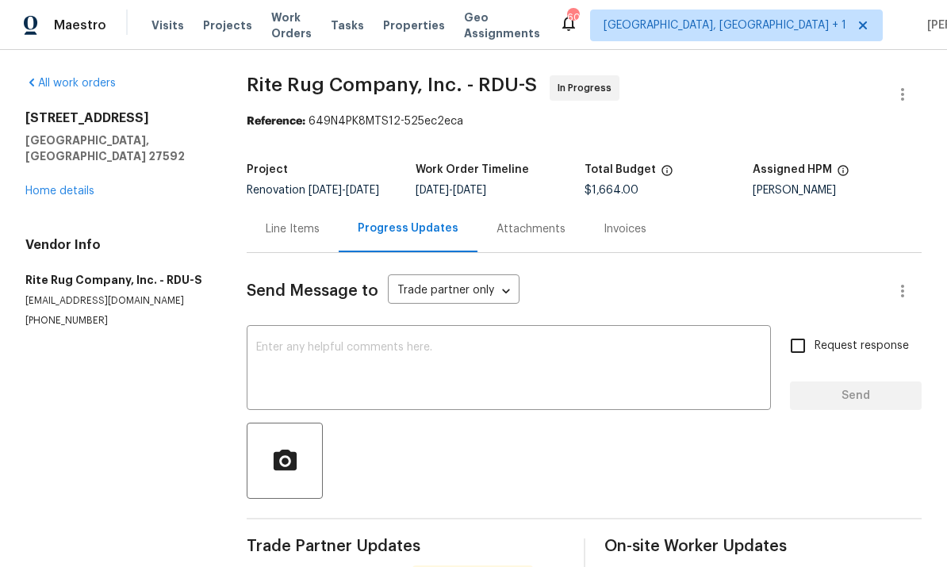
click at [317, 342] on textarea at bounding box center [508, 370] width 505 height 56
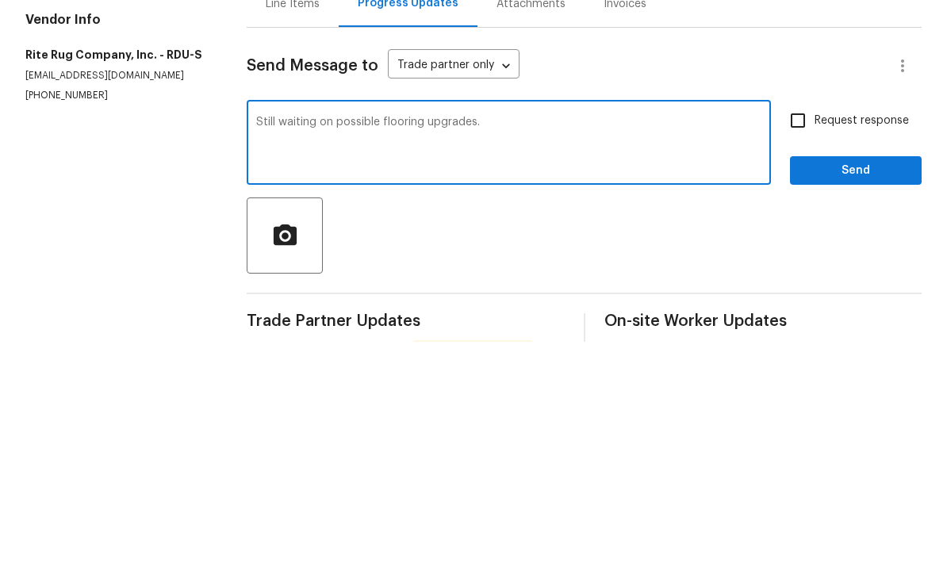
type textarea "Still waiting on possible flooring upgrades."
click at [807, 329] on input "Request response" at bounding box center [798, 345] width 33 height 33
checkbox input "true"
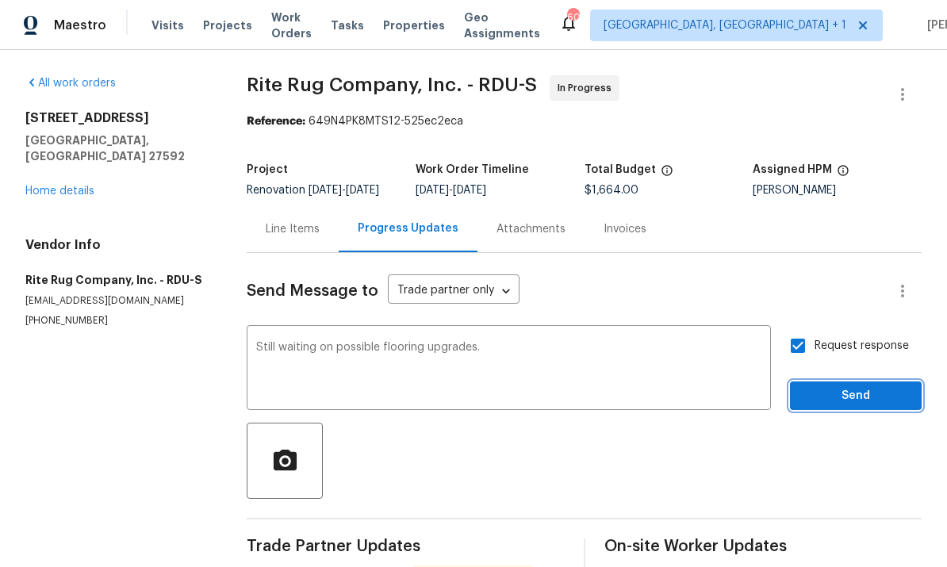
click at [849, 386] on span "Send" at bounding box center [856, 396] width 106 height 20
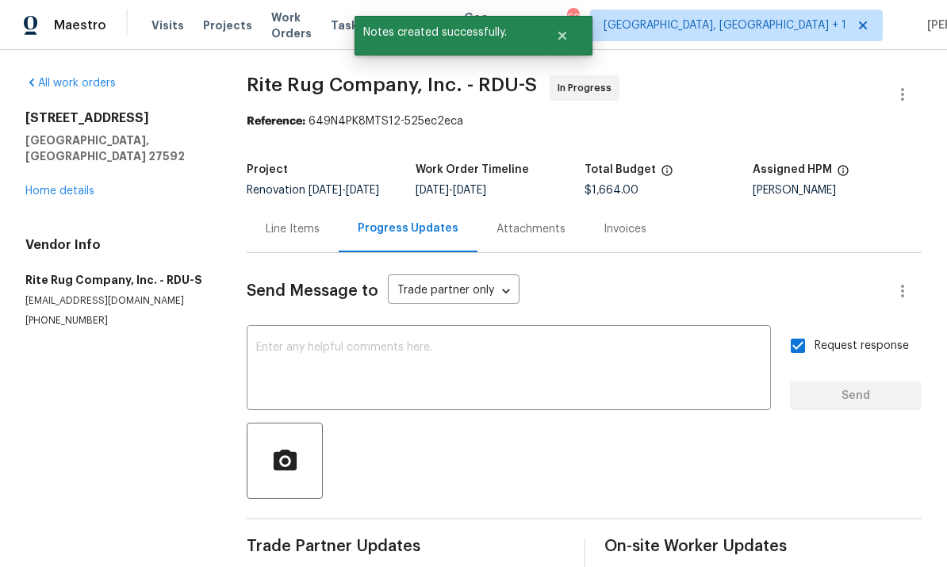
click at [66, 186] on link "Home details" at bounding box center [59, 191] width 69 height 11
